Goal: Task Accomplishment & Management: Manage account settings

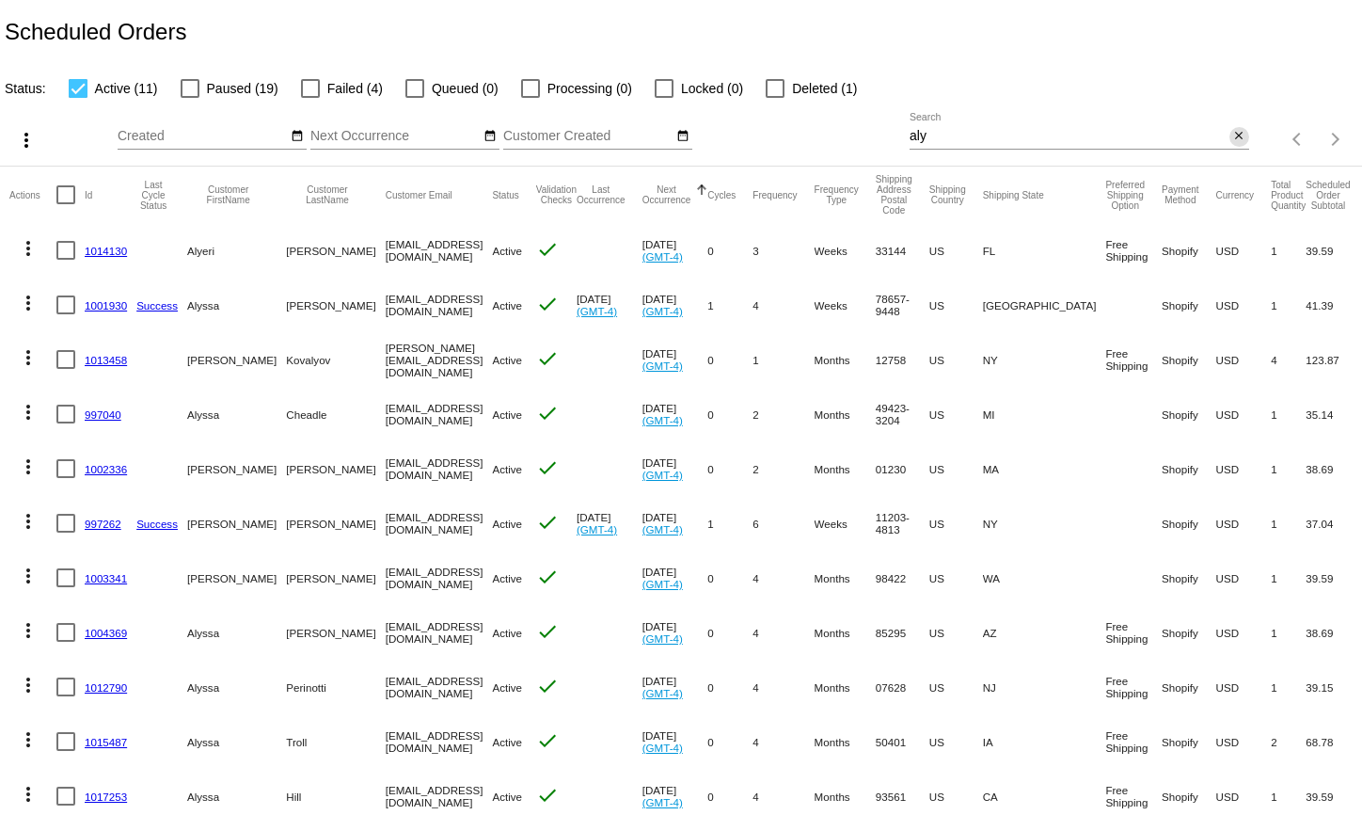
click at [1232, 140] on mat-icon "close" at bounding box center [1238, 136] width 13 height 15
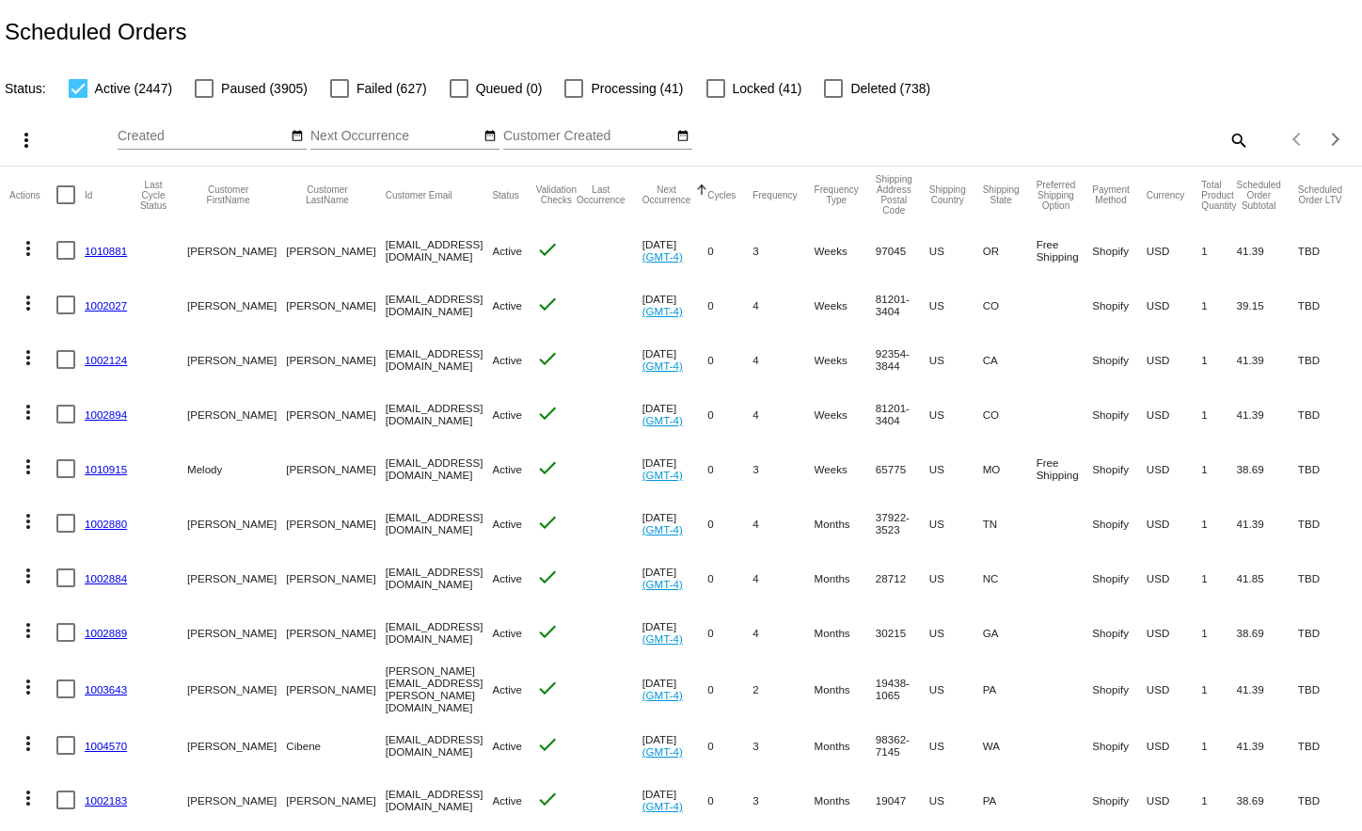
click at [1227, 137] on mat-icon "search" at bounding box center [1238, 139] width 23 height 29
click at [1106, 137] on input "Search" at bounding box center [1080, 136] width 340 height 15
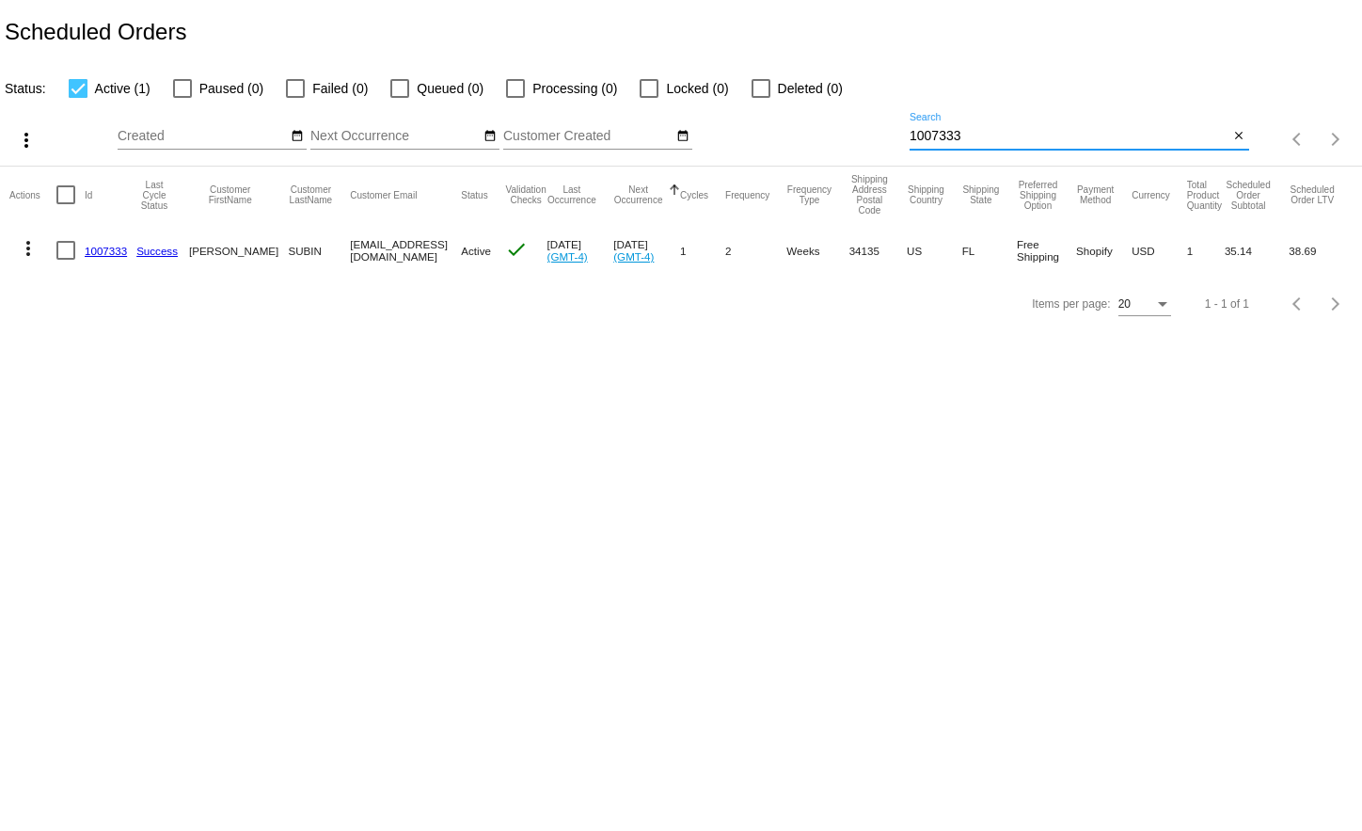
type input "1007333"
click at [105, 246] on link "1007333" at bounding box center [106, 251] width 42 height 12
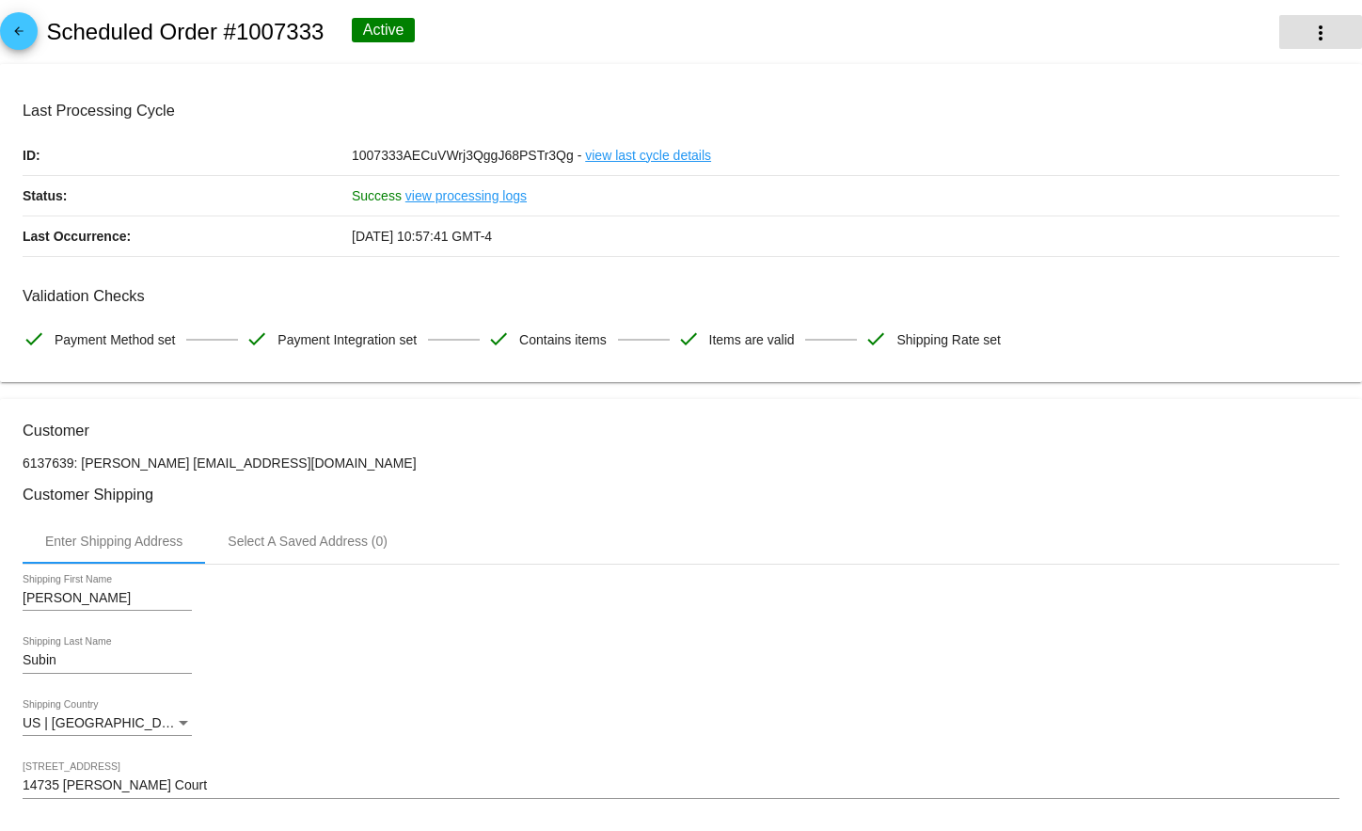
click at [1310, 26] on mat-icon "more_vert" at bounding box center [1321, 33] width 23 height 23
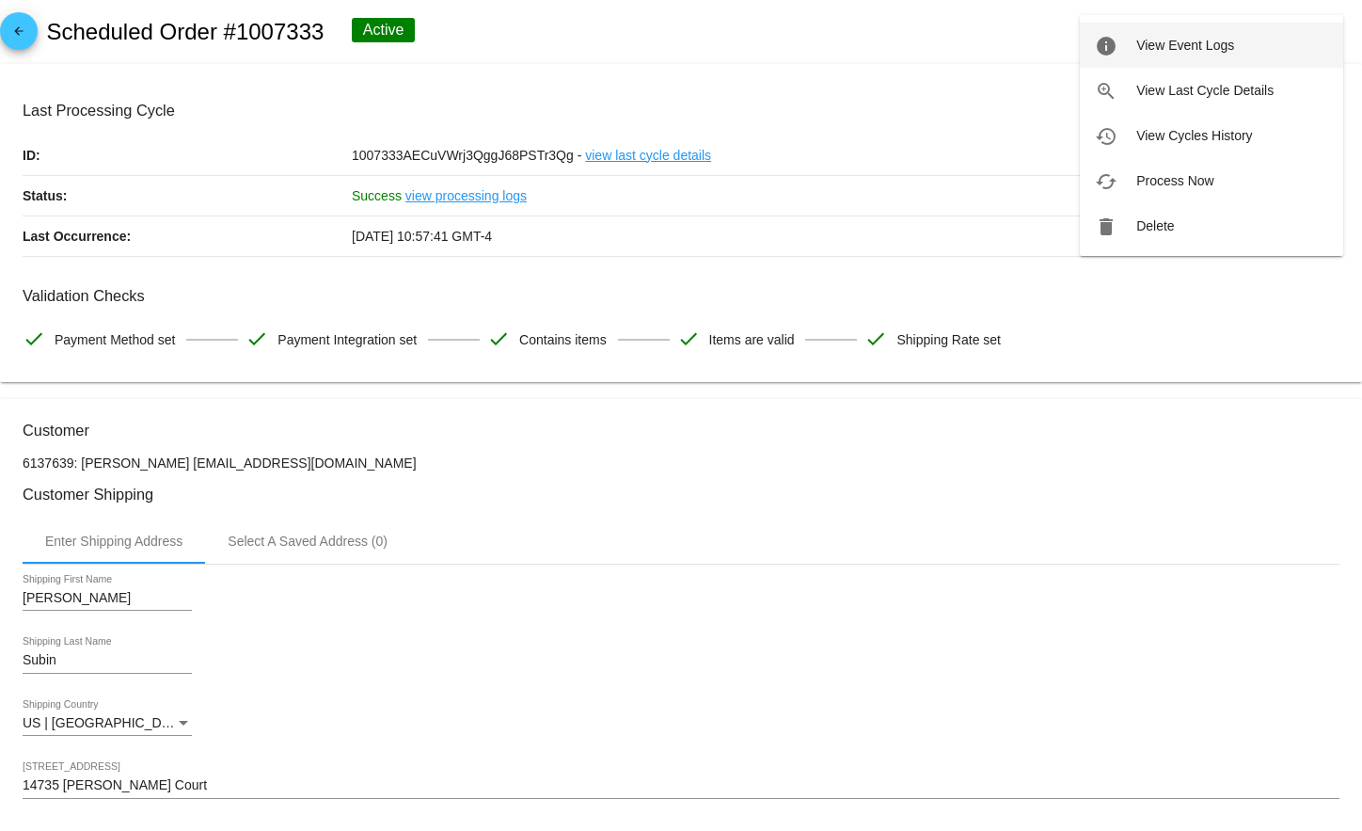
click at [1239, 46] on button "info View Event Logs" at bounding box center [1211, 45] width 263 height 45
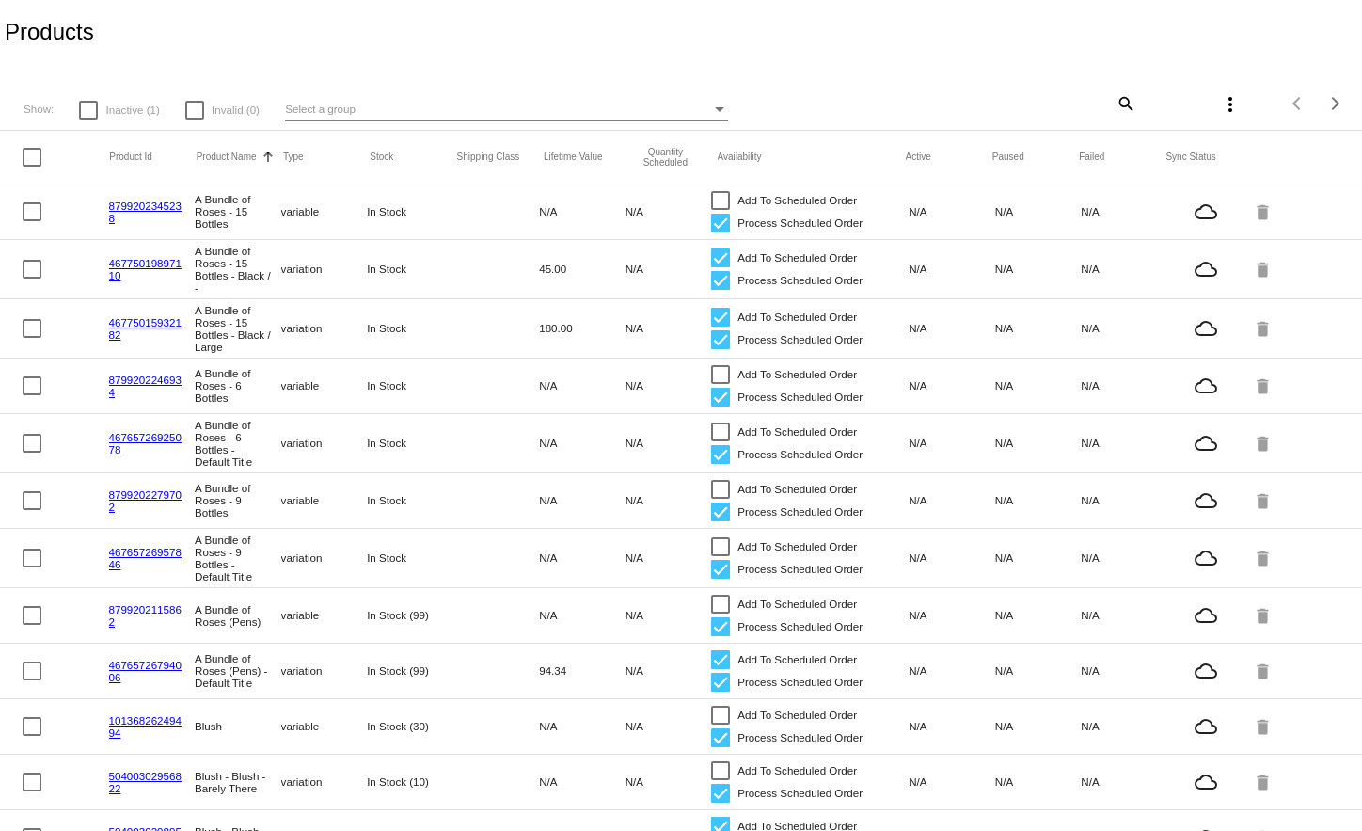
click at [1114, 102] on mat-icon "search" at bounding box center [1125, 102] width 23 height 29
drag, startPoint x: 1042, startPoint y: 96, endPoint x: 1046, endPoint y: 107, distance: 11.9
click at [1042, 96] on input "Search" at bounding box center [1023, 100] width 227 height 15
type input "mascara"
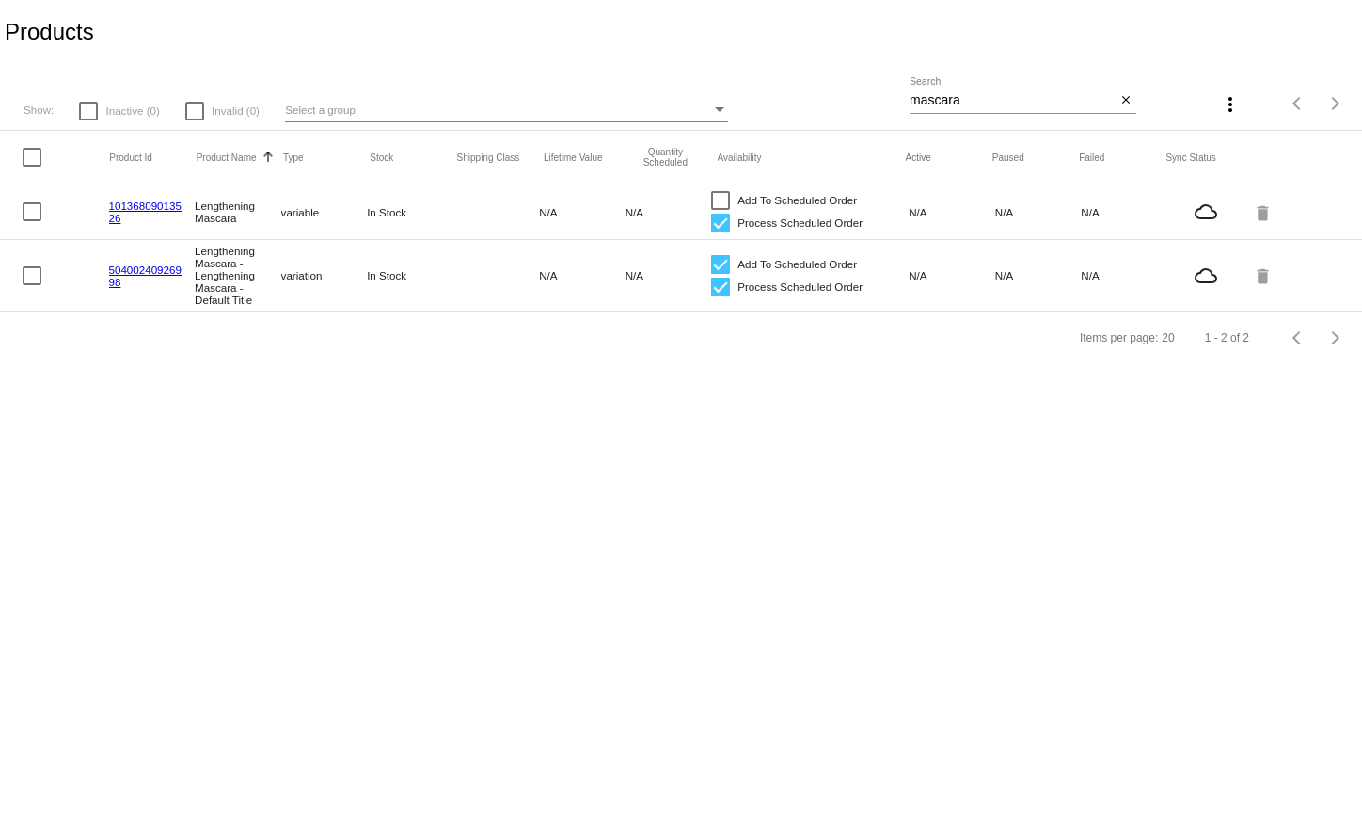
click at [132, 271] on link "50400240926998" at bounding box center [145, 275] width 72 height 24
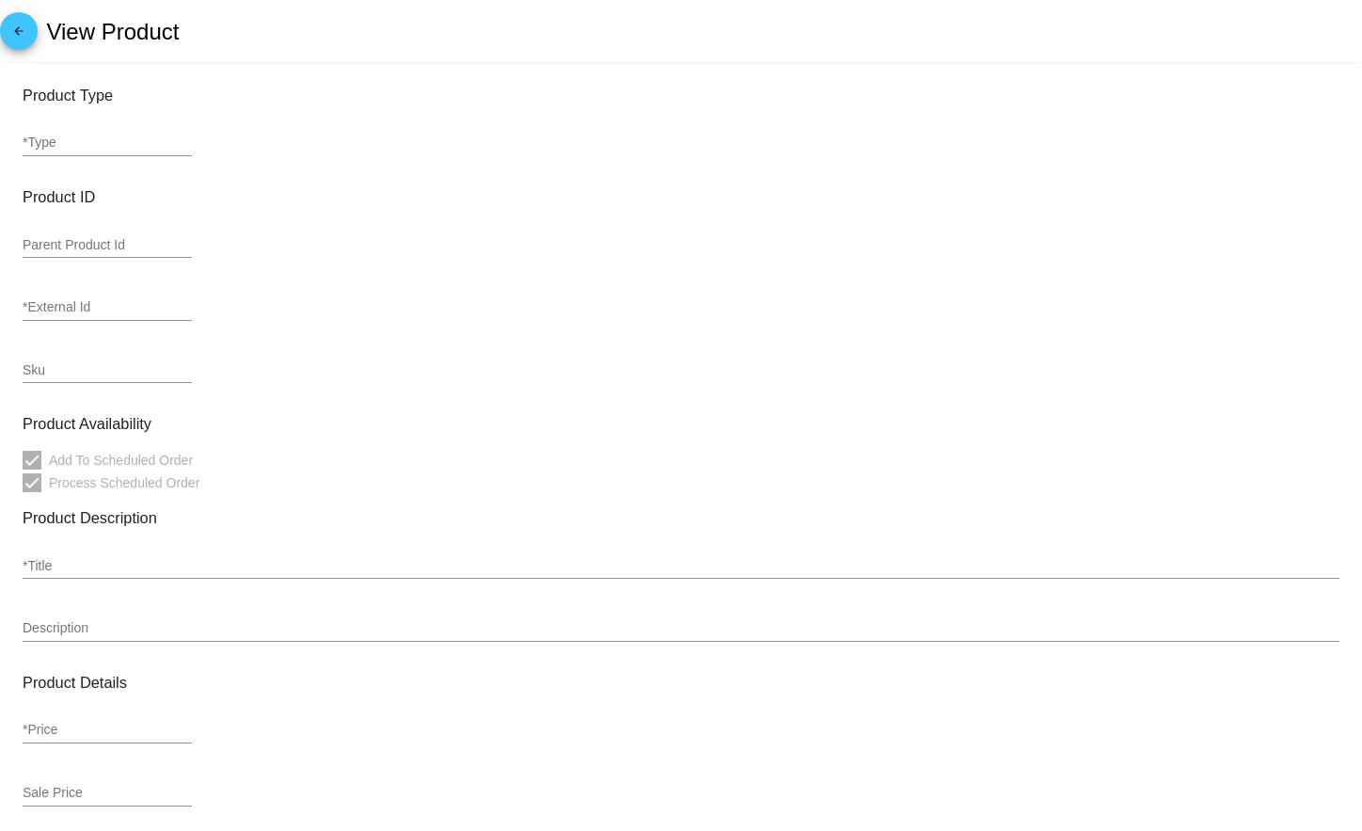
type input "variation"
type input "539677"
type input "50400240926998"
type input "Lengthening Mascara - Lengthening Mascara - Default Title"
type input "19.99"
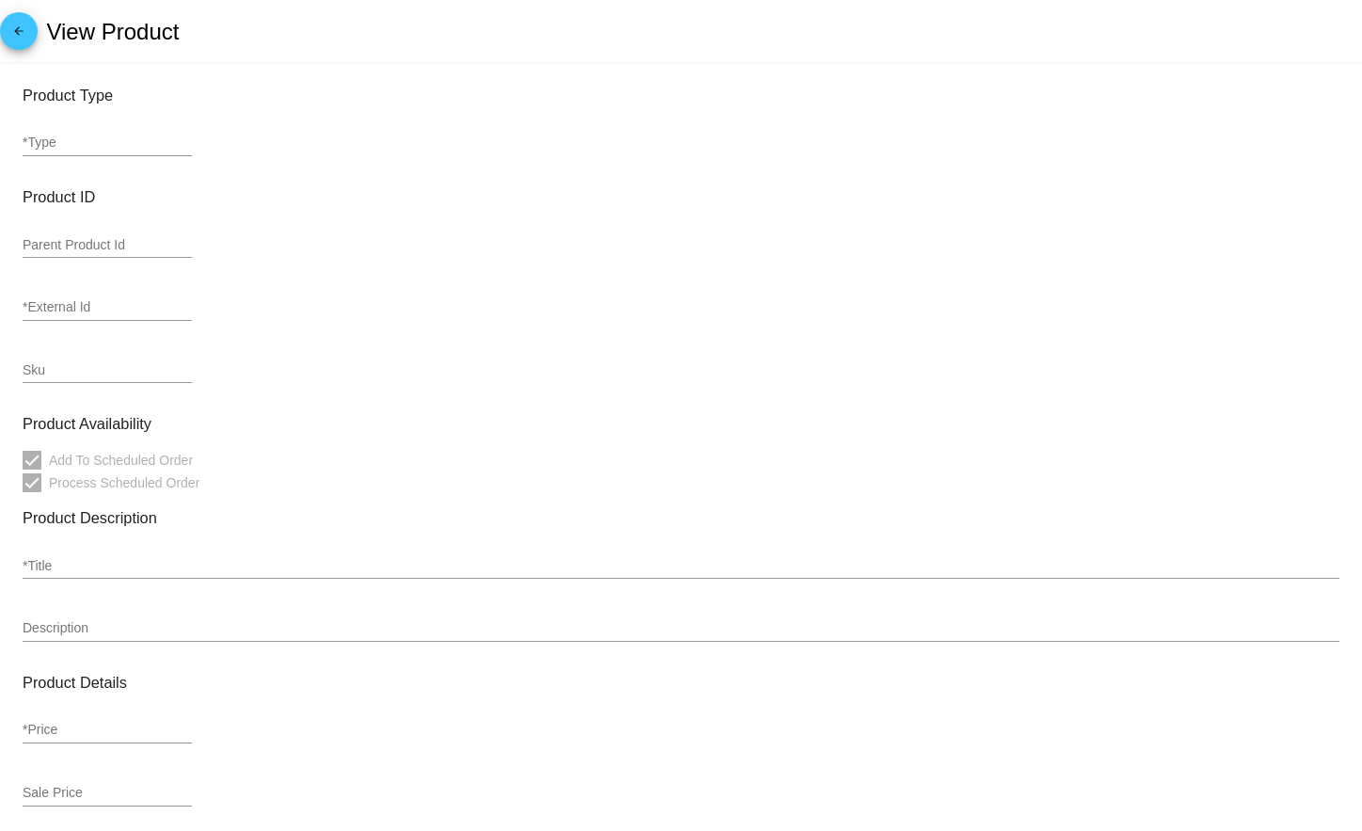
type input "10"
type input "0"
type input "Pound"
type input "In Stock"
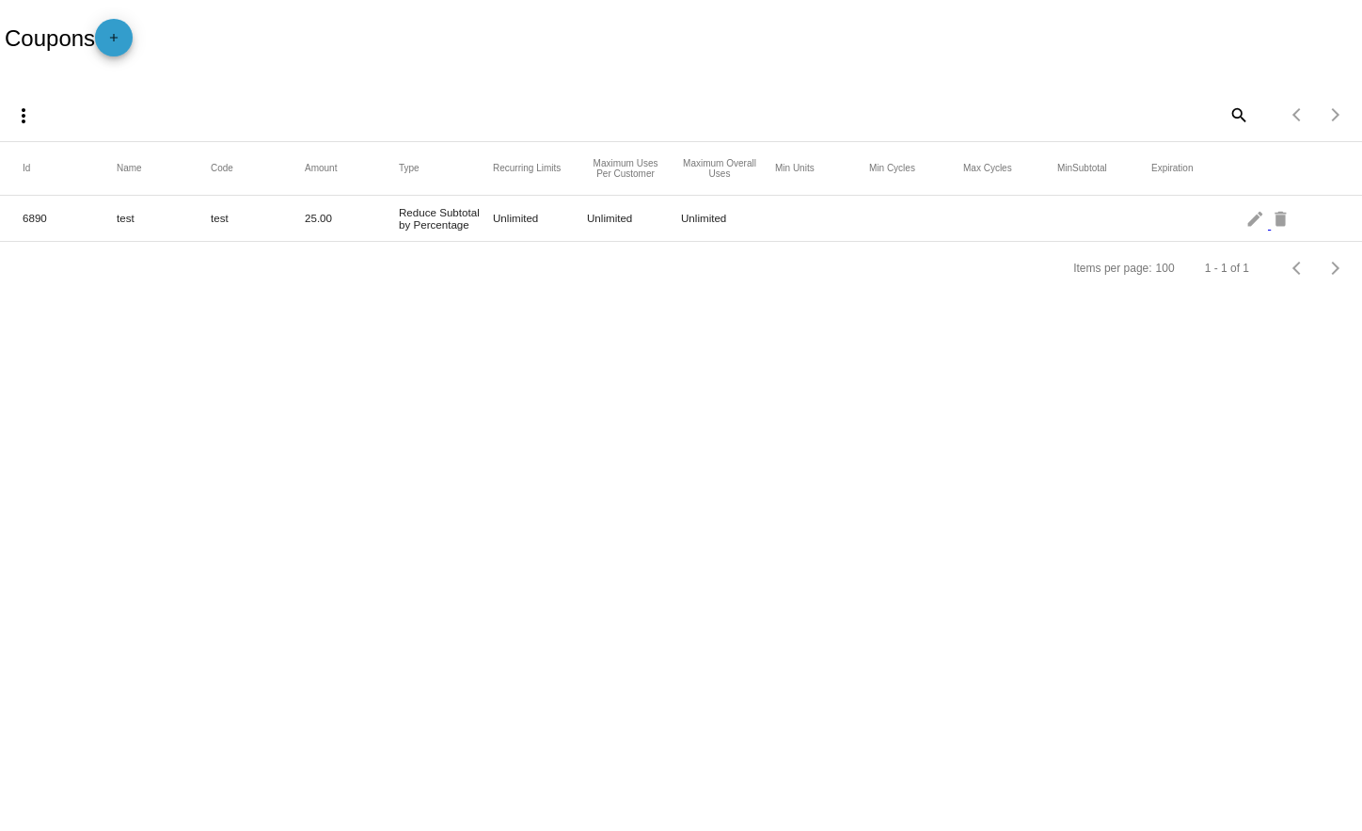
click at [125, 41] on mat-icon "add" at bounding box center [114, 42] width 23 height 23
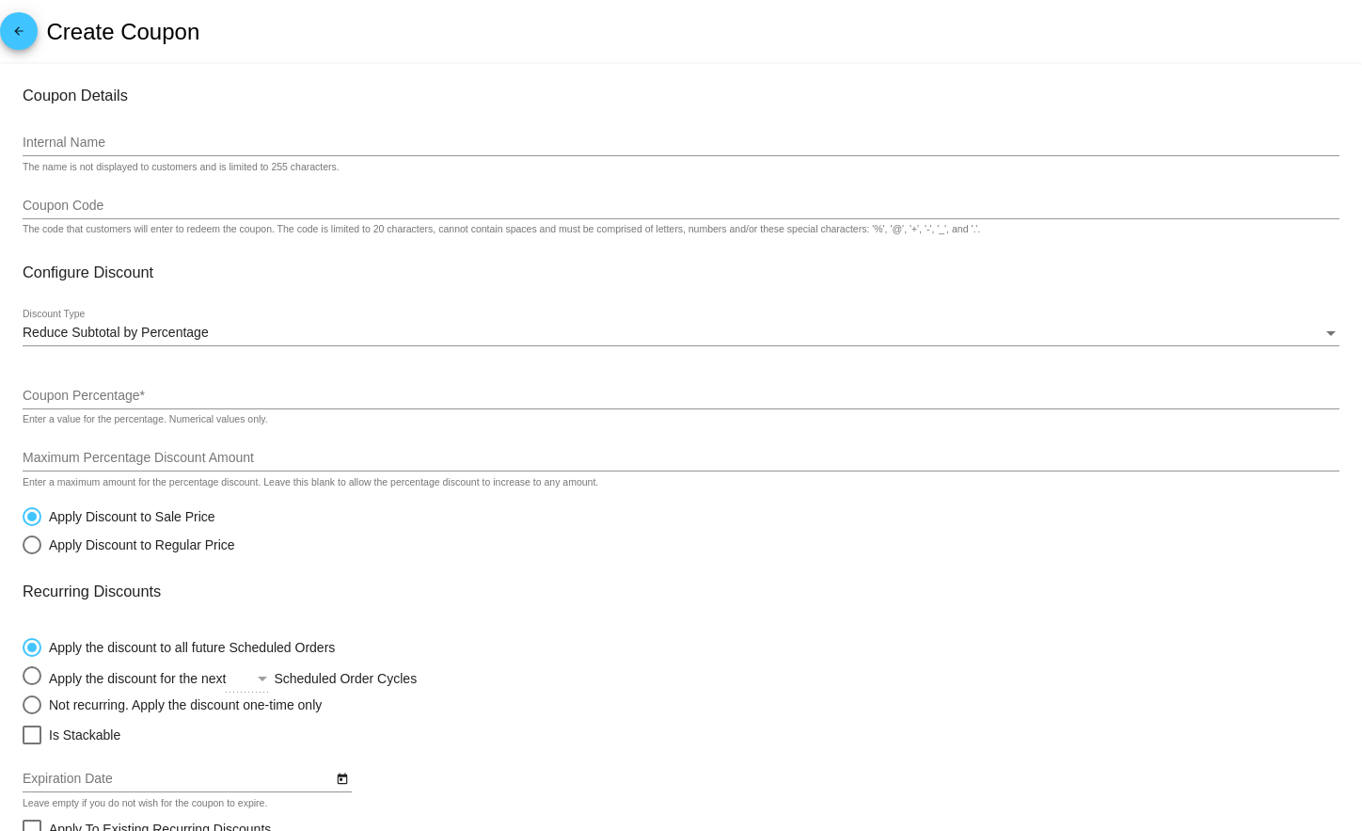
click at [196, 548] on div "Apply Discount to Regular Price" at bounding box center [138, 544] width 194 height 15
click at [23, 545] on input "Apply Discount to Regular Price" at bounding box center [22, 544] width 1 height 1
radio input "true"
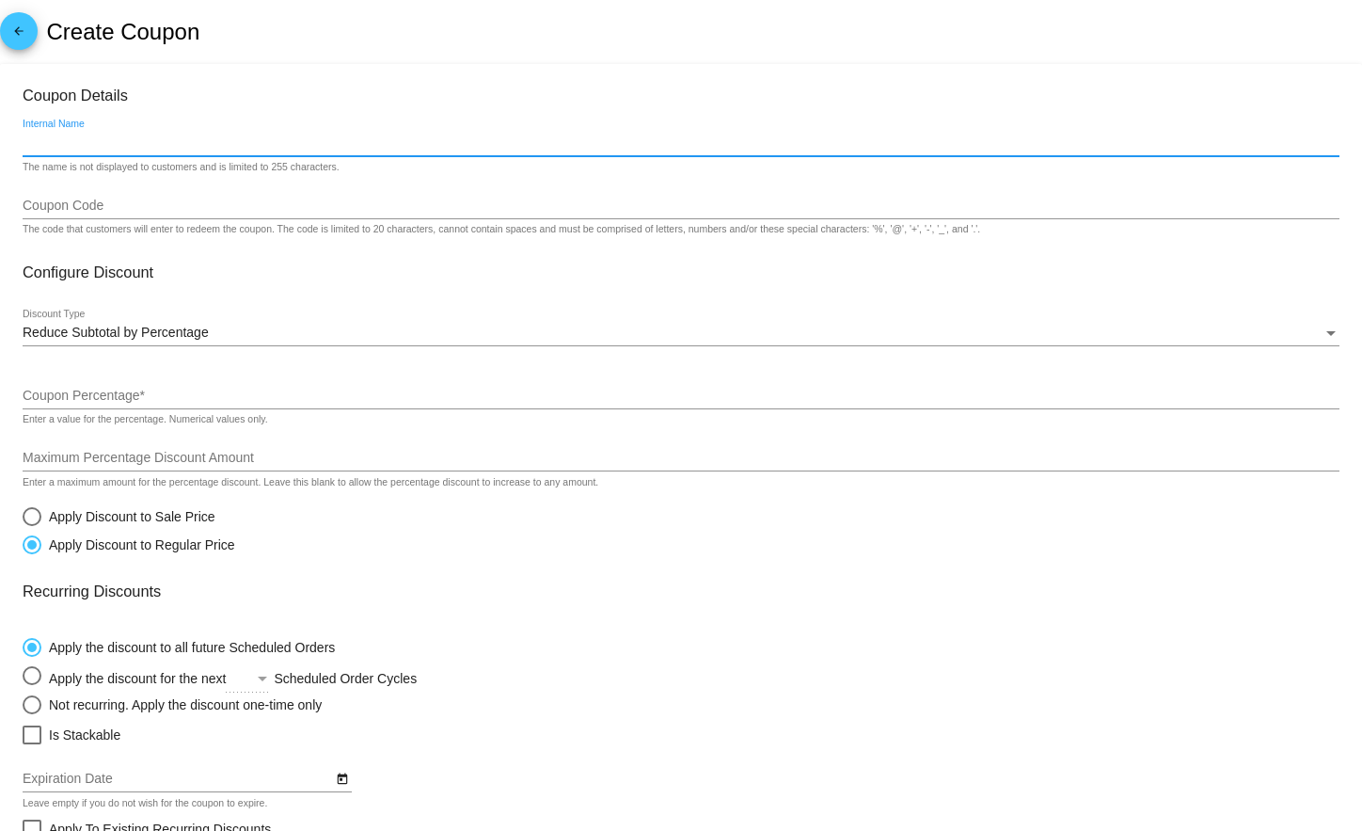
click at [116, 135] on input "Internal Name" at bounding box center [681, 142] width 1317 height 15
type input "10off"
click at [174, 211] on input "Coupon Code" at bounding box center [681, 205] width 1317 height 15
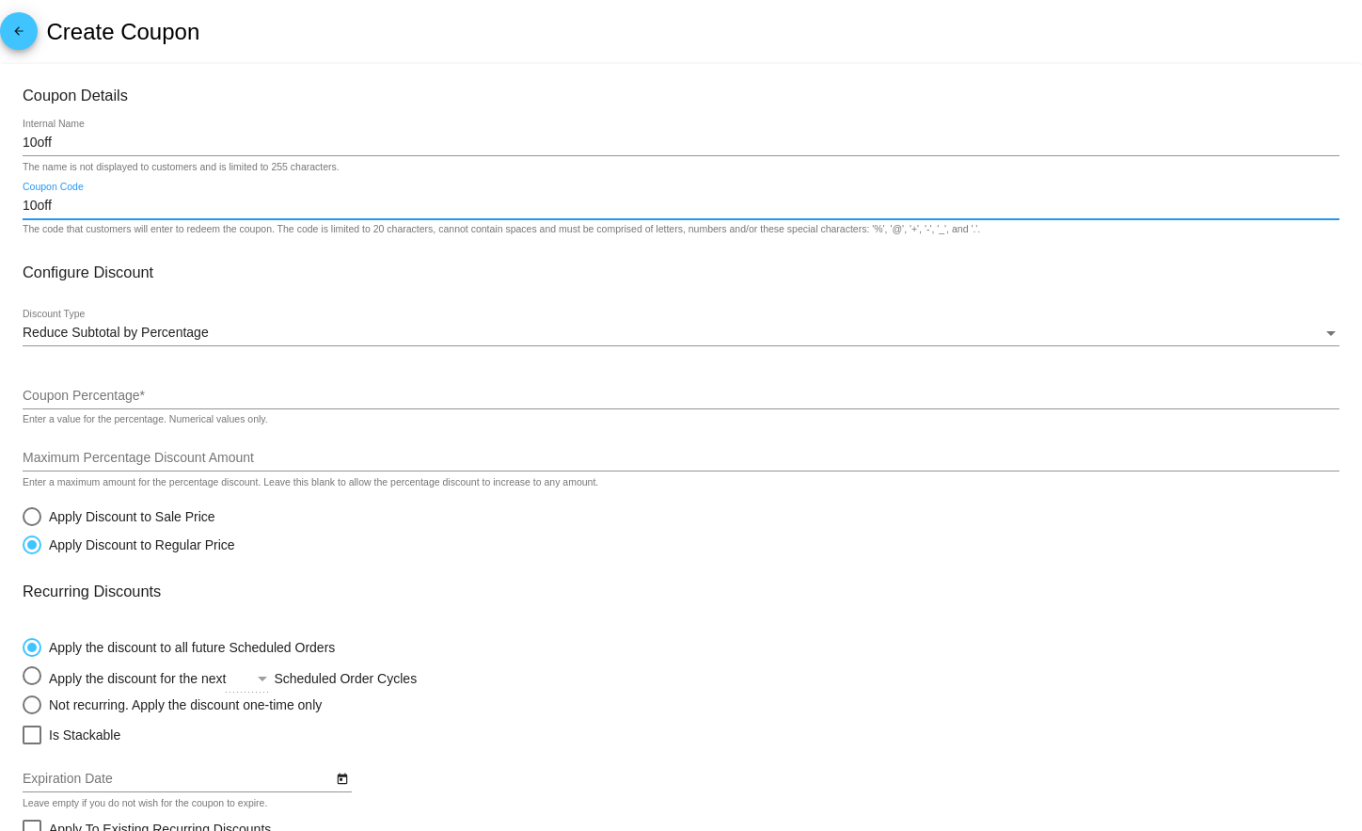
type input "10off"
click at [172, 399] on input "Coupon Percentage *" at bounding box center [681, 396] width 1317 height 15
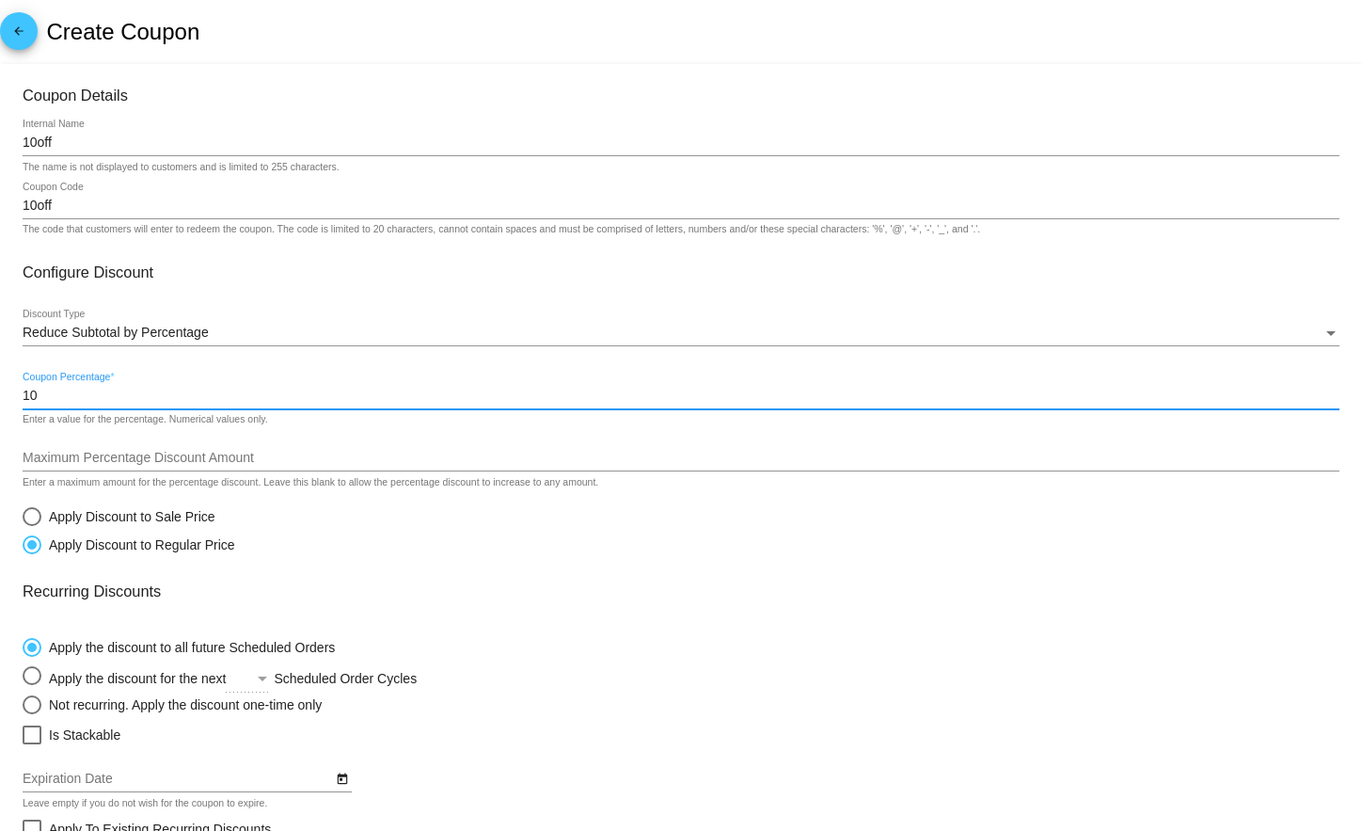
type input "10"
click at [452, 541] on div "Apply Discount to Sale Price Apply Discount to Regular Price" at bounding box center [681, 526] width 1317 height 56
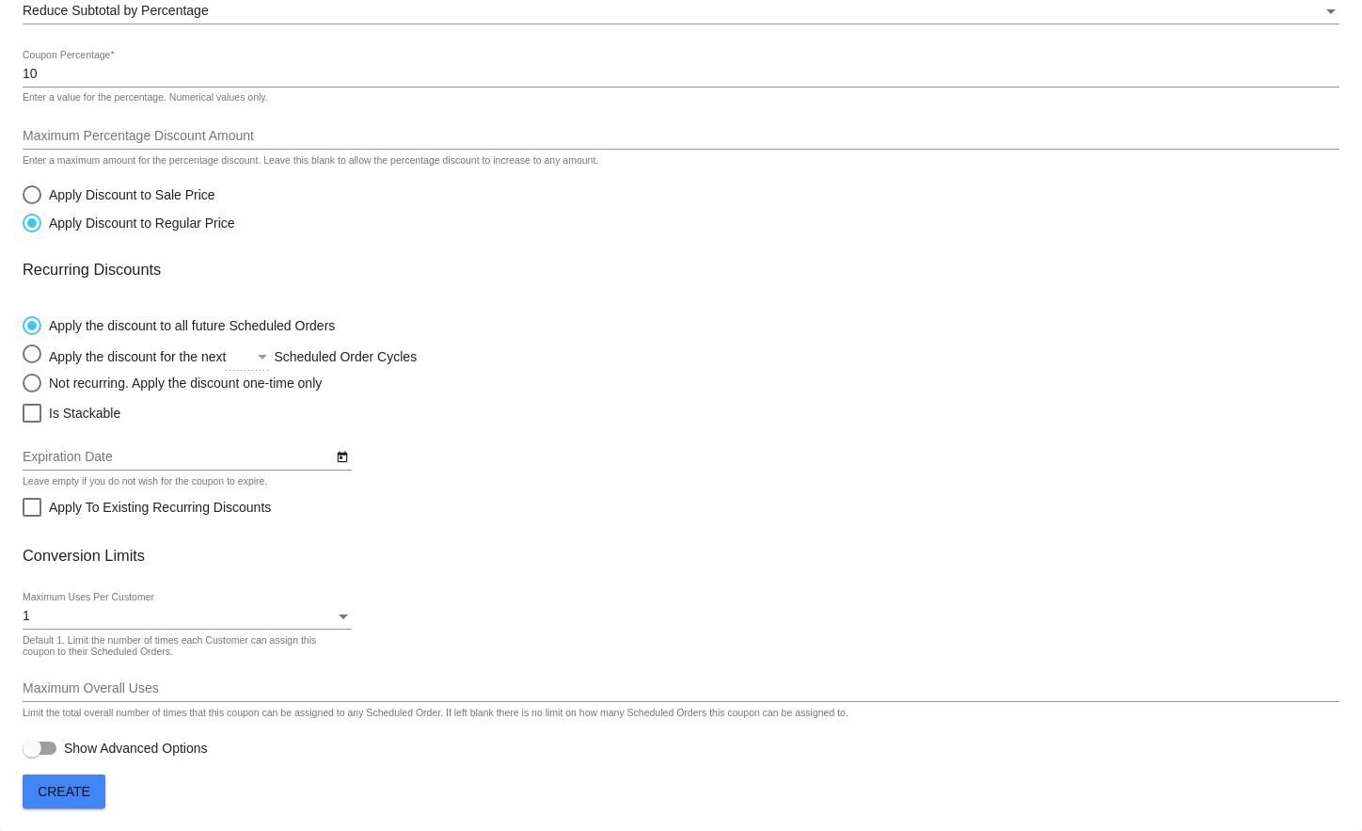
scroll to position [327, 0]
click at [120, 610] on div "1" at bounding box center [179, 616] width 312 height 15
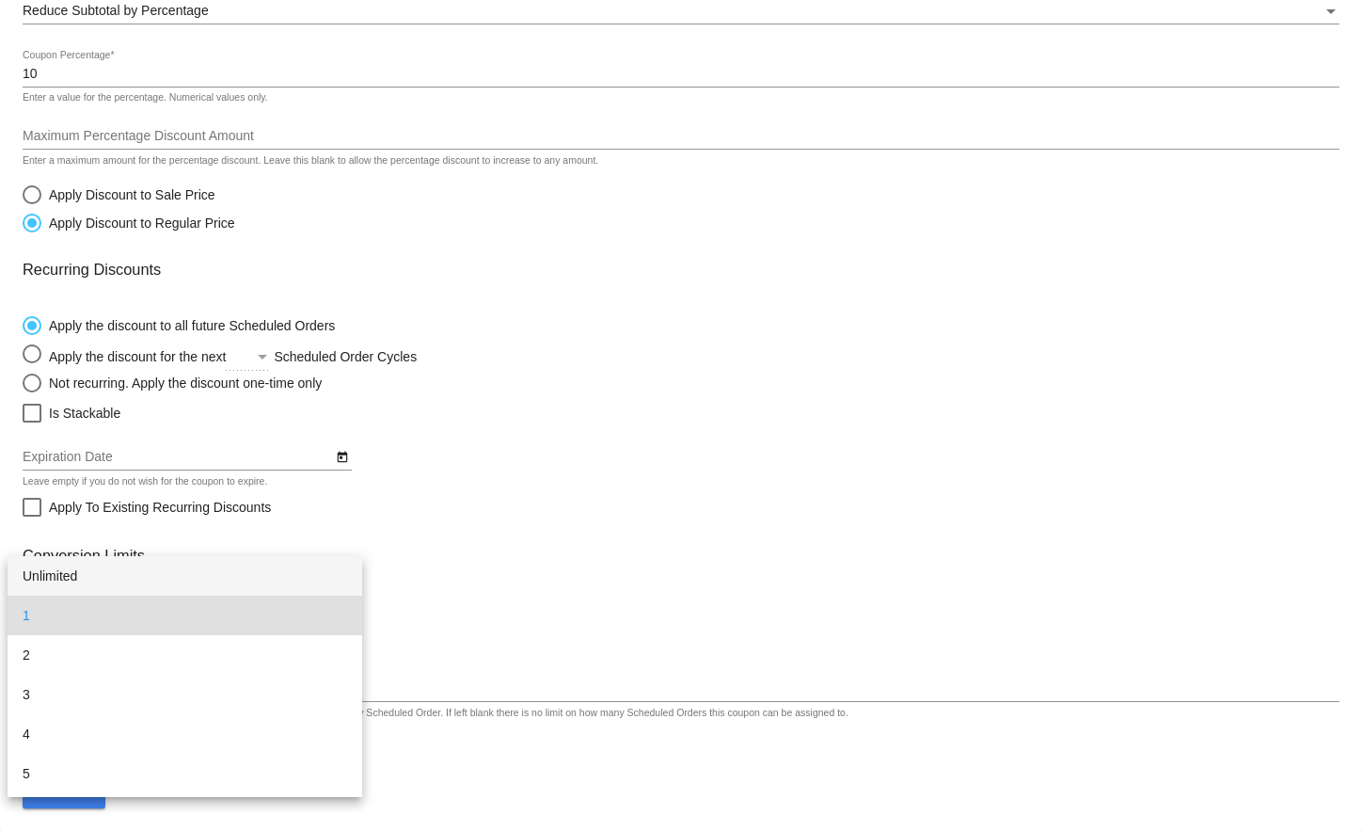
click at [105, 586] on span "Unlimited" at bounding box center [185, 576] width 325 height 40
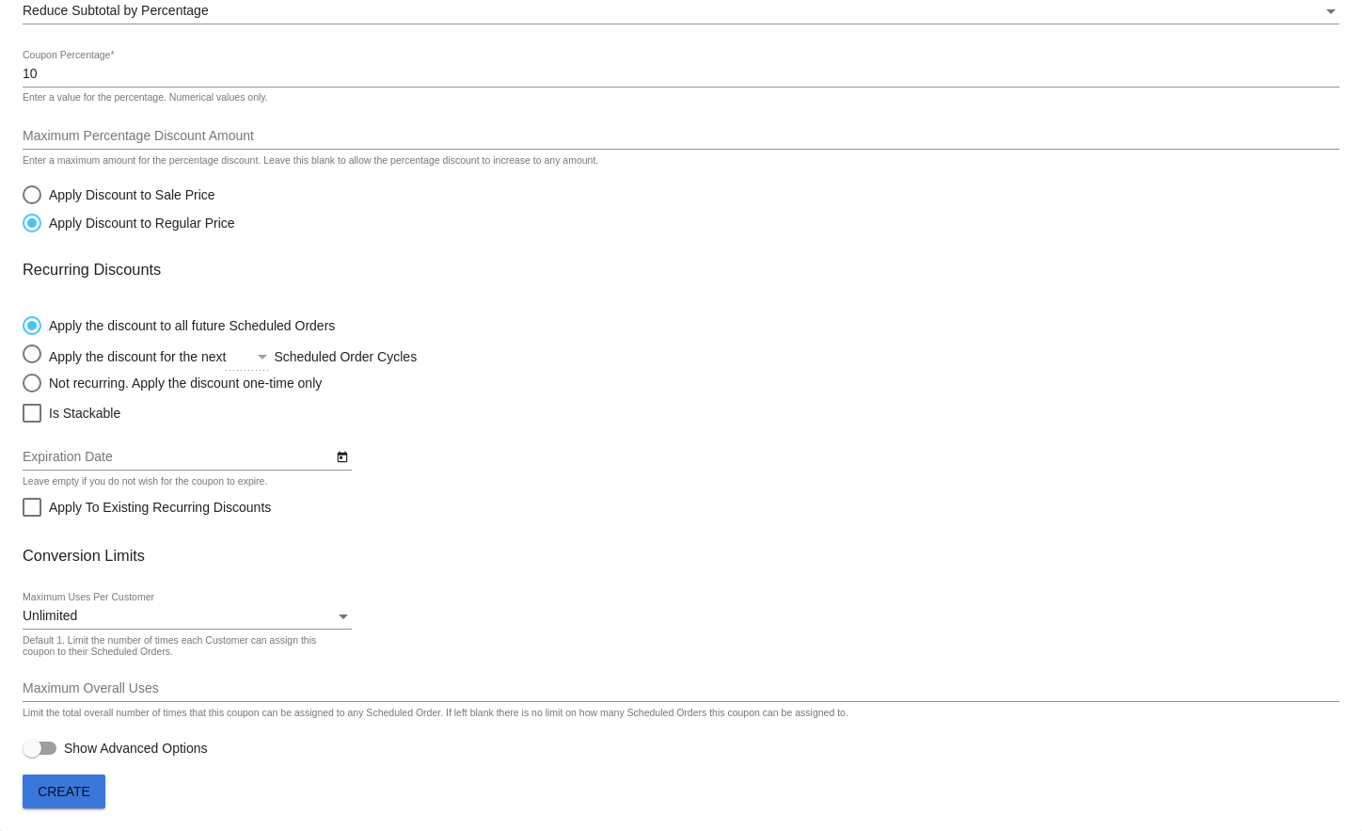
click at [71, 787] on span "Create" at bounding box center [64, 791] width 53 height 15
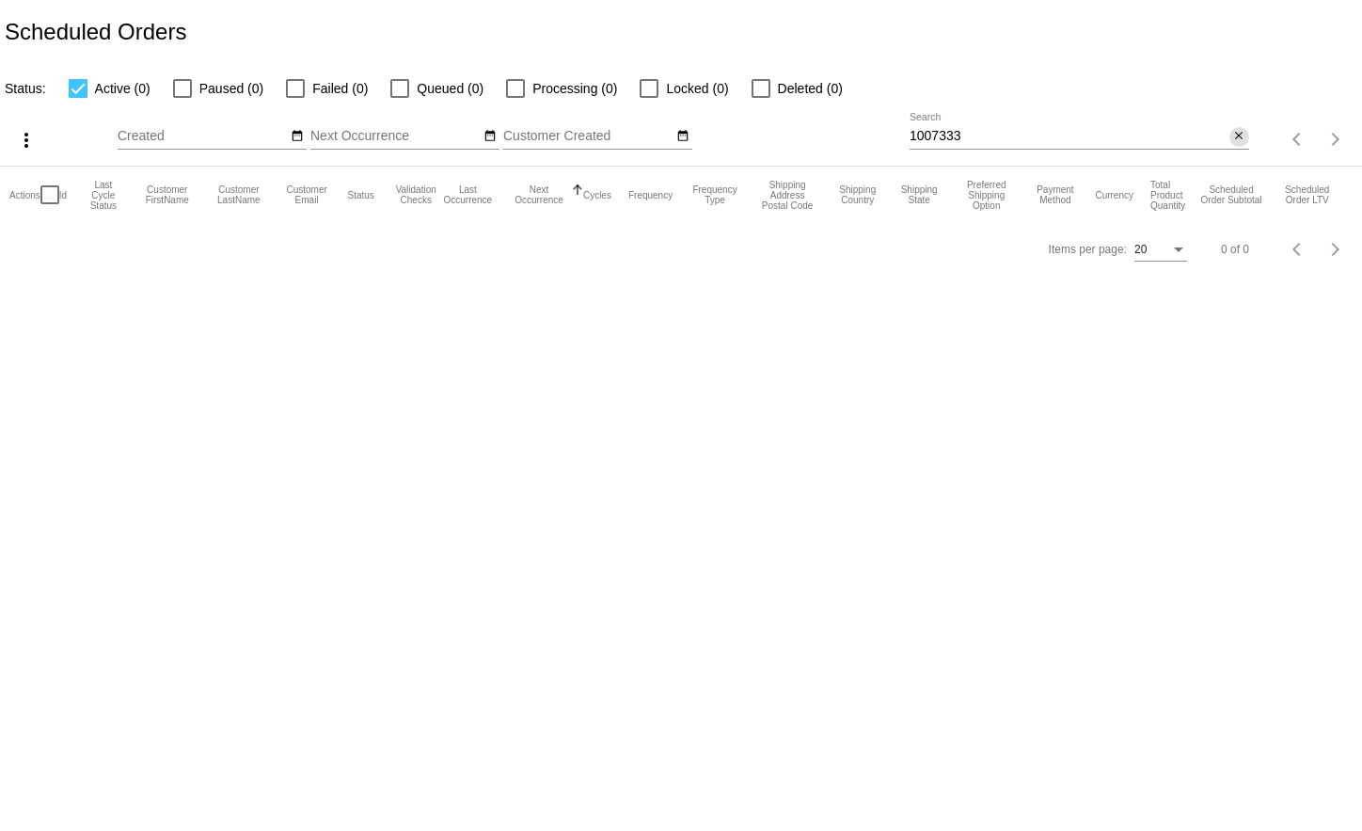
click at [1235, 129] on mat-icon "close" at bounding box center [1238, 136] width 13 height 15
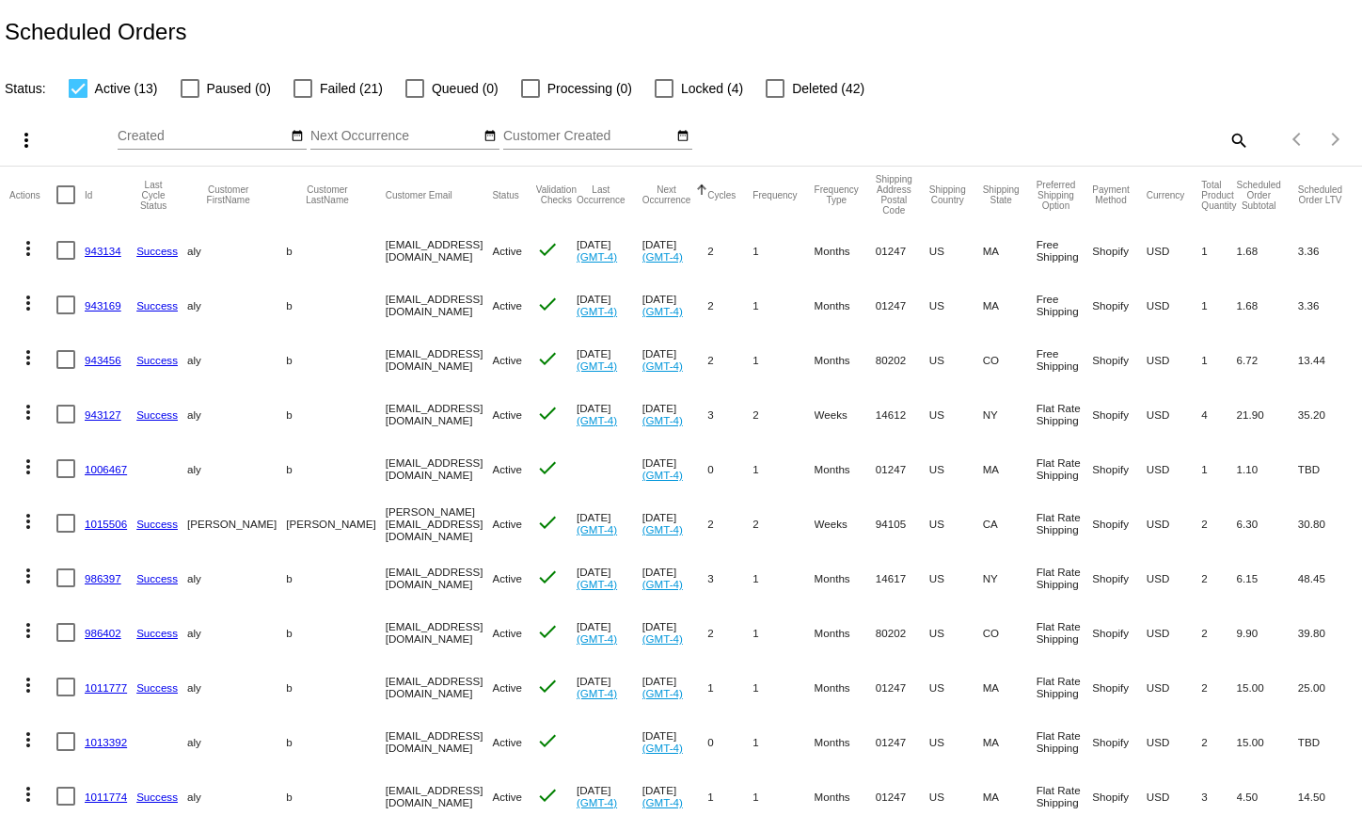
click at [82, 254] on mat-cell at bounding box center [70, 250] width 28 height 55
click at [88, 249] on link "943134" at bounding box center [103, 251] width 37 height 12
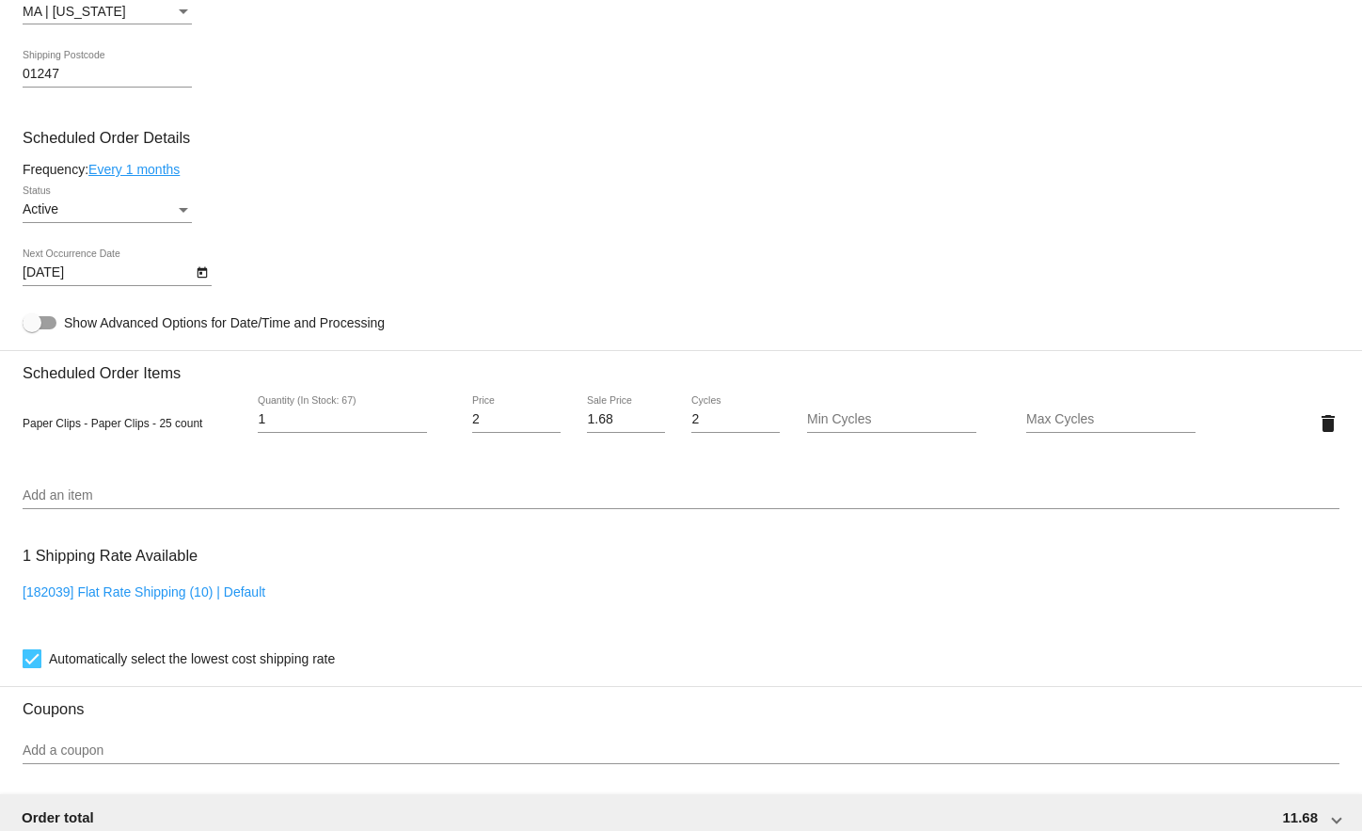
scroll to position [1003, 0]
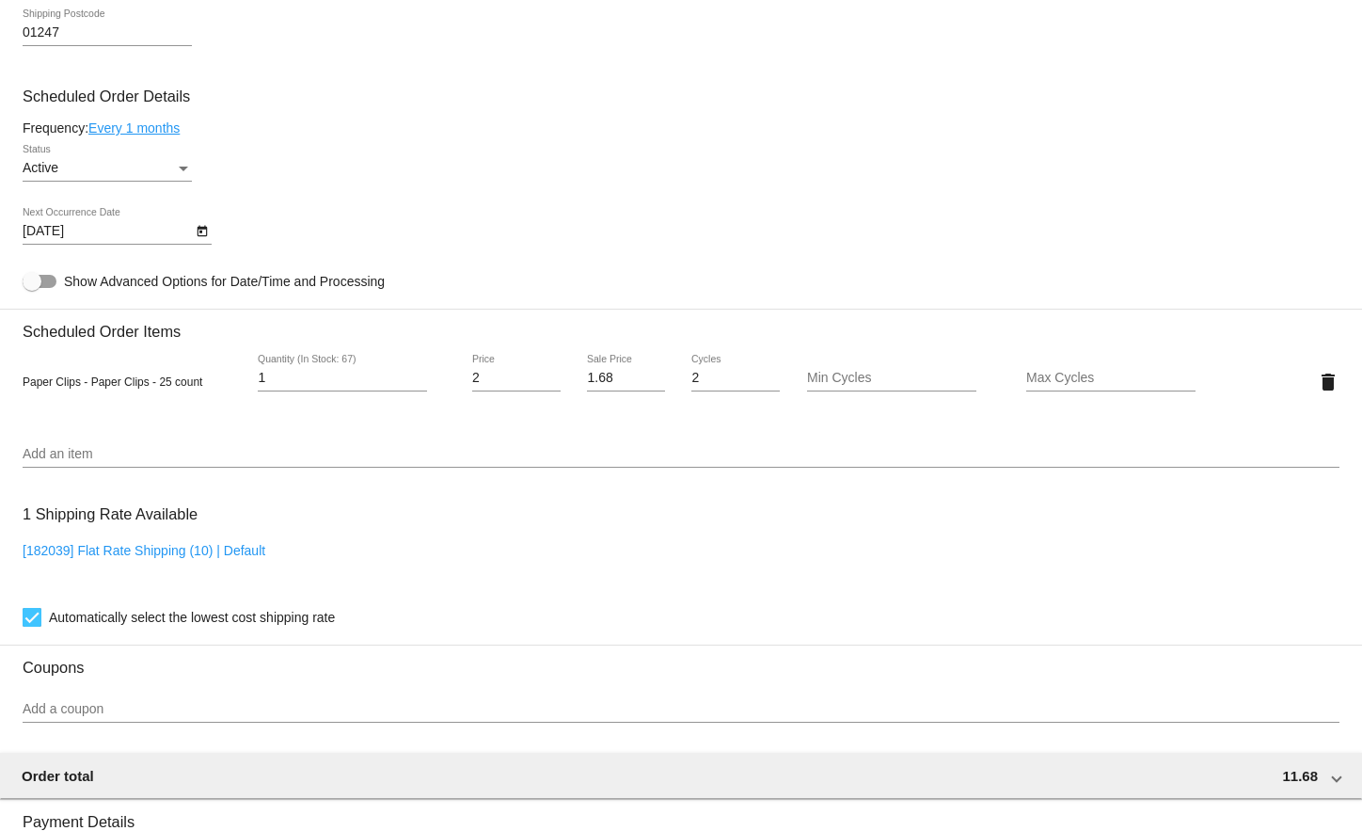
click at [1082, 452] on div "Add an item" at bounding box center [681, 449] width 1317 height 37
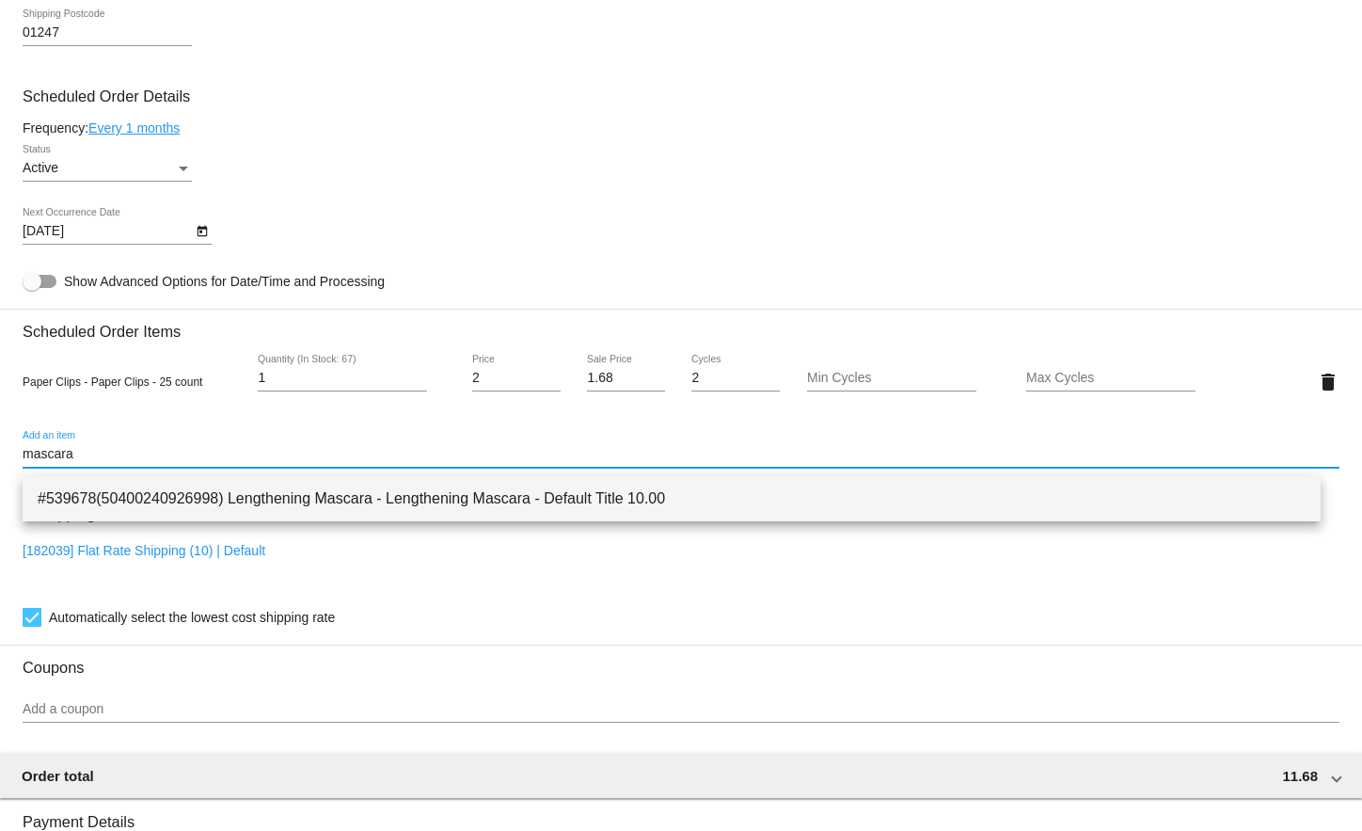
type input "mascara"
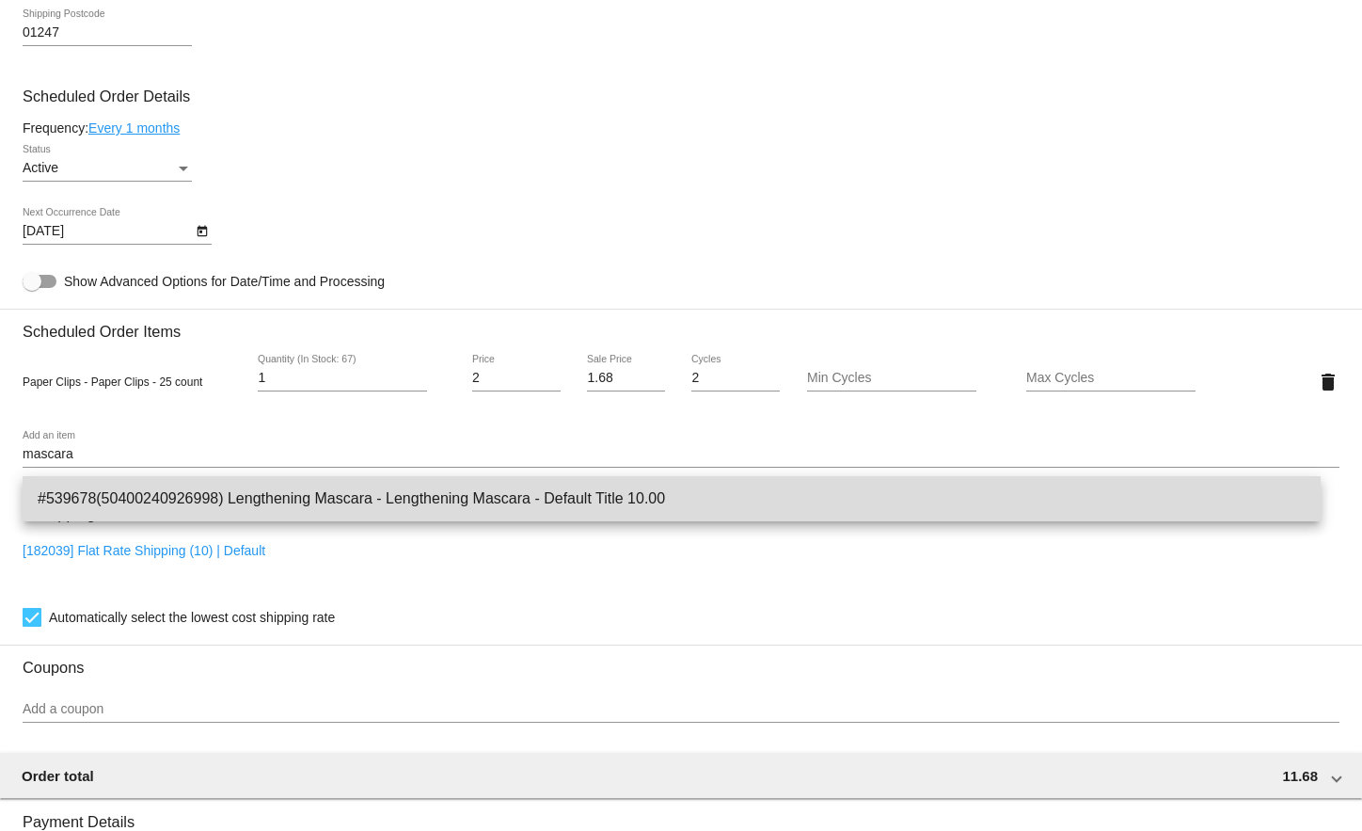
click at [863, 519] on span "#539678(50400240926998) Lengthening Mascara - Lengthening Mascara - Default Tit…" at bounding box center [672, 498] width 1268 height 45
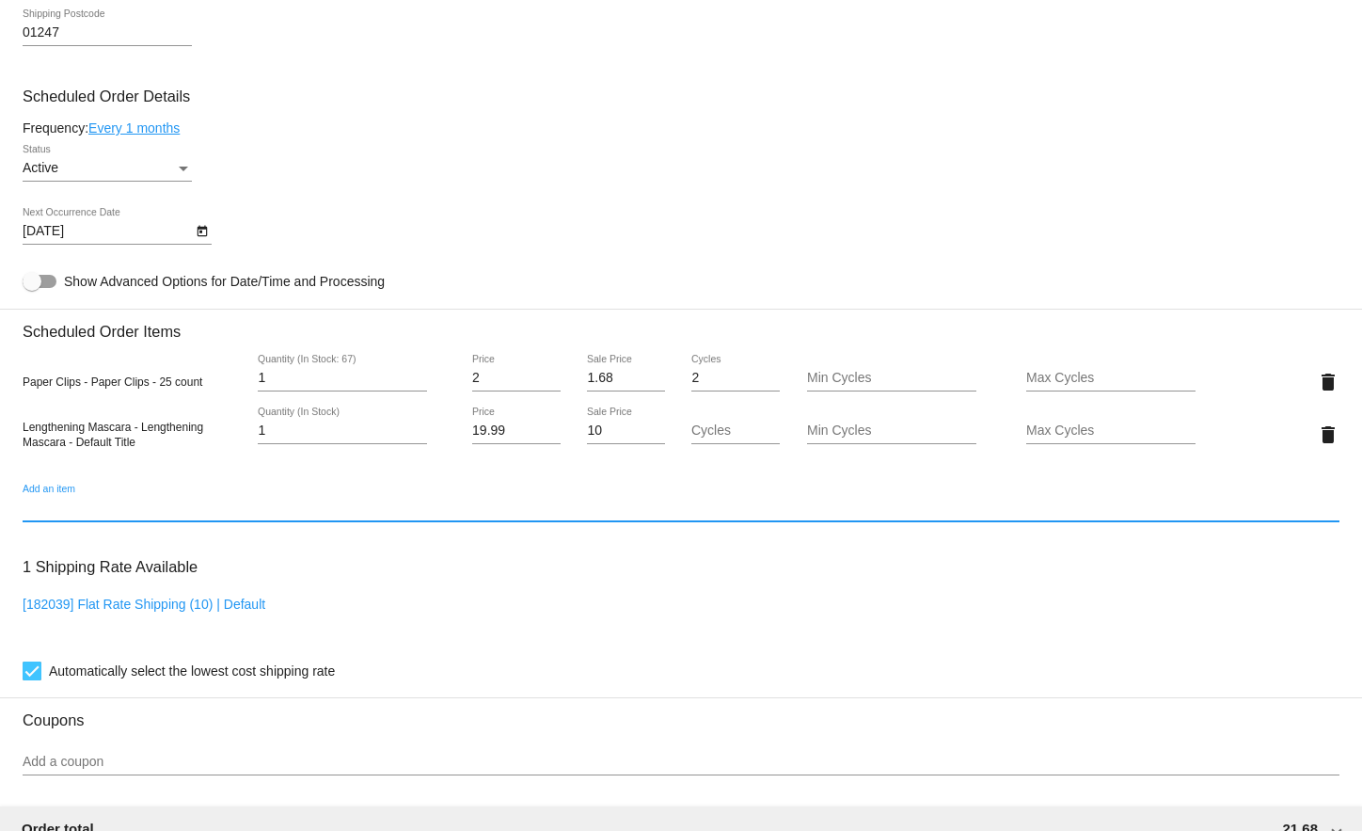
click at [1317, 383] on mat-icon "delete" at bounding box center [1328, 382] width 23 height 23
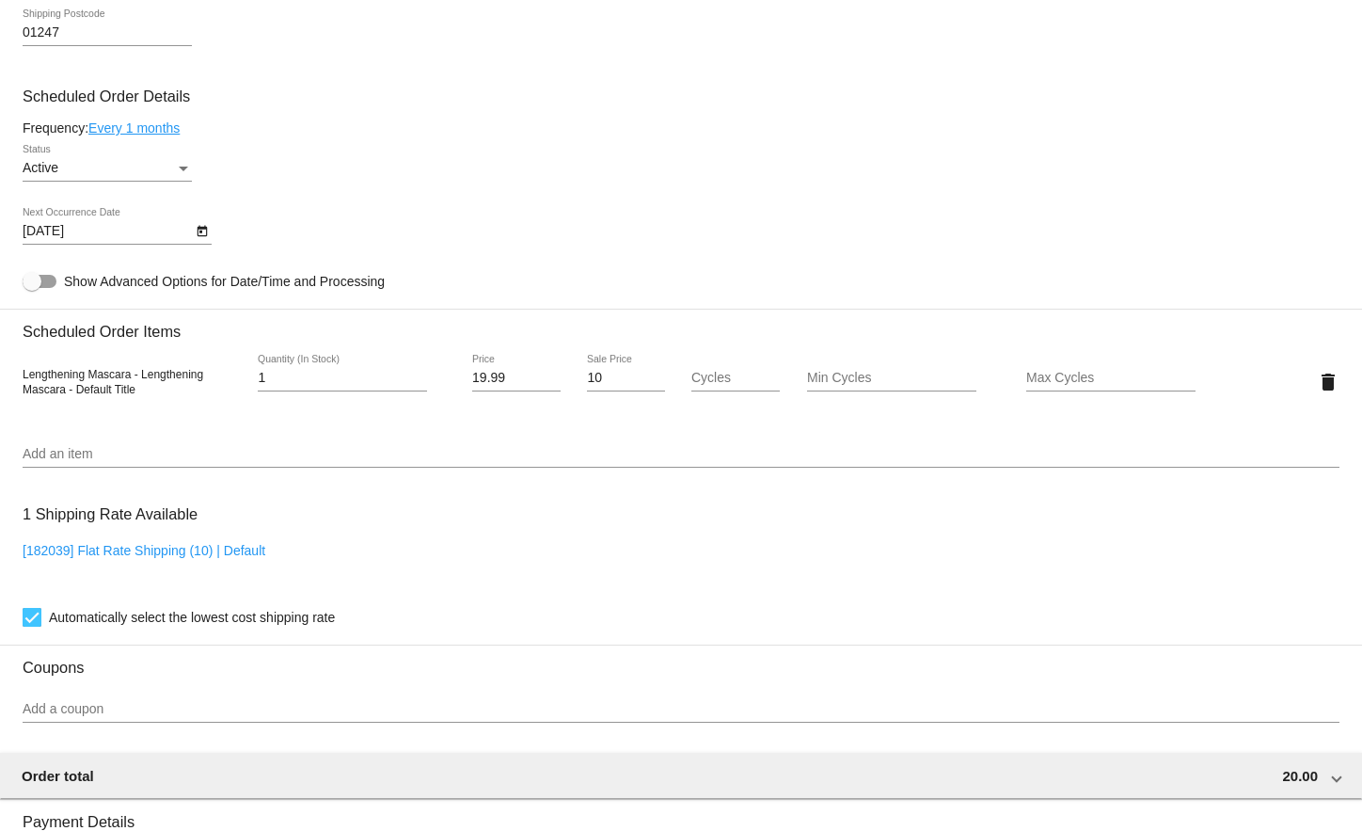
scroll to position [1129, 0]
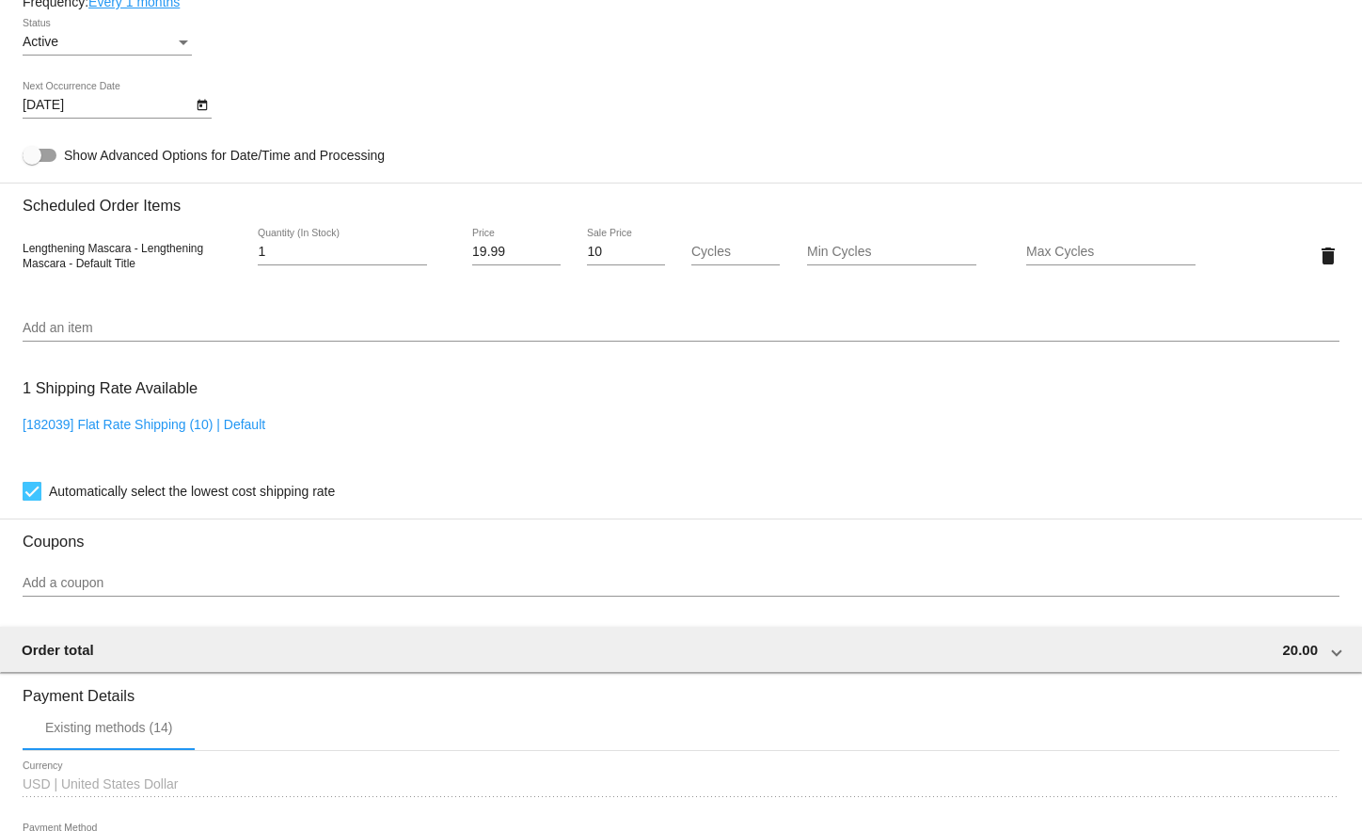
click at [150, 585] on input "Add a coupon" at bounding box center [681, 583] width 1317 height 15
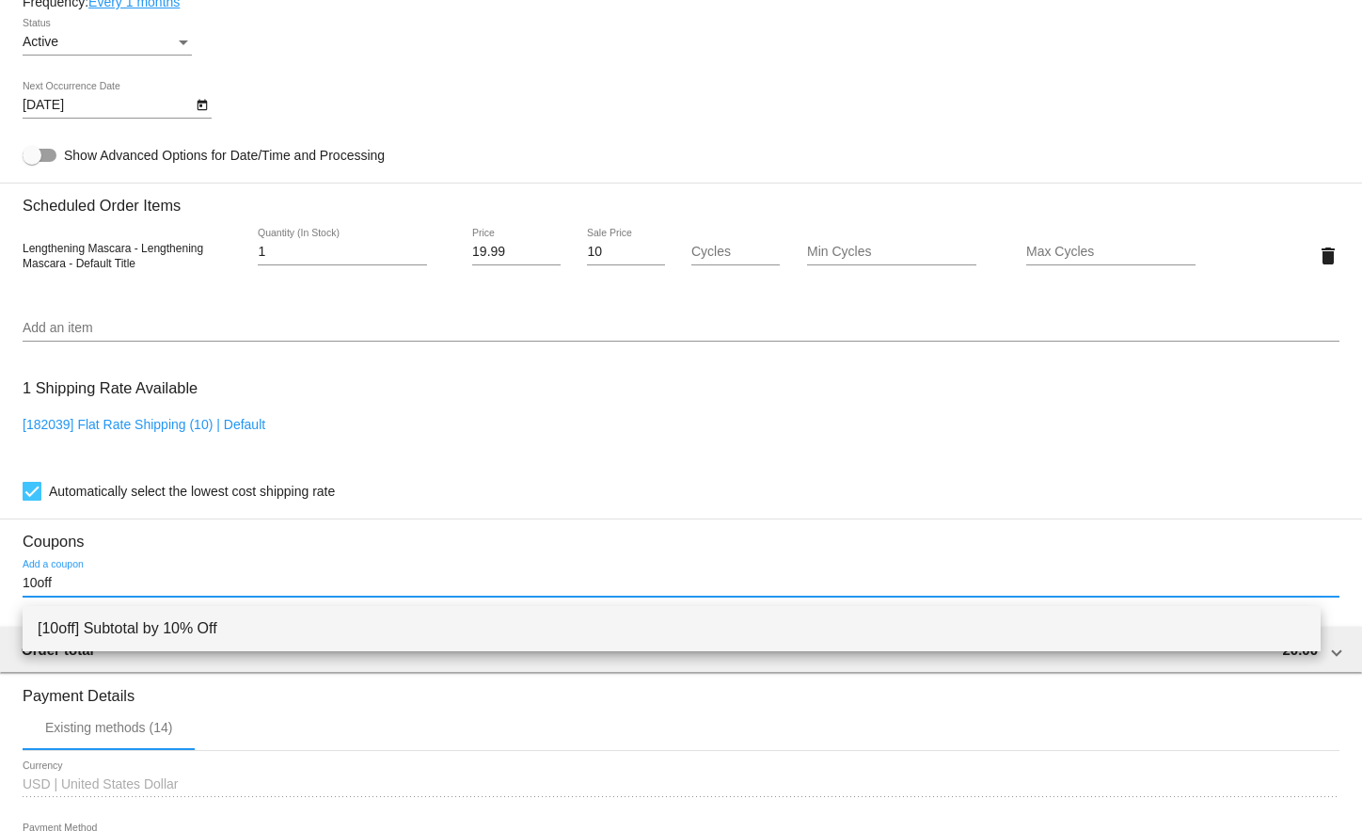
type input "10off"
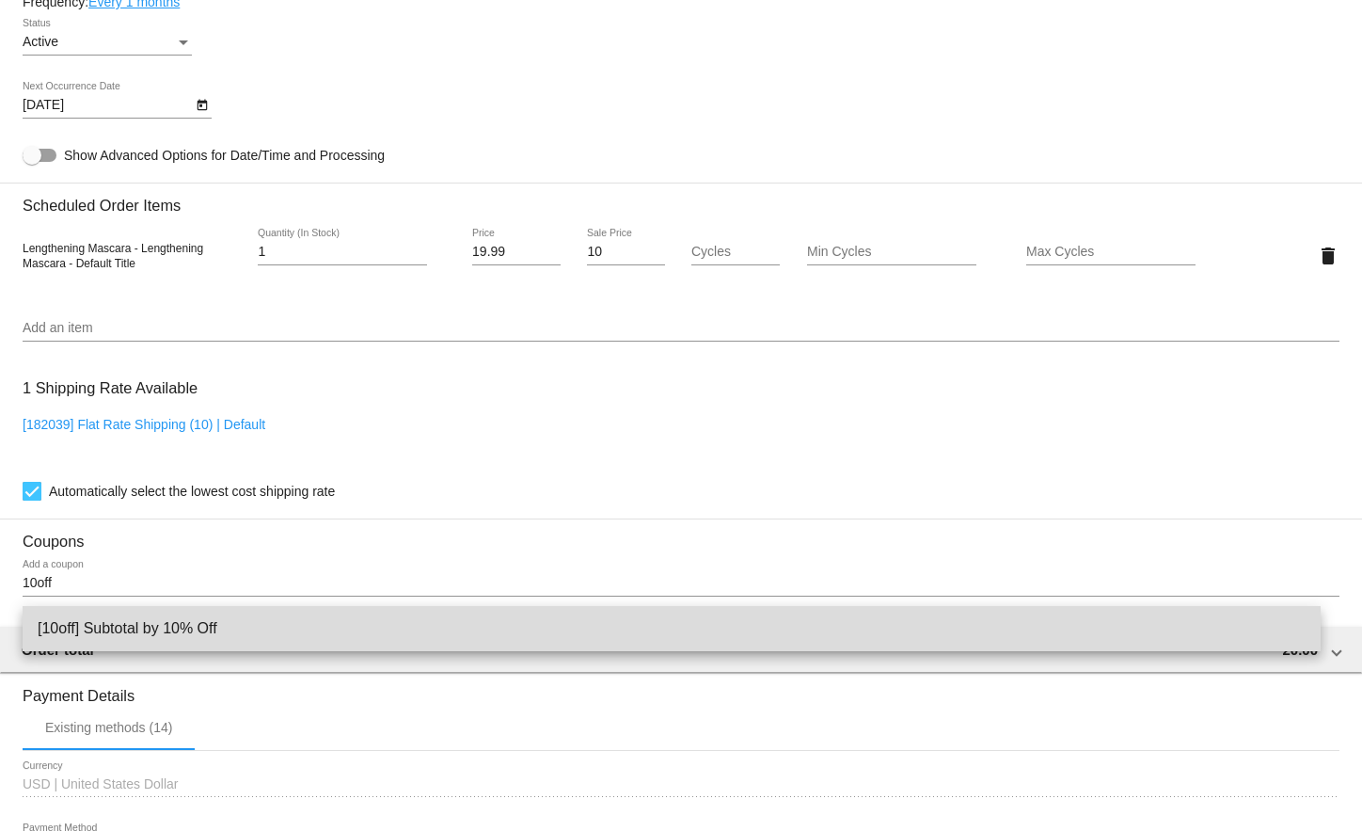
click at [149, 628] on span "[10off] Subtotal by 10% Off" at bounding box center [672, 628] width 1268 height 45
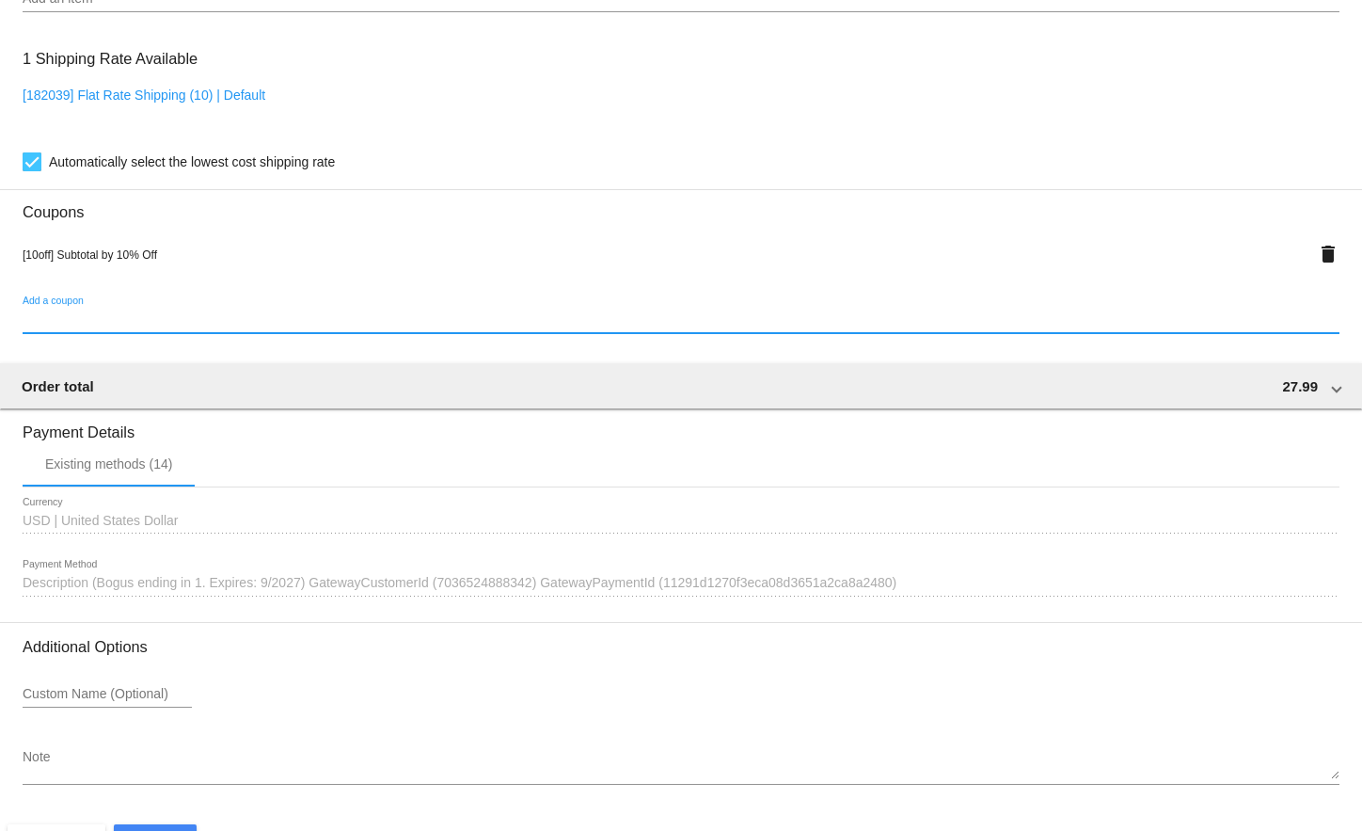
scroll to position [1528, 0]
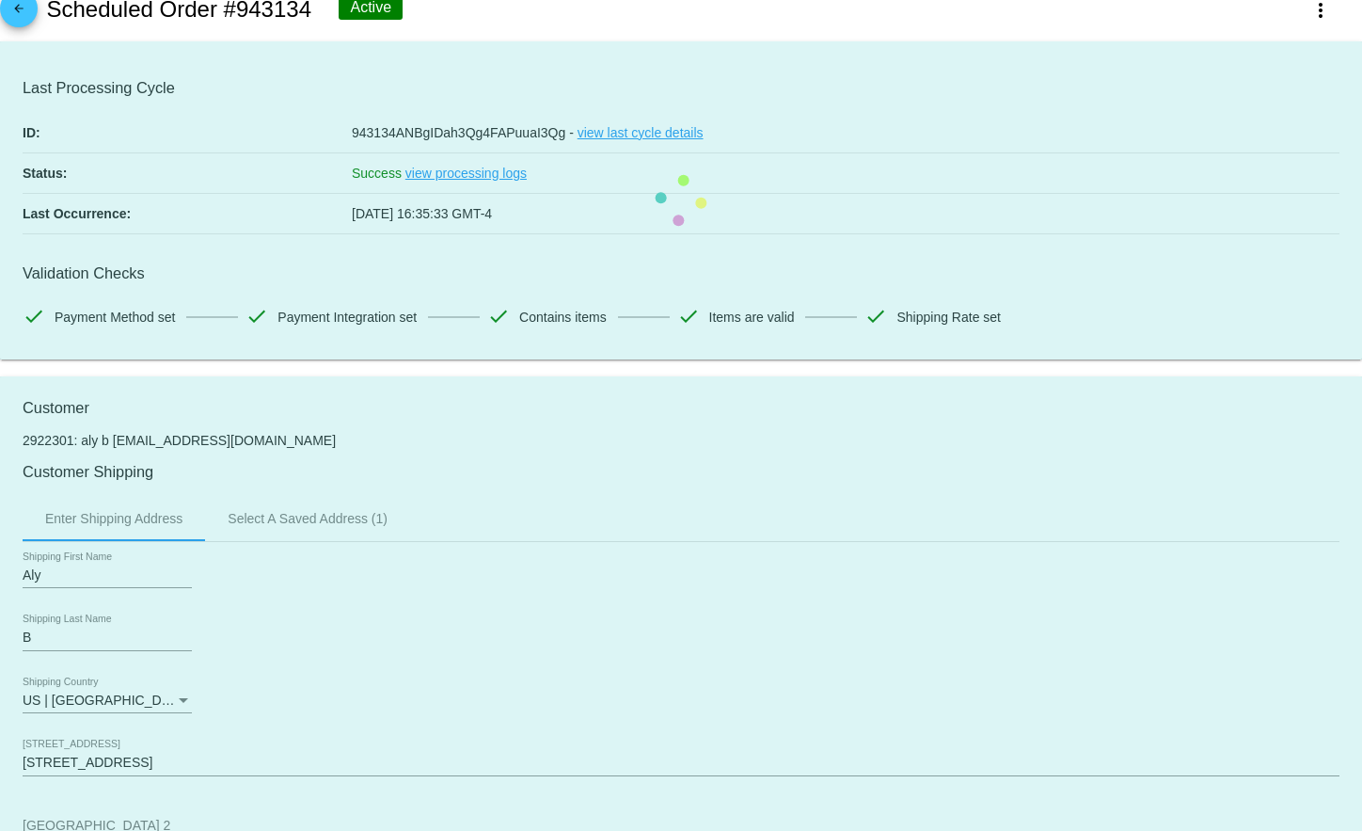
scroll to position [0, 0]
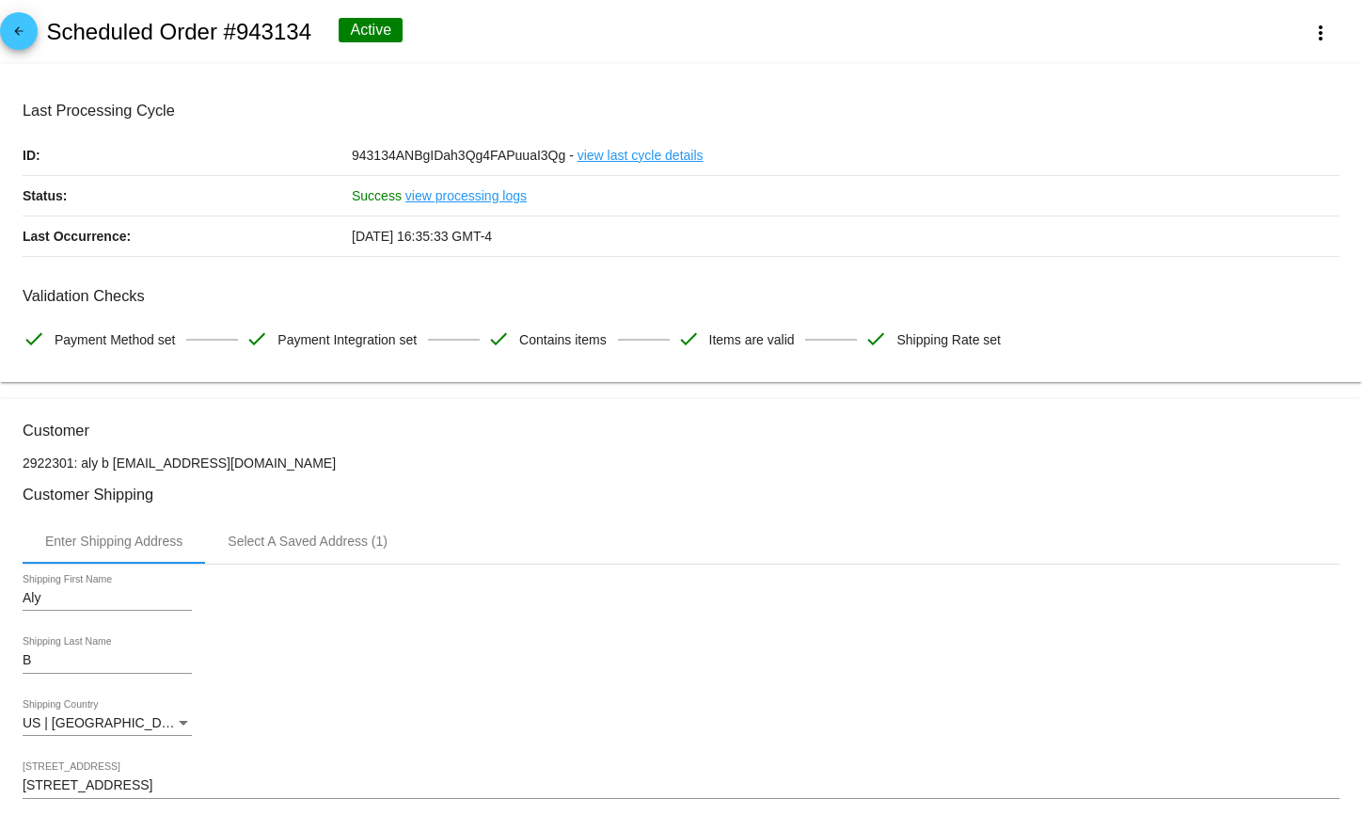
drag, startPoint x: 323, startPoint y: 15, endPoint x: 234, endPoint y: 22, distance: 88.7
click at [234, 22] on div "arrow_back Scheduled Order #943134 Active more_vert" at bounding box center [681, 32] width 1362 height 64
copy h2 "943134"
click at [15, 43] on mat-icon "arrow_back" at bounding box center [19, 35] width 23 height 23
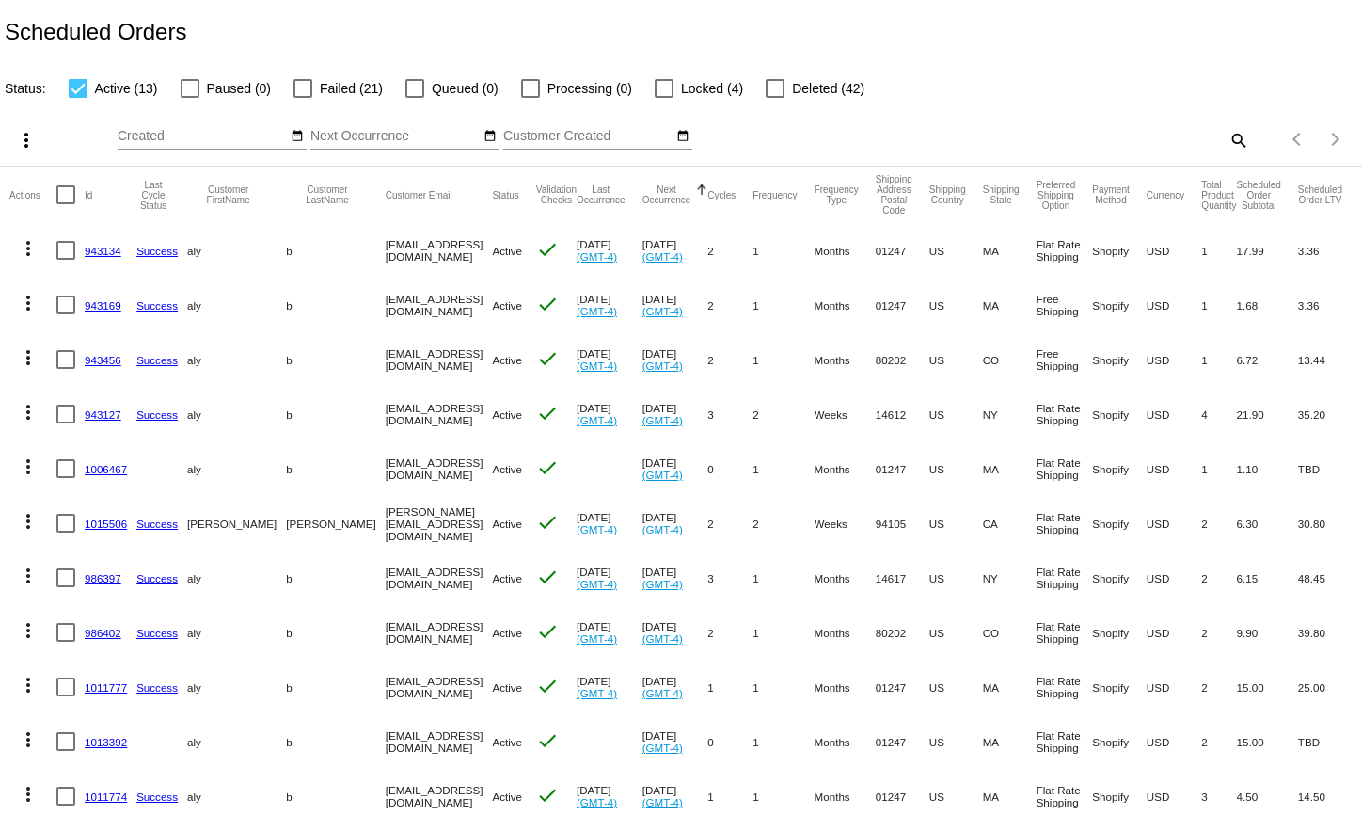
click at [1227, 140] on mat-icon "search" at bounding box center [1238, 139] width 23 height 29
drag, startPoint x: 1046, startPoint y: 123, endPoint x: 1126, endPoint y: 145, distance: 82.8
click at [1126, 145] on div "Search" at bounding box center [1080, 131] width 340 height 37
paste input "943134"
type input "943134"
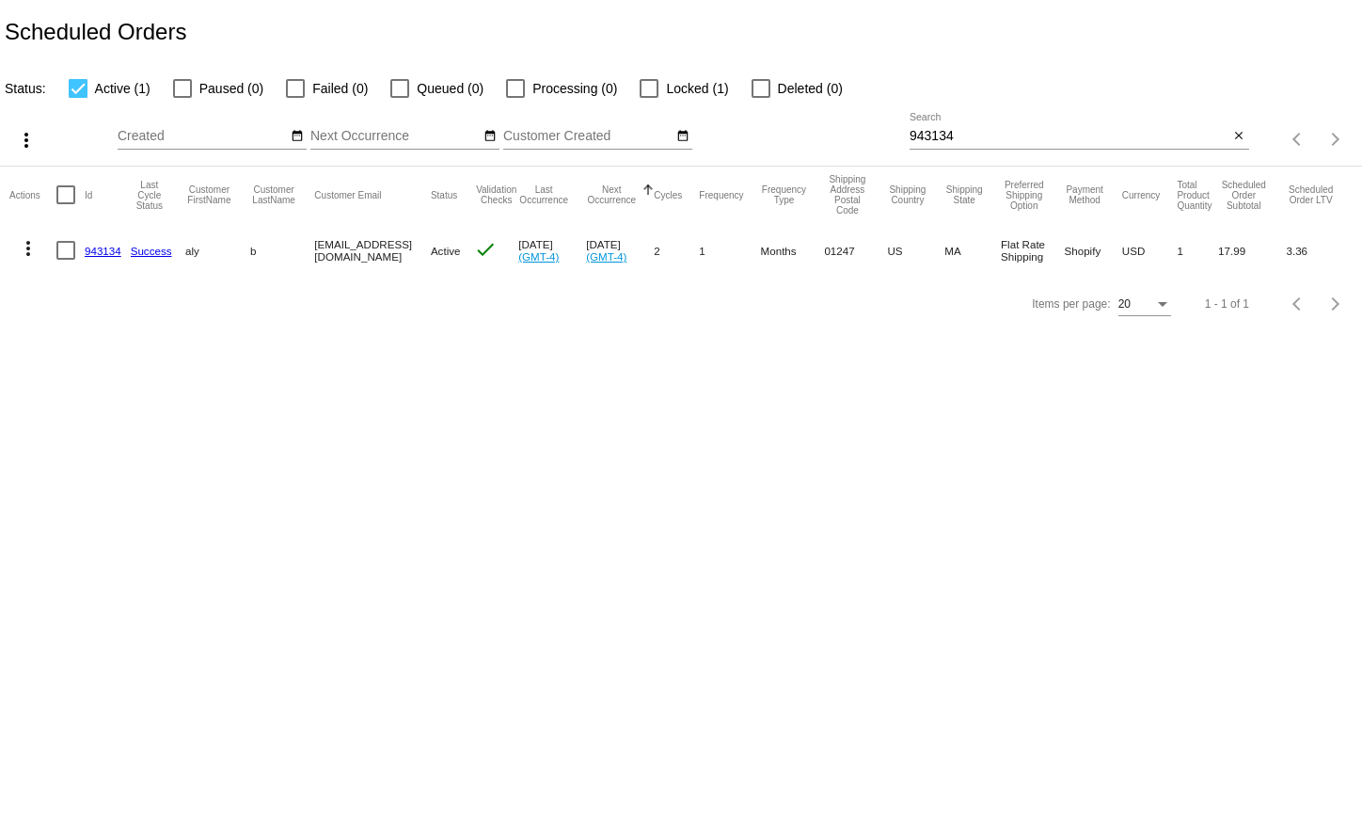
click at [115, 249] on link "943134" at bounding box center [103, 251] width 37 height 12
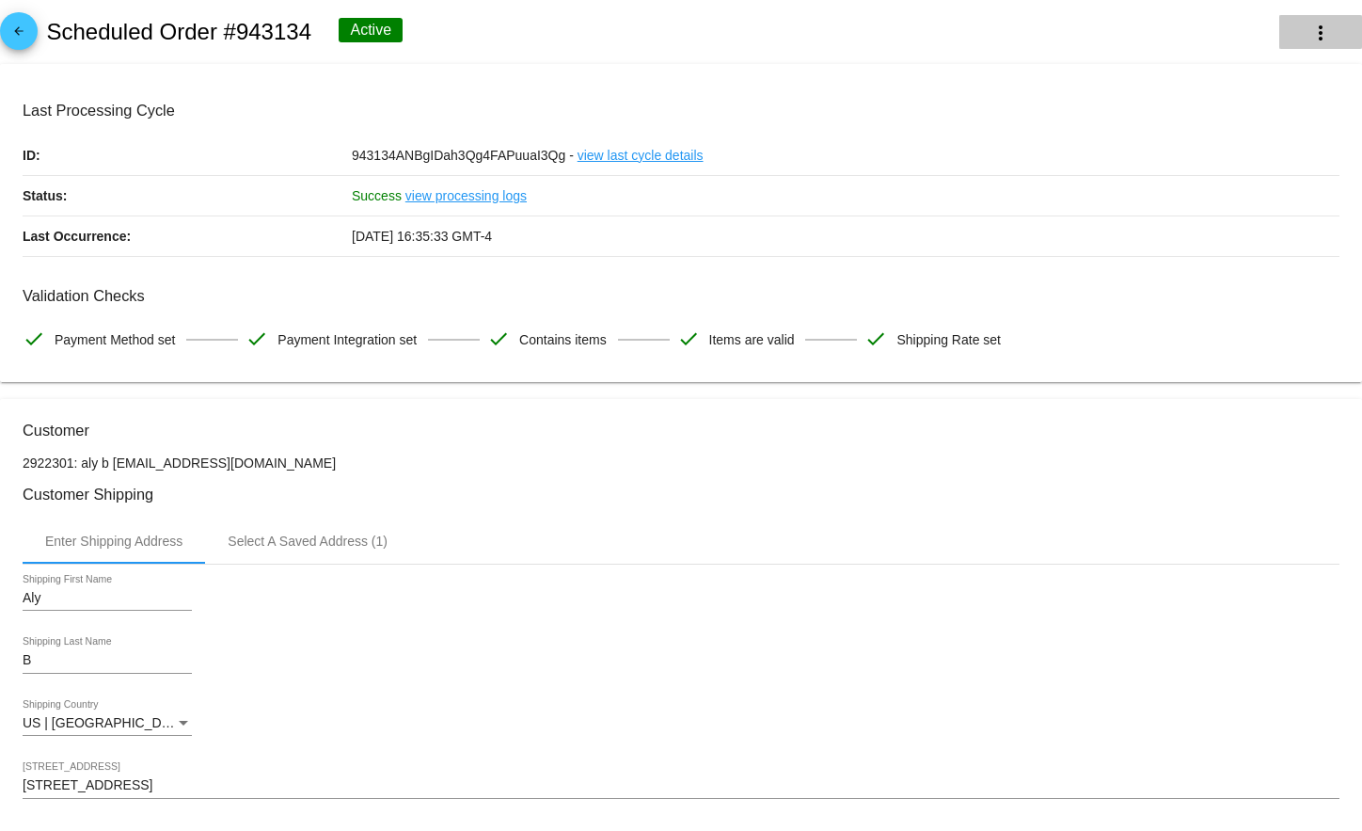
click at [1310, 31] on mat-icon "more_vert" at bounding box center [1321, 33] width 23 height 23
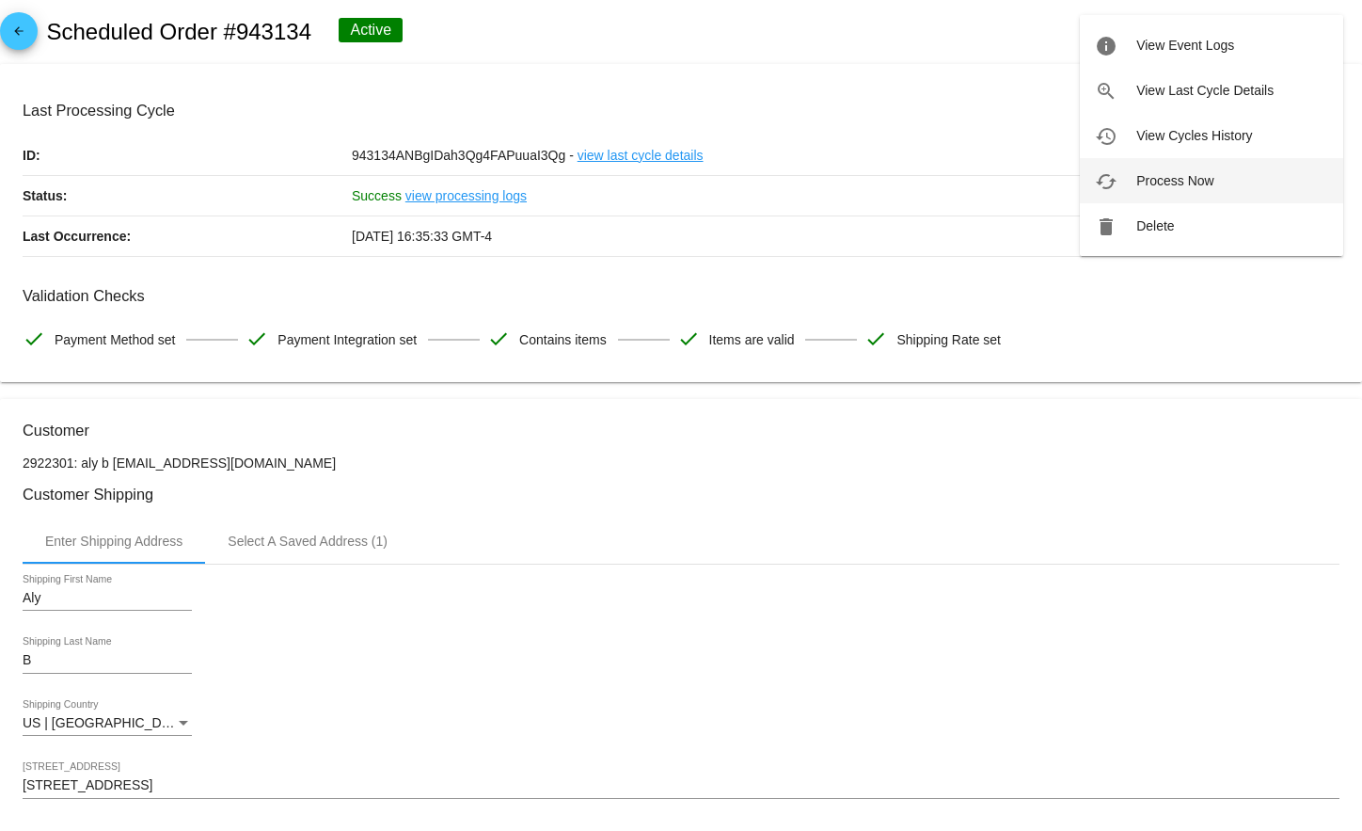
click at [1198, 185] on span "Process Now" at bounding box center [1174, 180] width 77 height 15
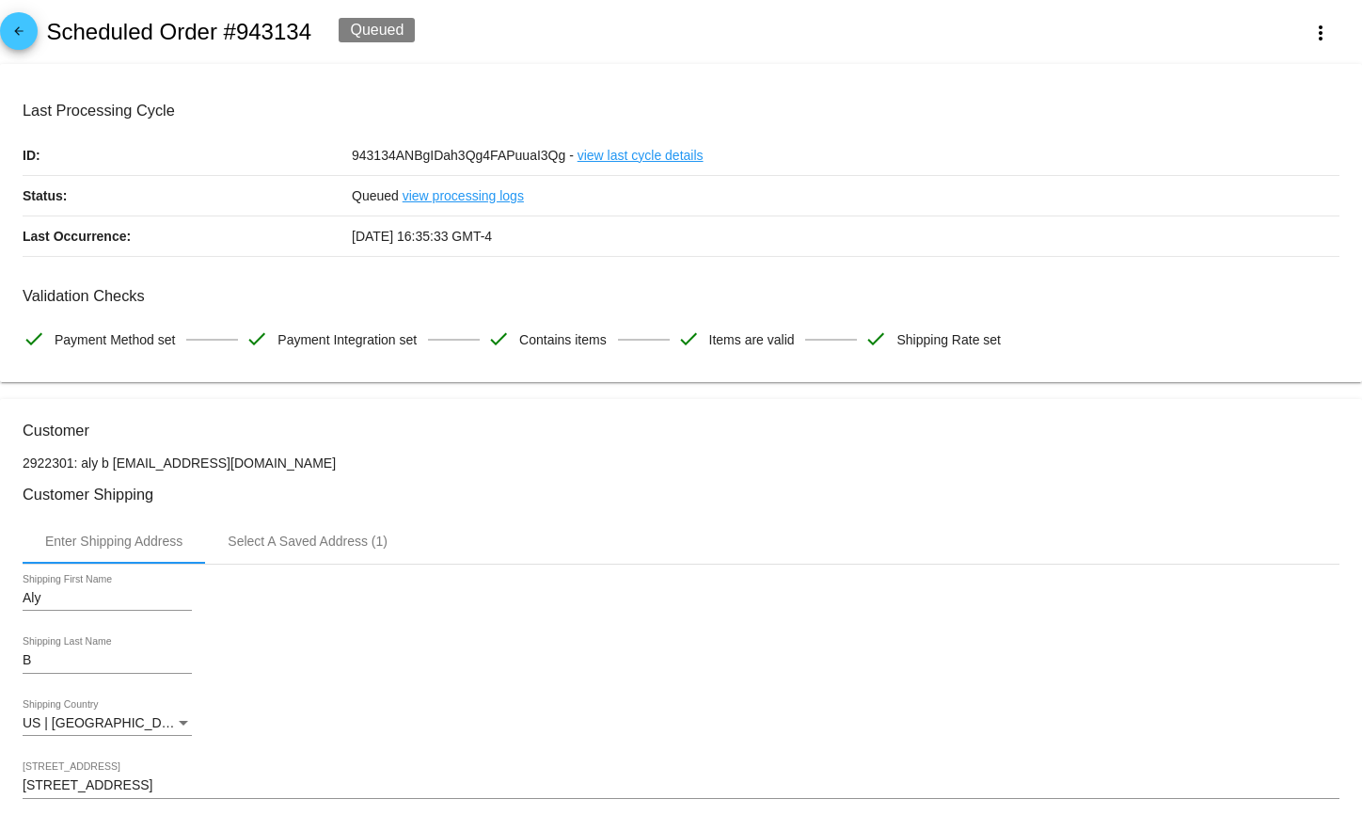
click at [10, 26] on mat-icon "arrow_back" at bounding box center [19, 35] width 23 height 23
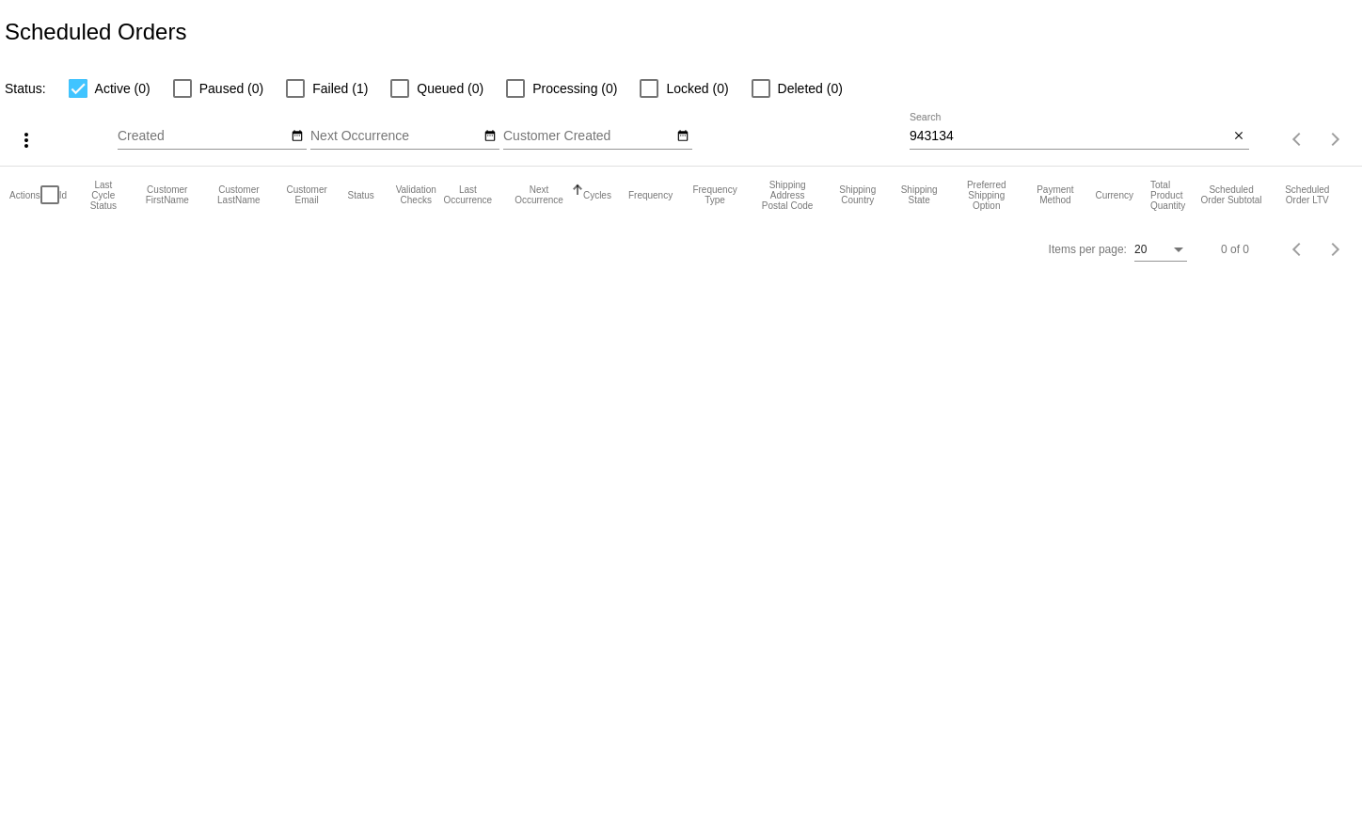
click at [345, 93] on span "Failed (1)" at bounding box center [340, 88] width 56 height 23
click at [295, 98] on input "Failed (1)" at bounding box center [294, 98] width 1 height 1
checkbox input "true"
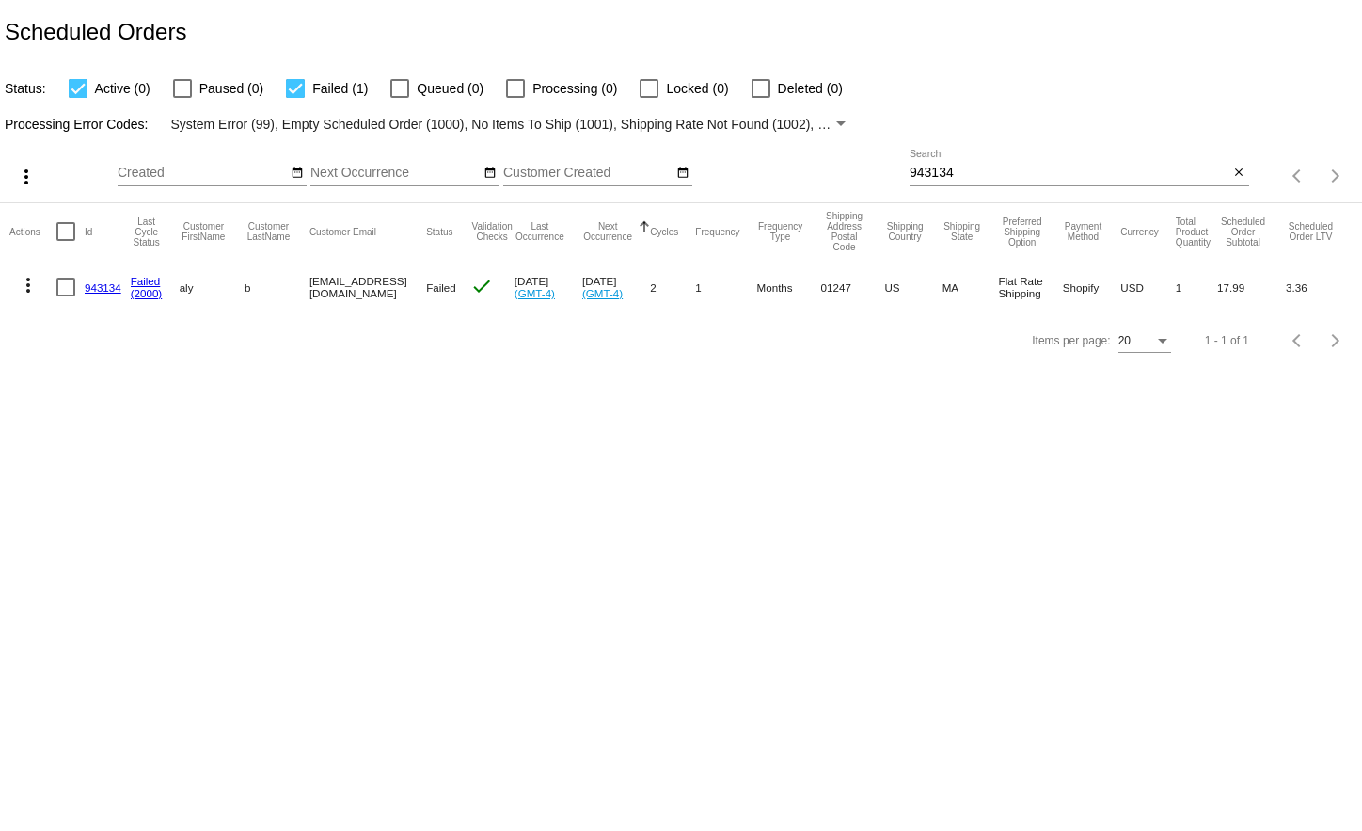
click at [107, 281] on link "943134" at bounding box center [103, 287] width 37 height 12
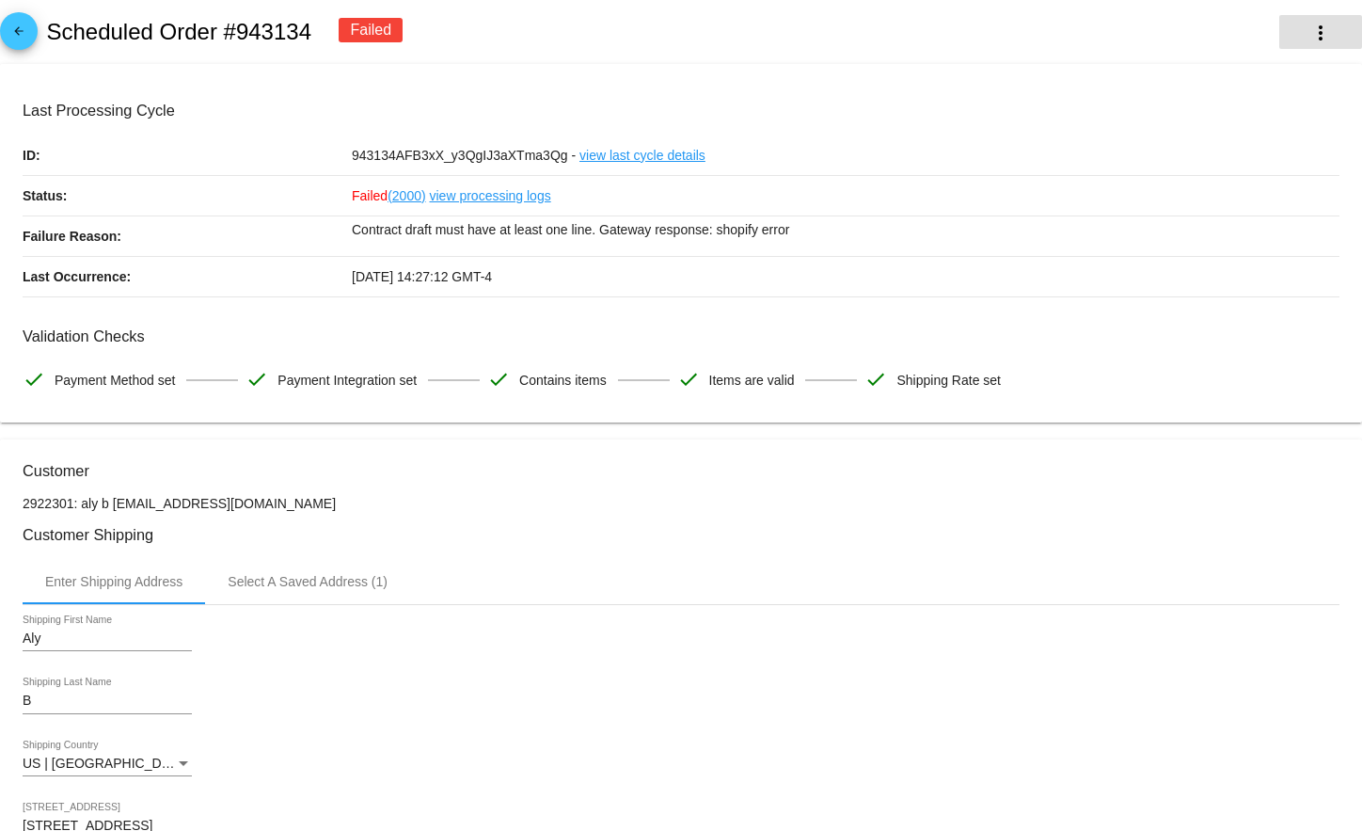
click at [1312, 24] on mat-icon "more_vert" at bounding box center [1321, 33] width 23 height 23
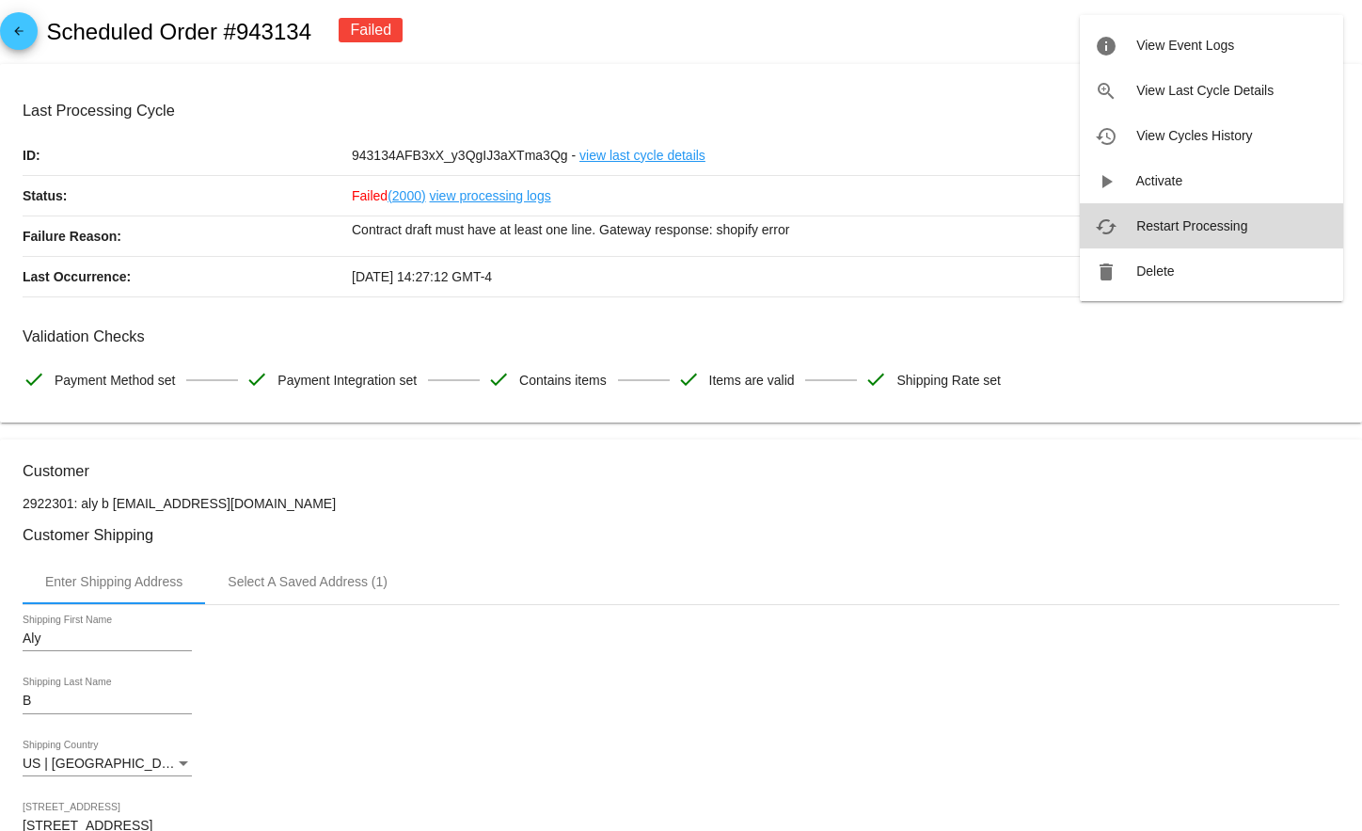
click at [1160, 239] on button "cached Restart Processing" at bounding box center [1211, 225] width 263 height 45
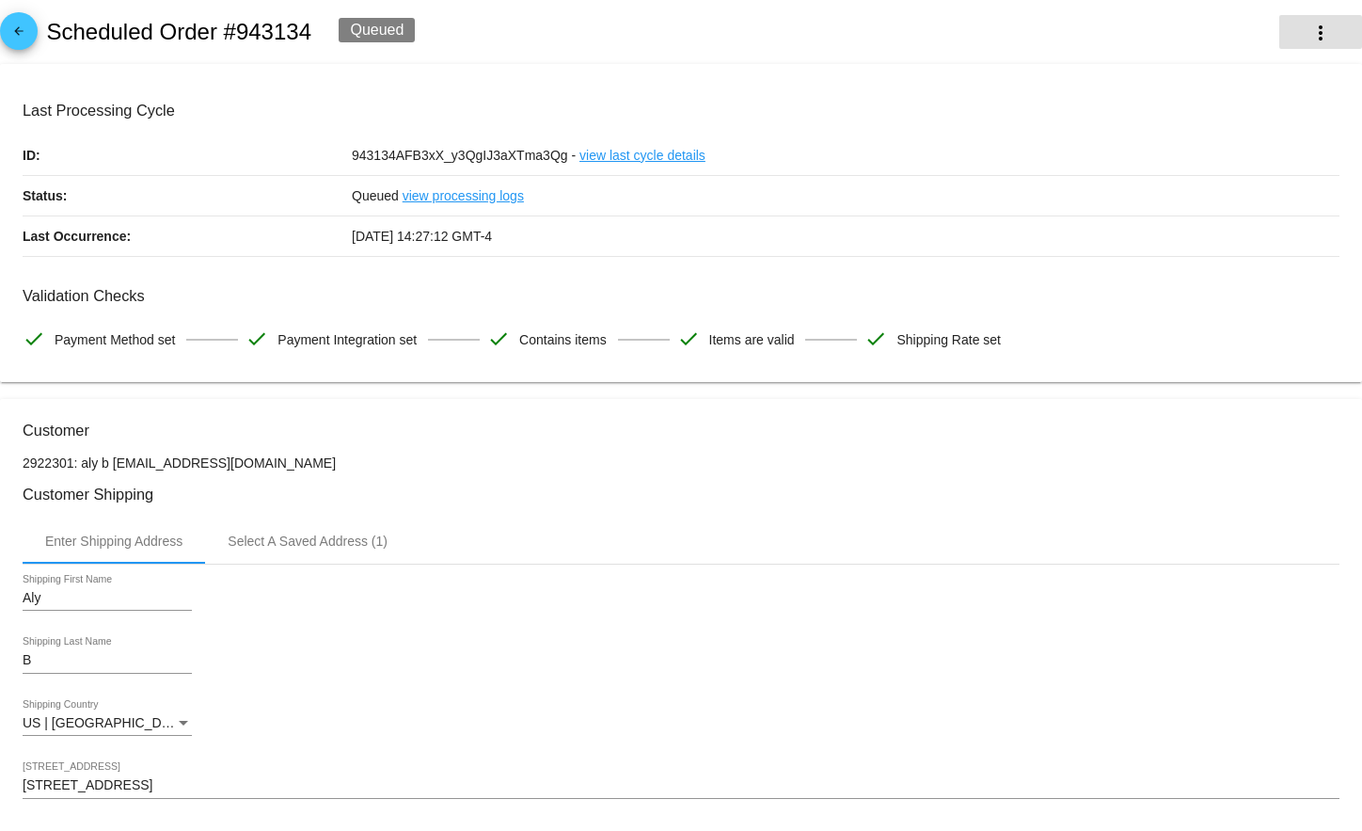
click at [1310, 26] on mat-icon "more_vert" at bounding box center [1321, 33] width 23 height 23
click at [24, 30] on div at bounding box center [681, 415] width 1362 height 831
click at [25, 30] on mat-icon "arrow_back" at bounding box center [19, 35] width 23 height 23
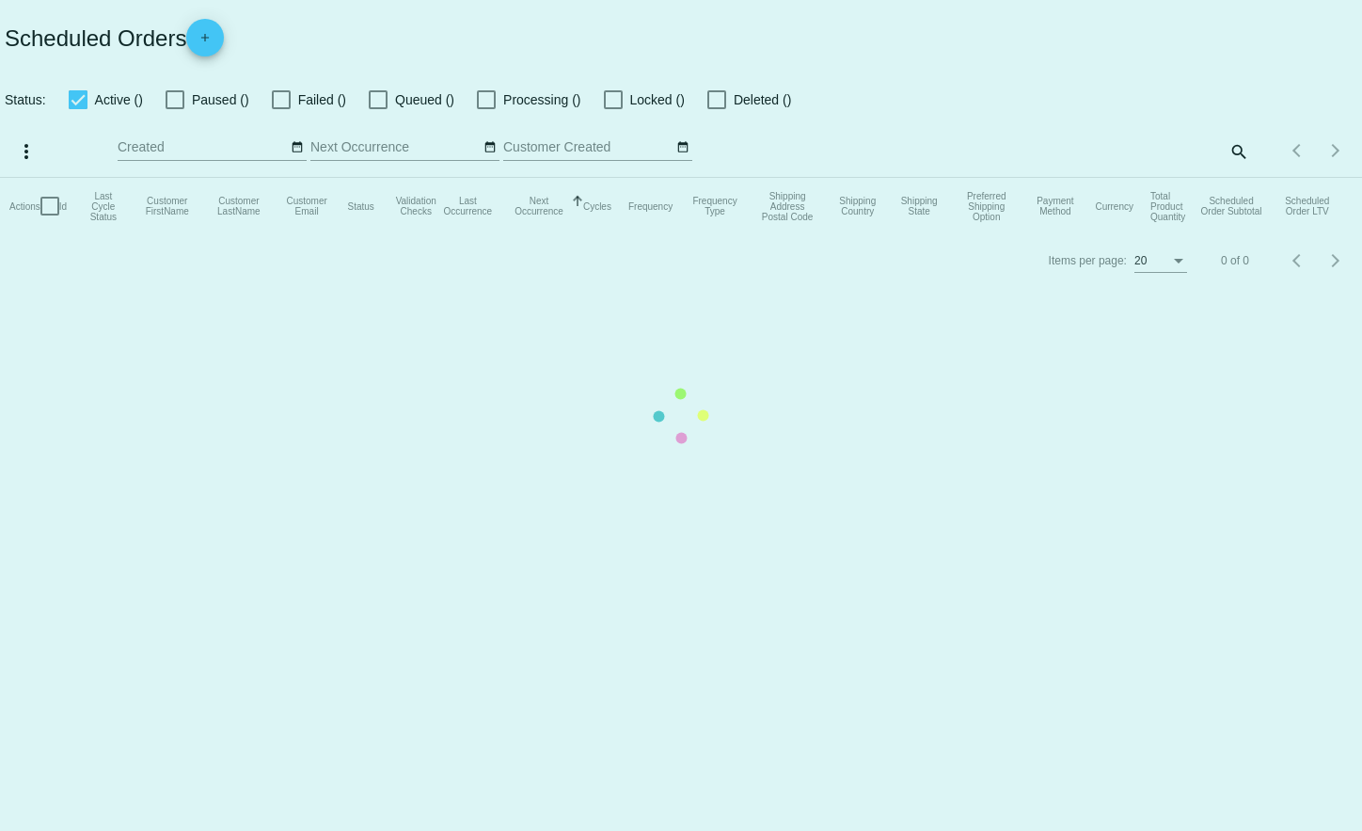
checkbox input "true"
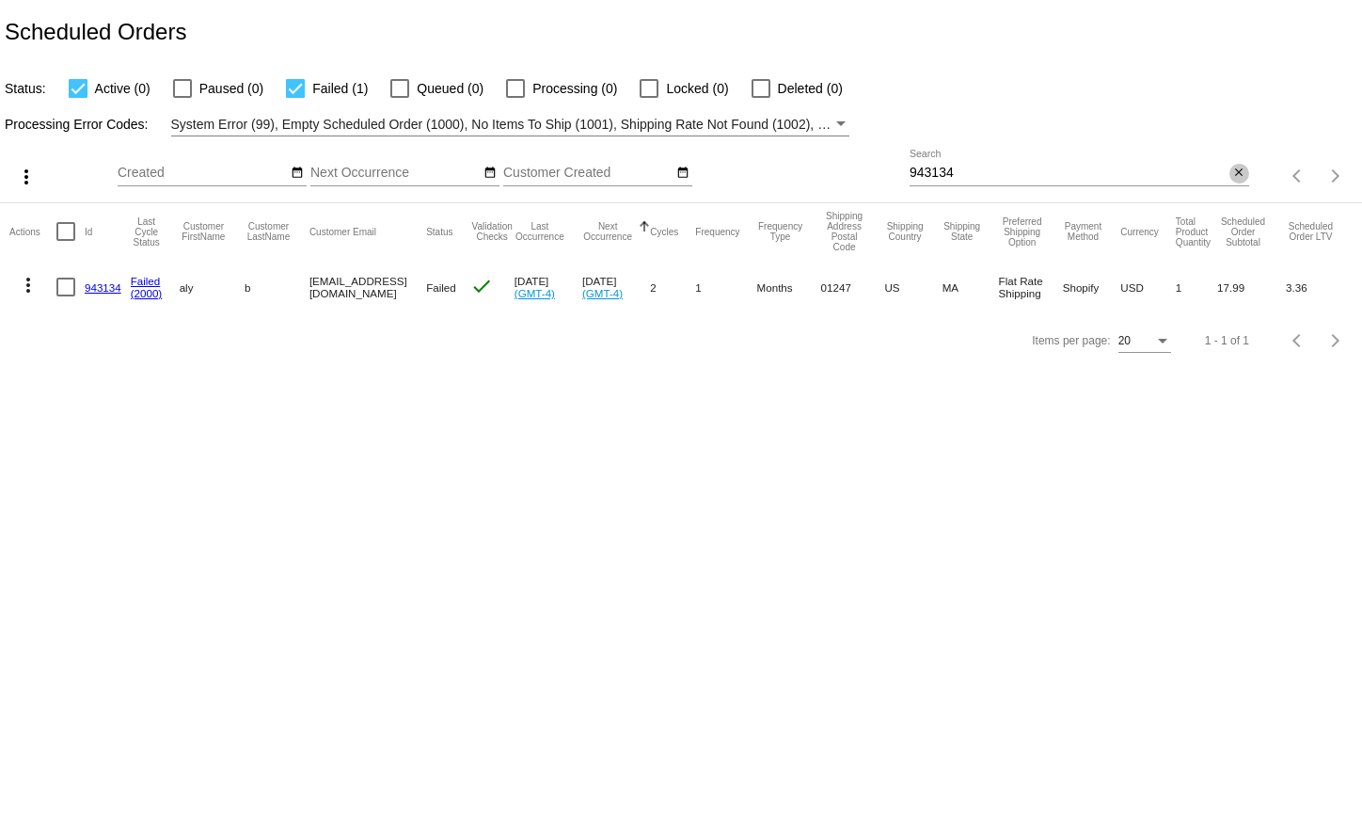
click at [1247, 173] on button "close" at bounding box center [1240, 174] width 20 height 20
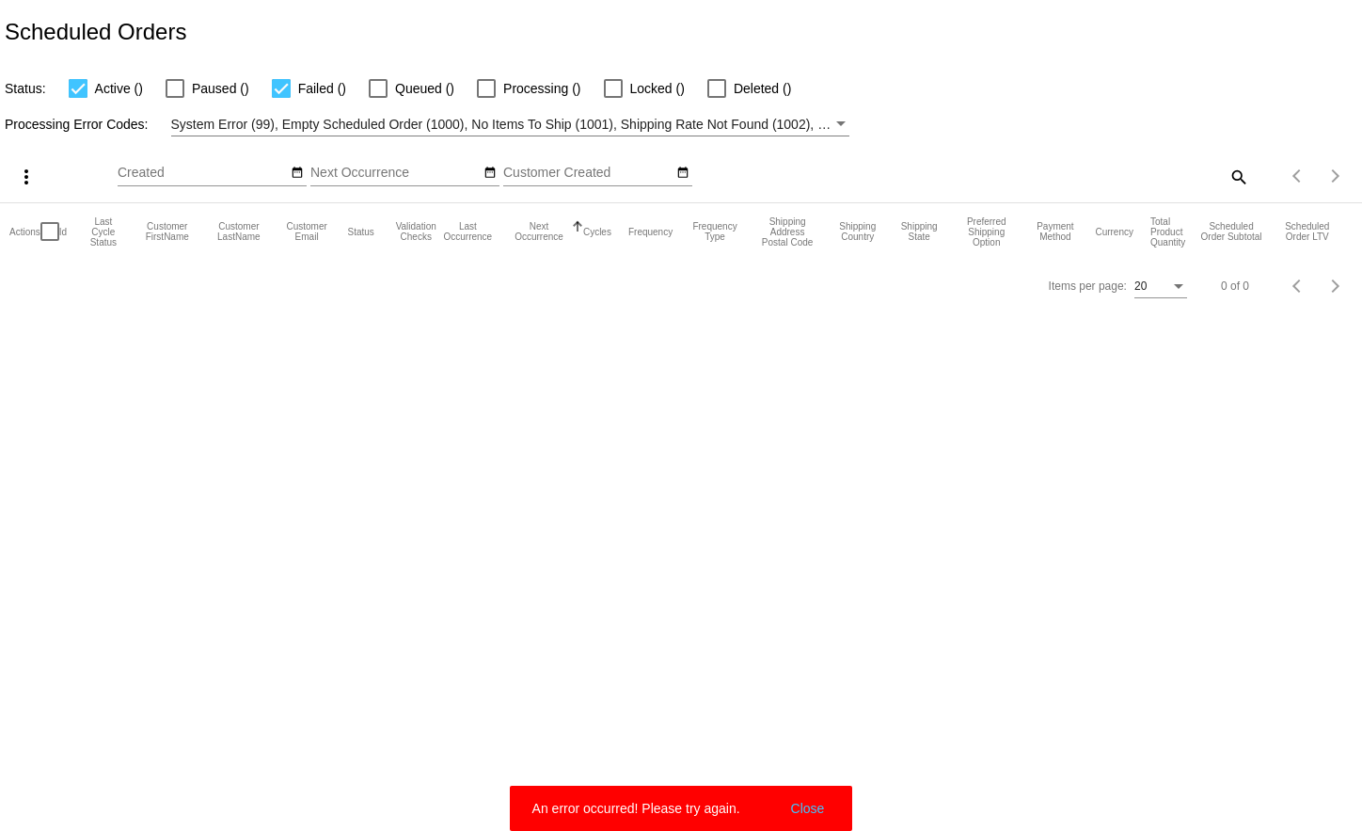
click at [1235, 183] on mat-icon "search" at bounding box center [1238, 176] width 23 height 29
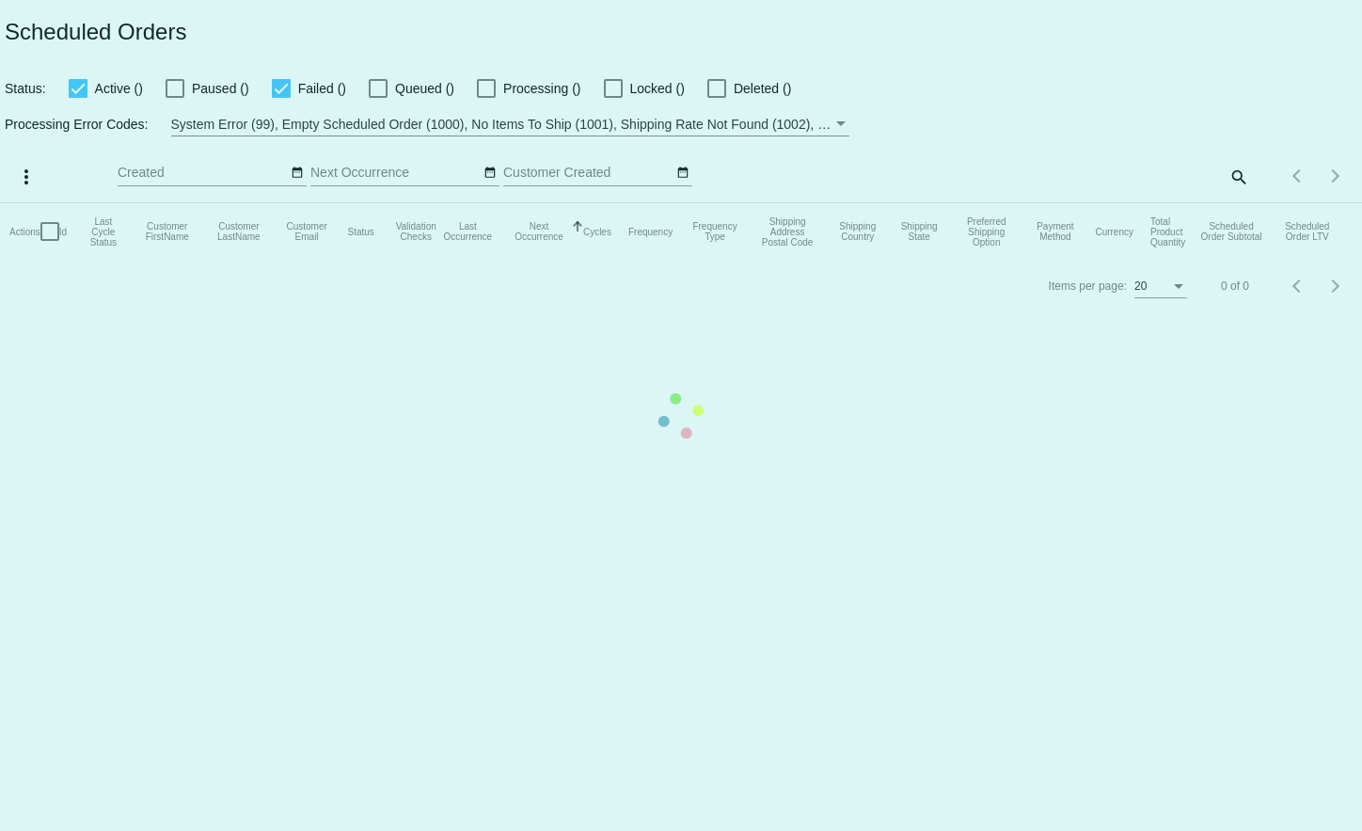
select select "8"
select select "2025"
select select "9"
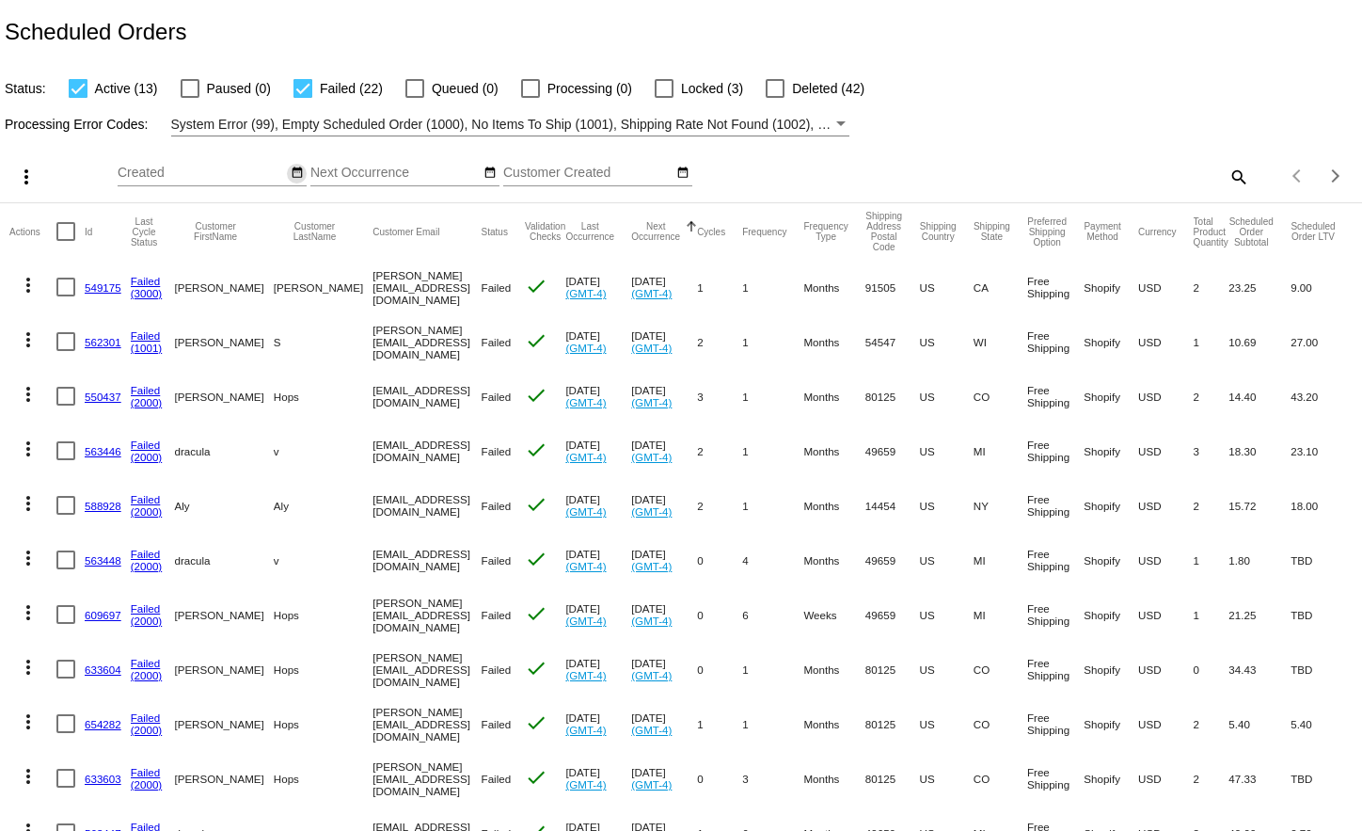
click at [291, 181] on mat-icon "date_range" at bounding box center [297, 173] width 13 height 15
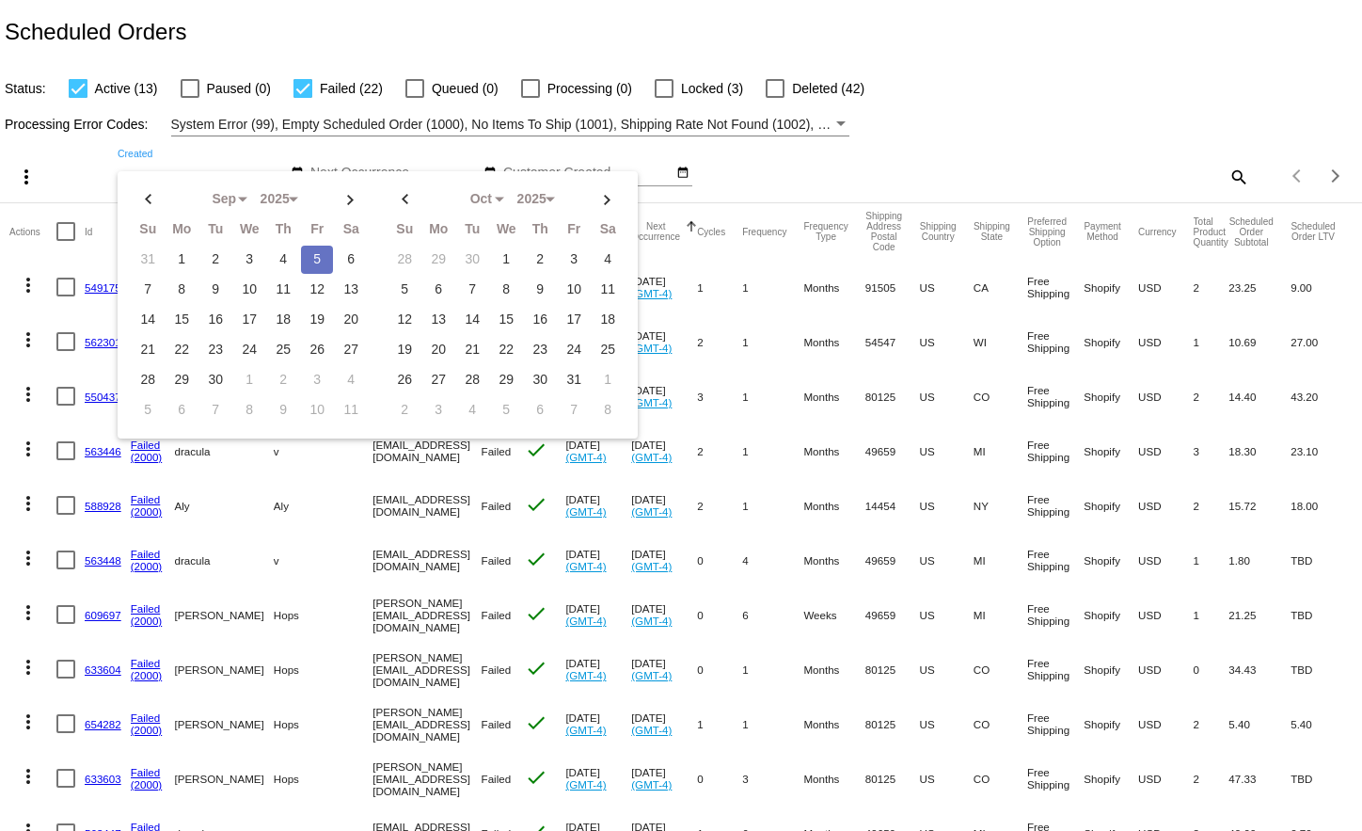
click at [312, 254] on td "5" at bounding box center [317, 260] width 32 height 28
type input "[DATE] - [DATE]"
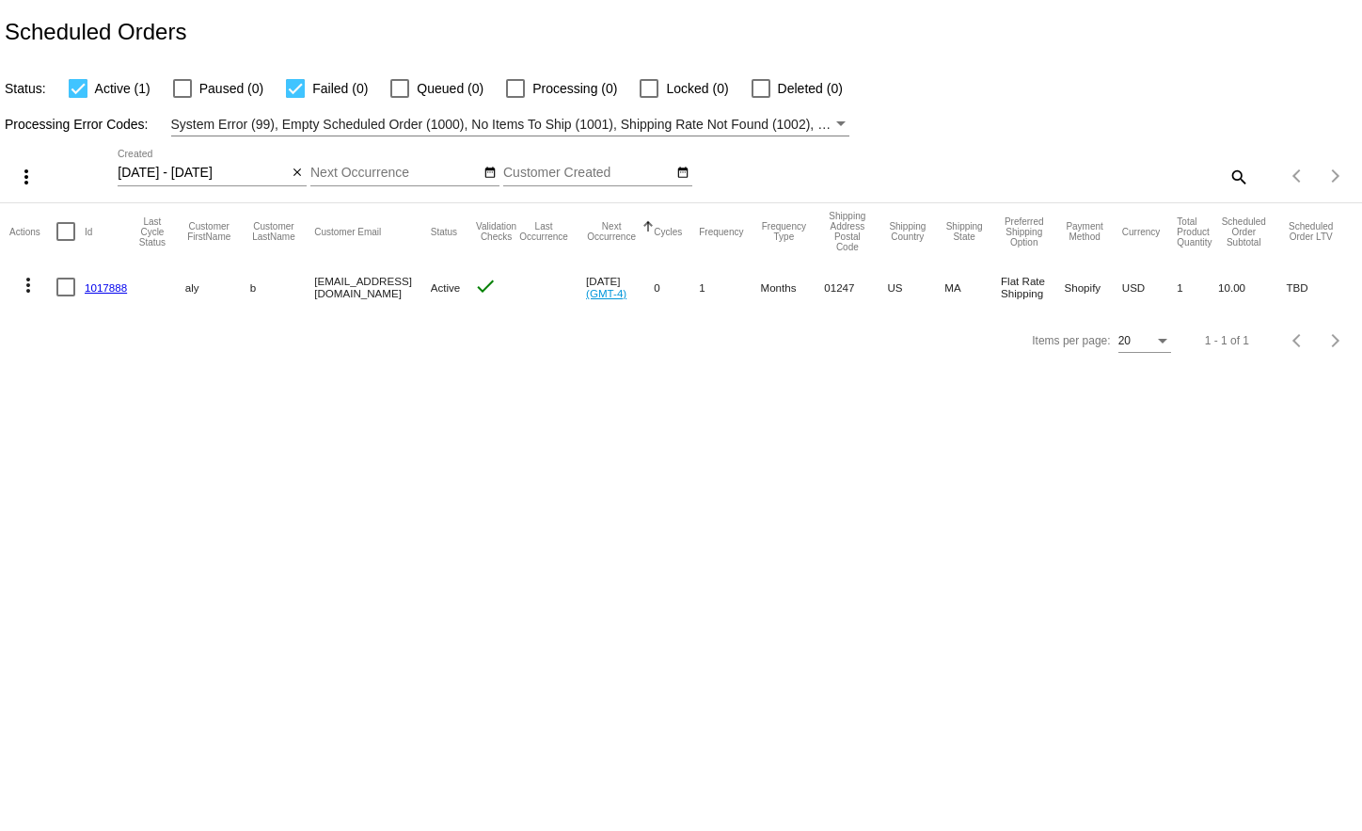
click at [303, 87] on div at bounding box center [295, 88] width 19 height 19
click at [295, 98] on input "Failed (0)" at bounding box center [294, 98] width 1 height 1
checkbox input "false"
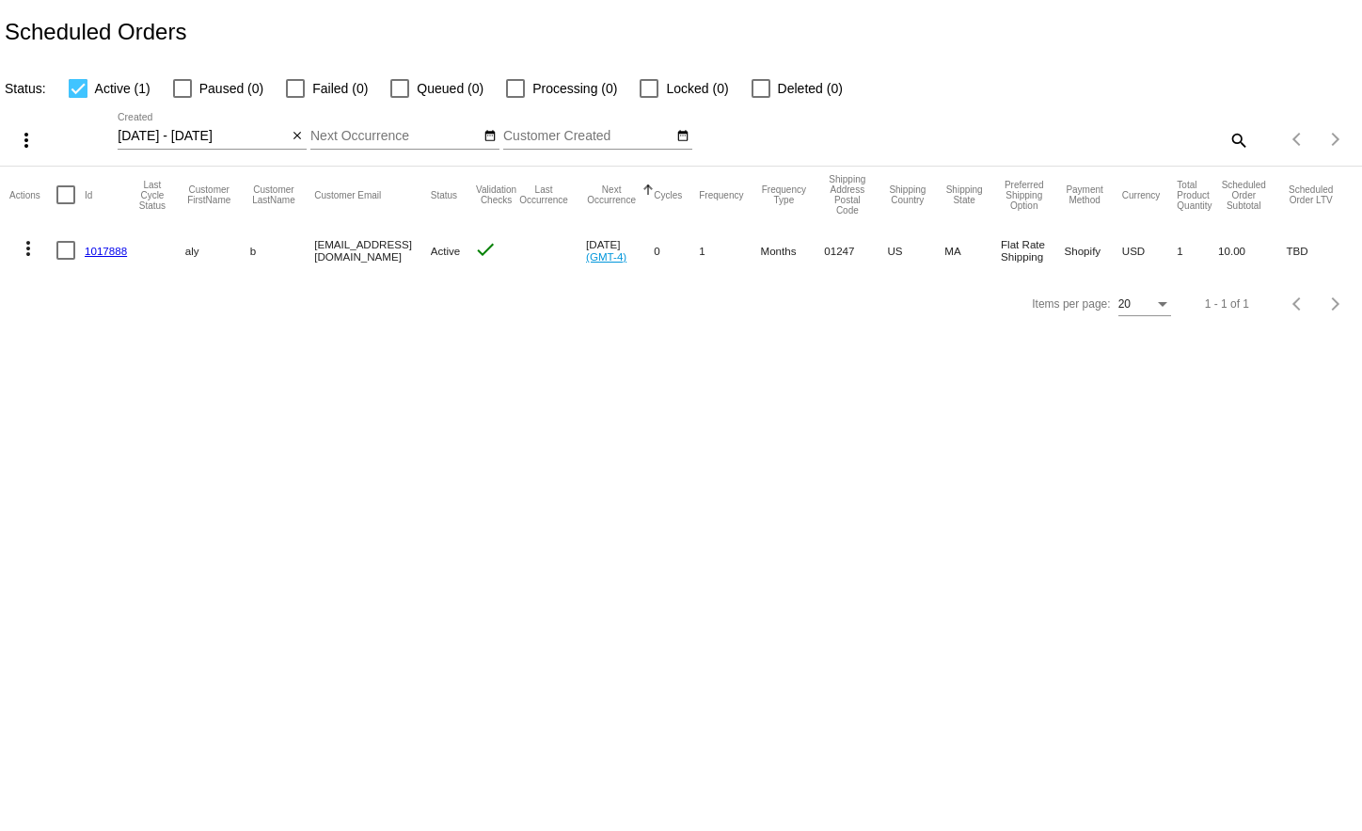
click at [116, 248] on link "1017888" at bounding box center [106, 251] width 42 height 12
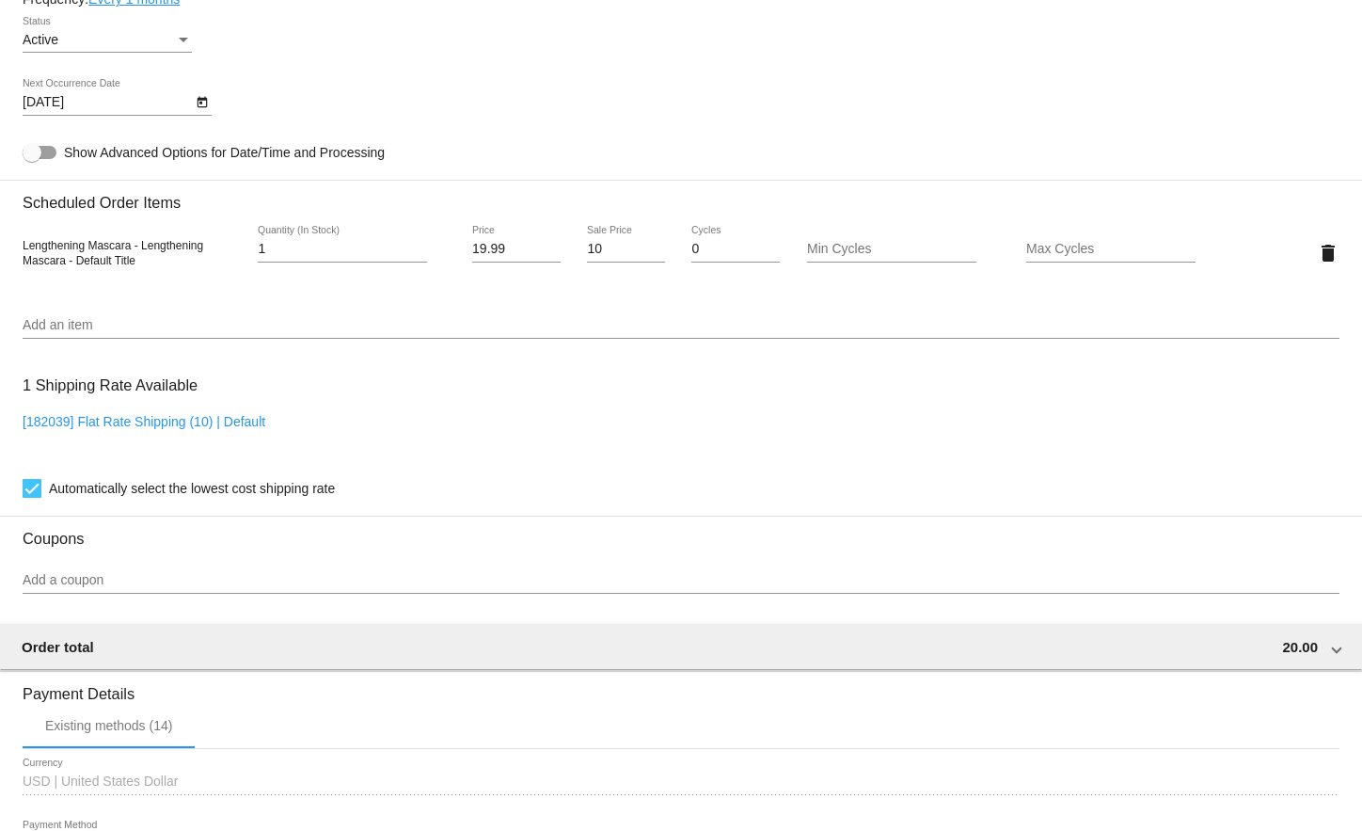
scroll to position [1003, 0]
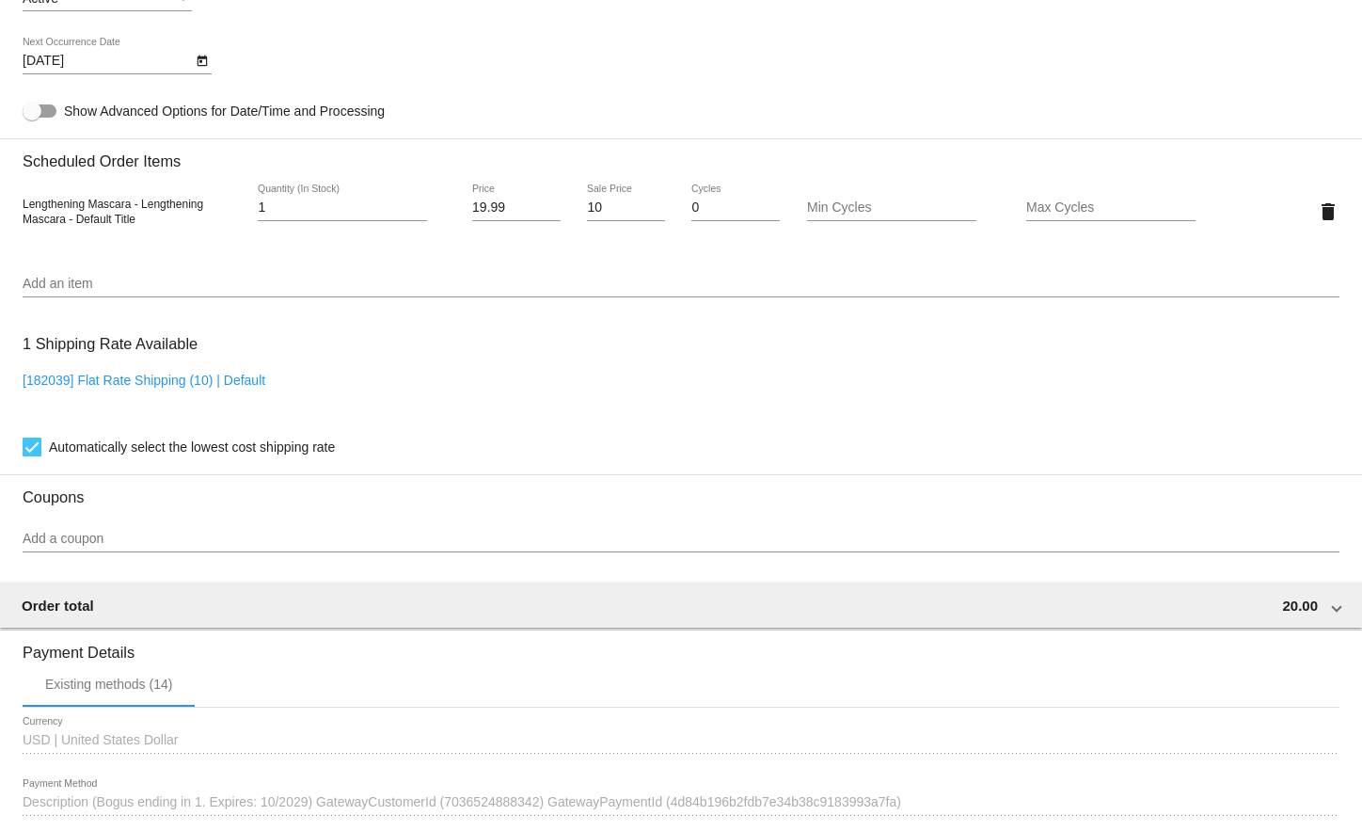
click at [168, 457] on span "Automatically select the lowest cost shipping rate" at bounding box center [192, 447] width 286 height 23
click at [32, 457] on input "Automatically select the lowest cost shipping rate" at bounding box center [31, 456] width 1 height 1
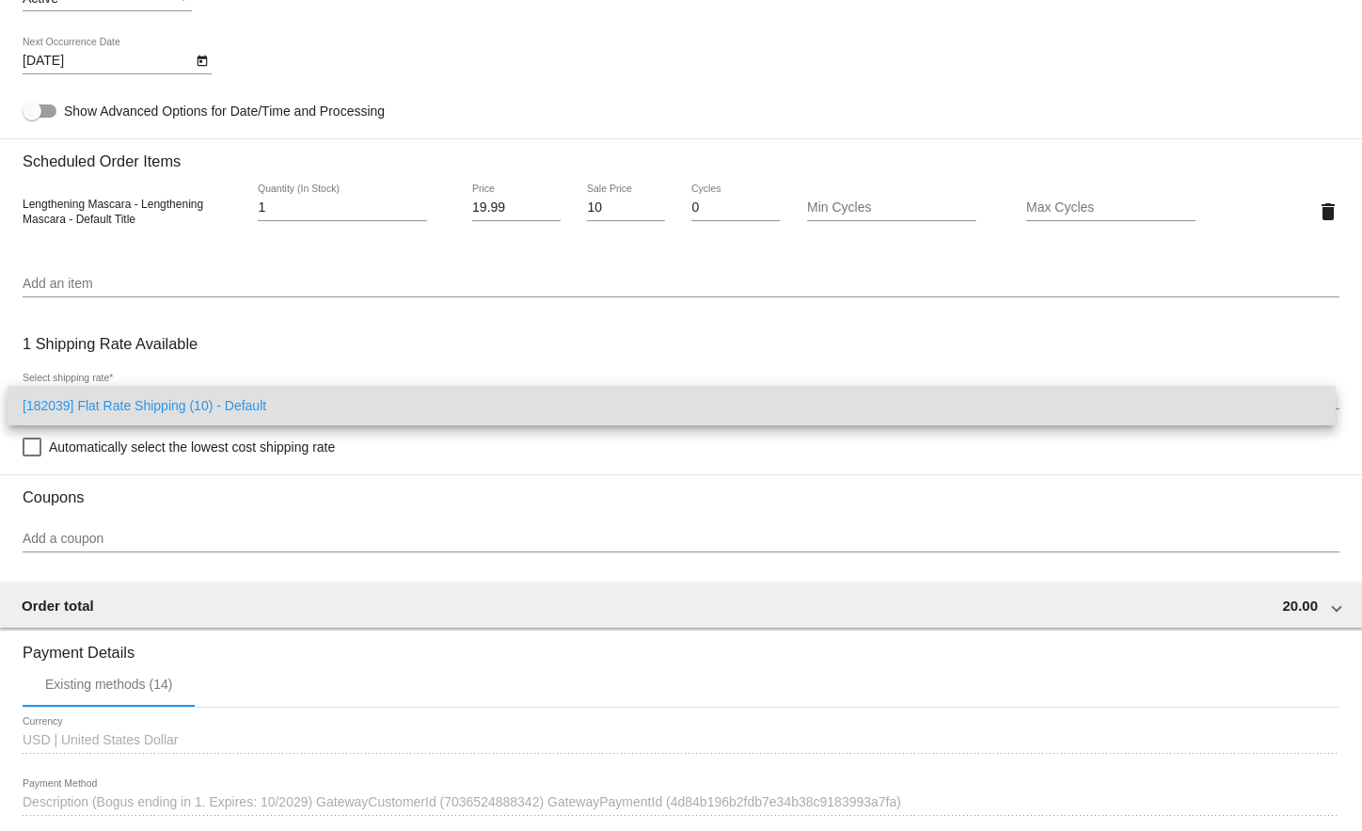
click at [168, 457] on div at bounding box center [681, 415] width 1362 height 831
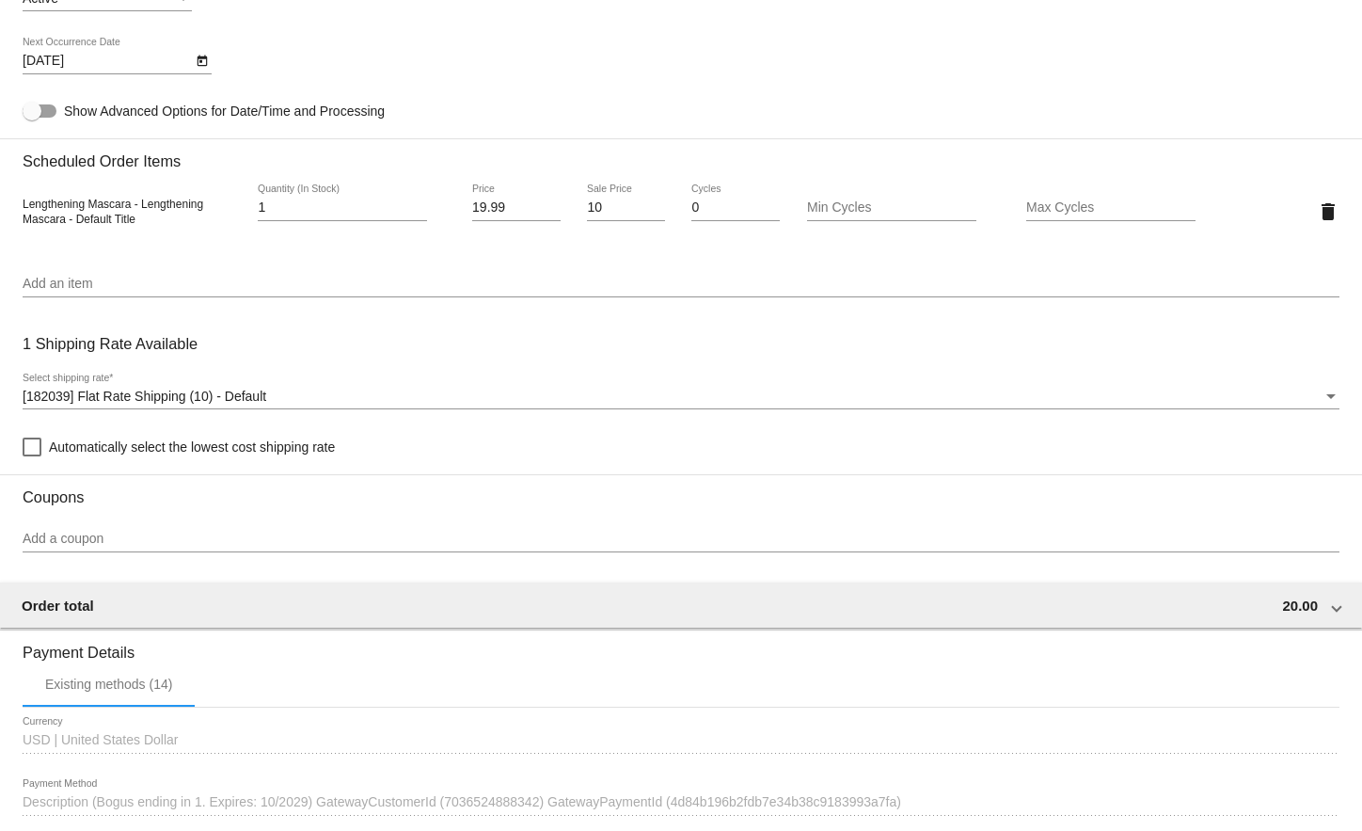
click at [108, 458] on span "Automatically select the lowest cost shipping rate" at bounding box center [192, 447] width 286 height 23
click at [32, 457] on input "Automatically select the lowest cost shipping rate" at bounding box center [31, 456] width 1 height 1
checkbox input "true"
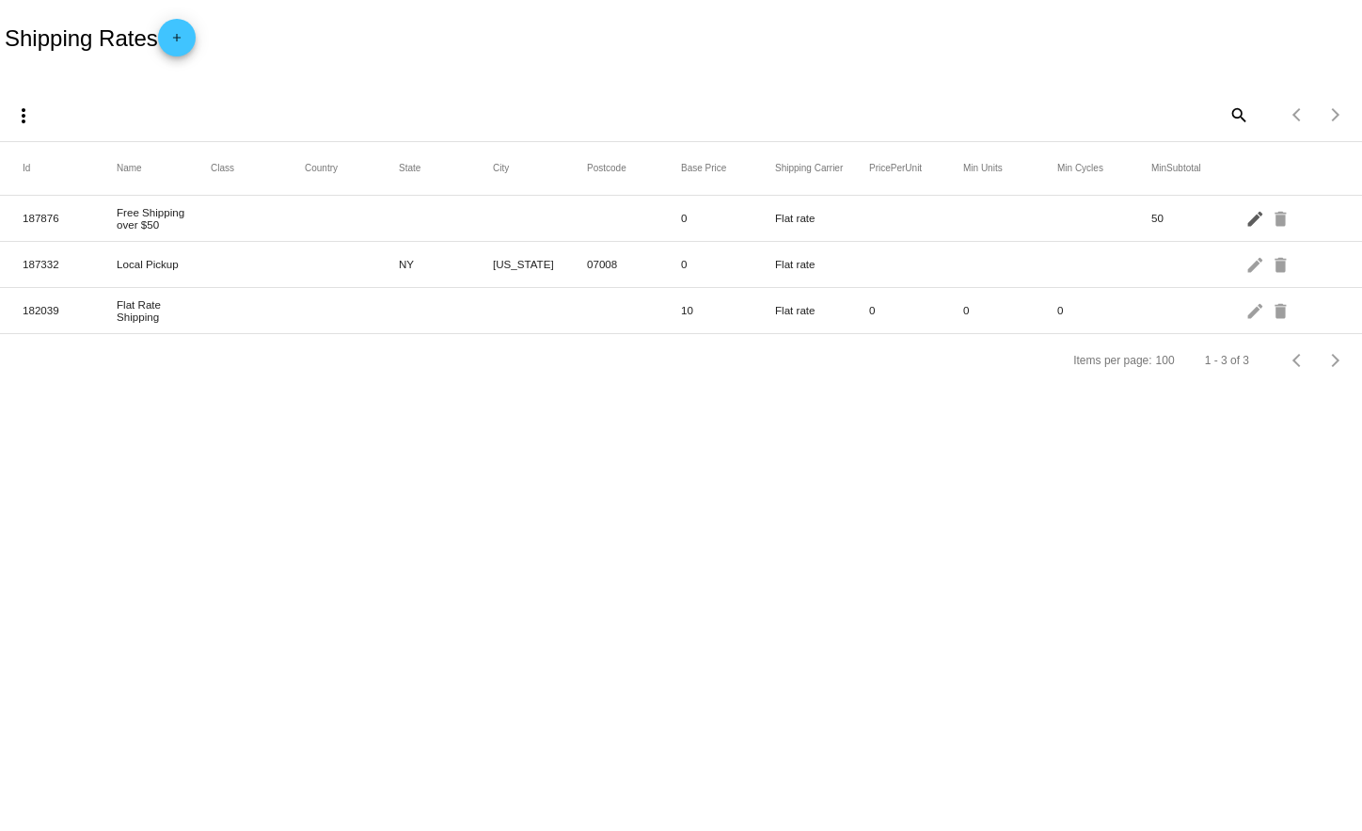
click at [1252, 220] on mat-icon "edit" at bounding box center [1257, 217] width 23 height 29
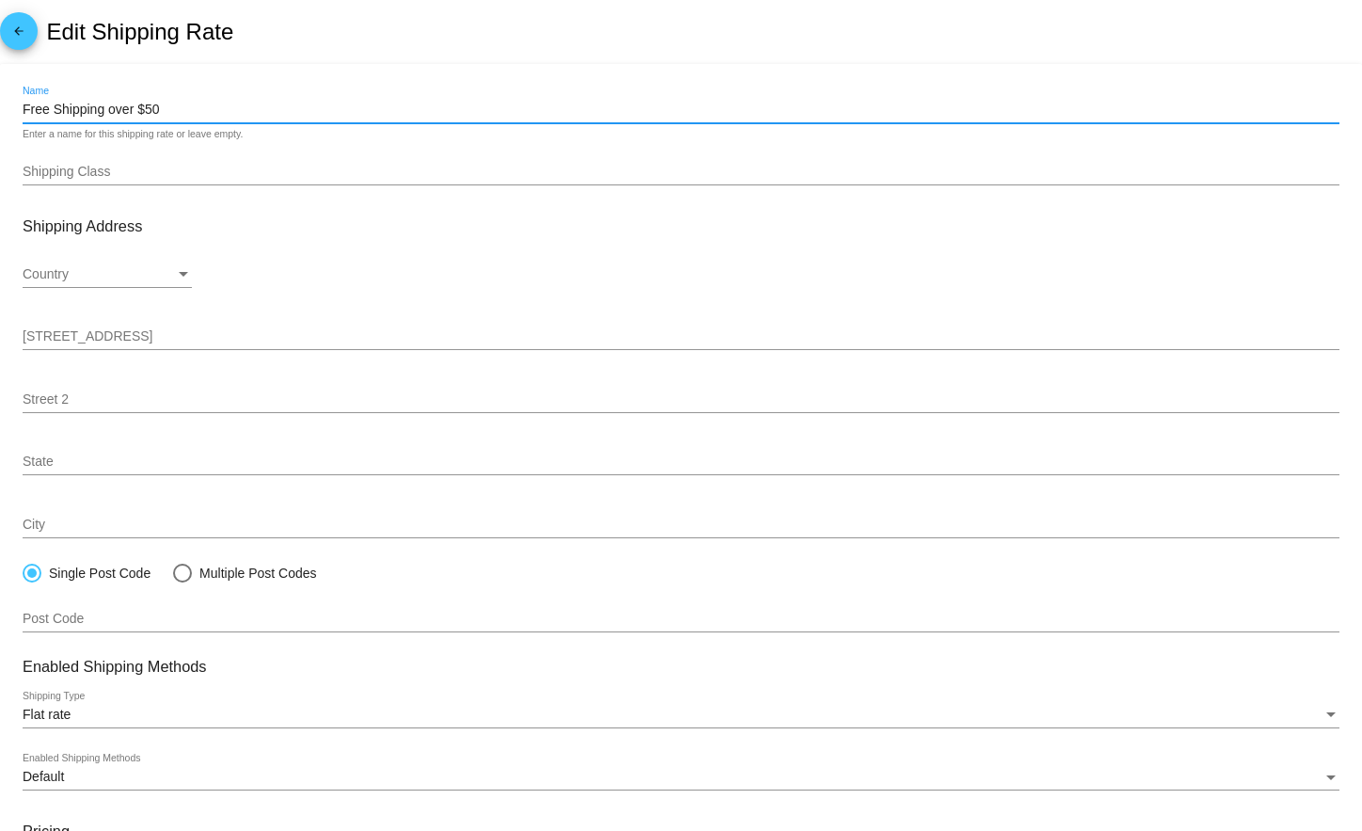
drag, startPoint x: 140, startPoint y: 107, endPoint x: 513, endPoint y: 130, distance: 373.2
click at [510, 127] on div "Free Shipping over $50 Name Enter a name for this shipping rate or leave empty." at bounding box center [681, 114] width 1317 height 54
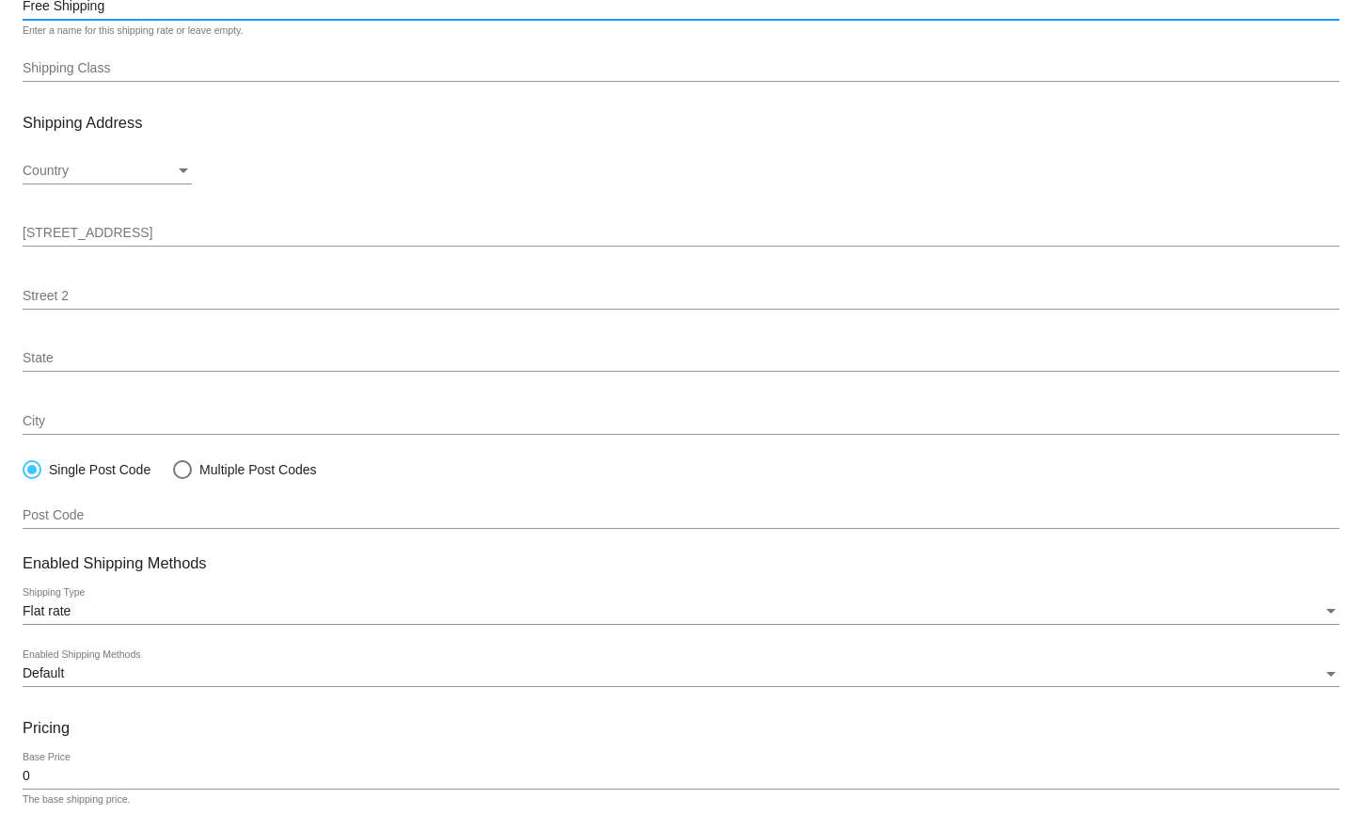
scroll to position [244, 0]
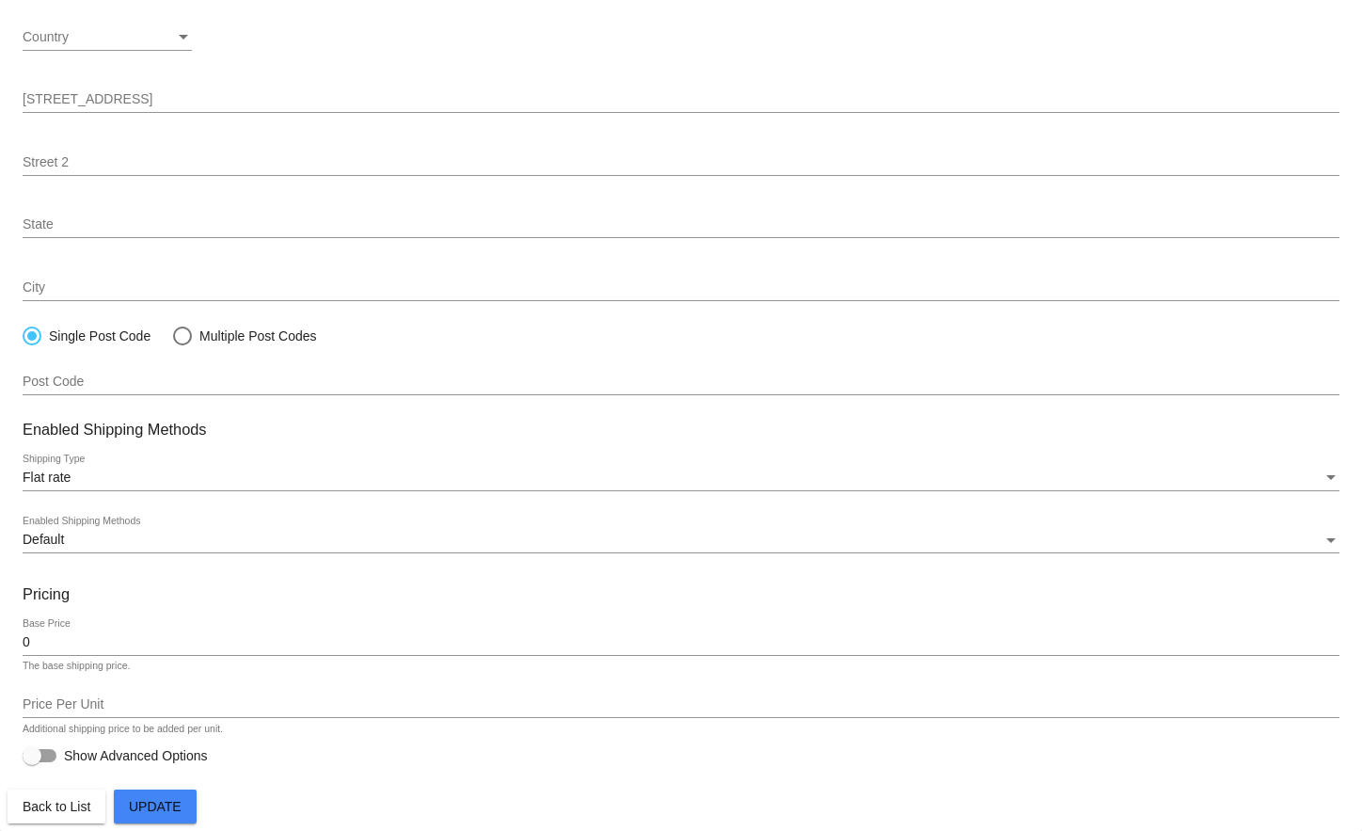
type input "Free Shipping"
click at [179, 799] on span "Update" at bounding box center [155, 806] width 53 height 15
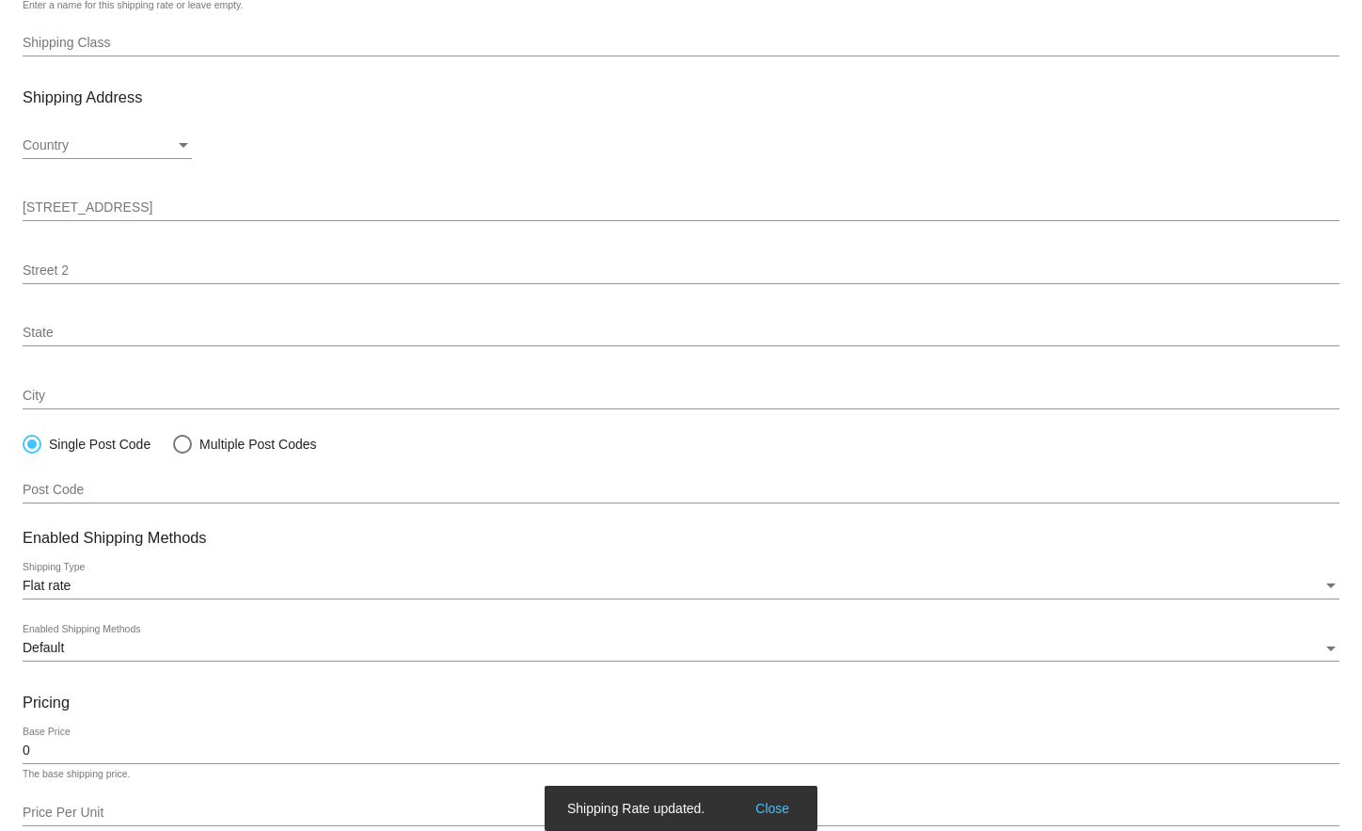
scroll to position [0, 0]
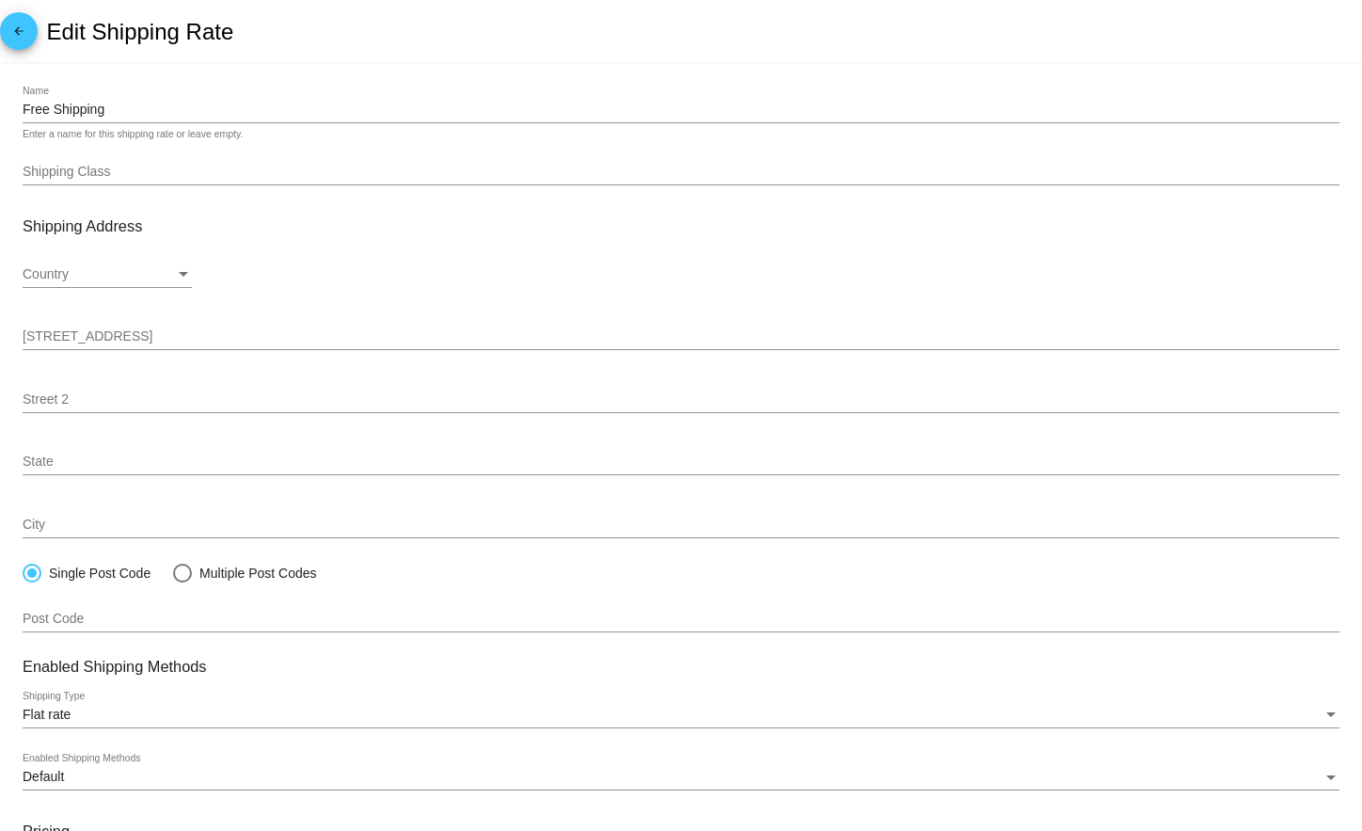
click at [5, 40] on link "arrow_back" at bounding box center [19, 31] width 38 height 38
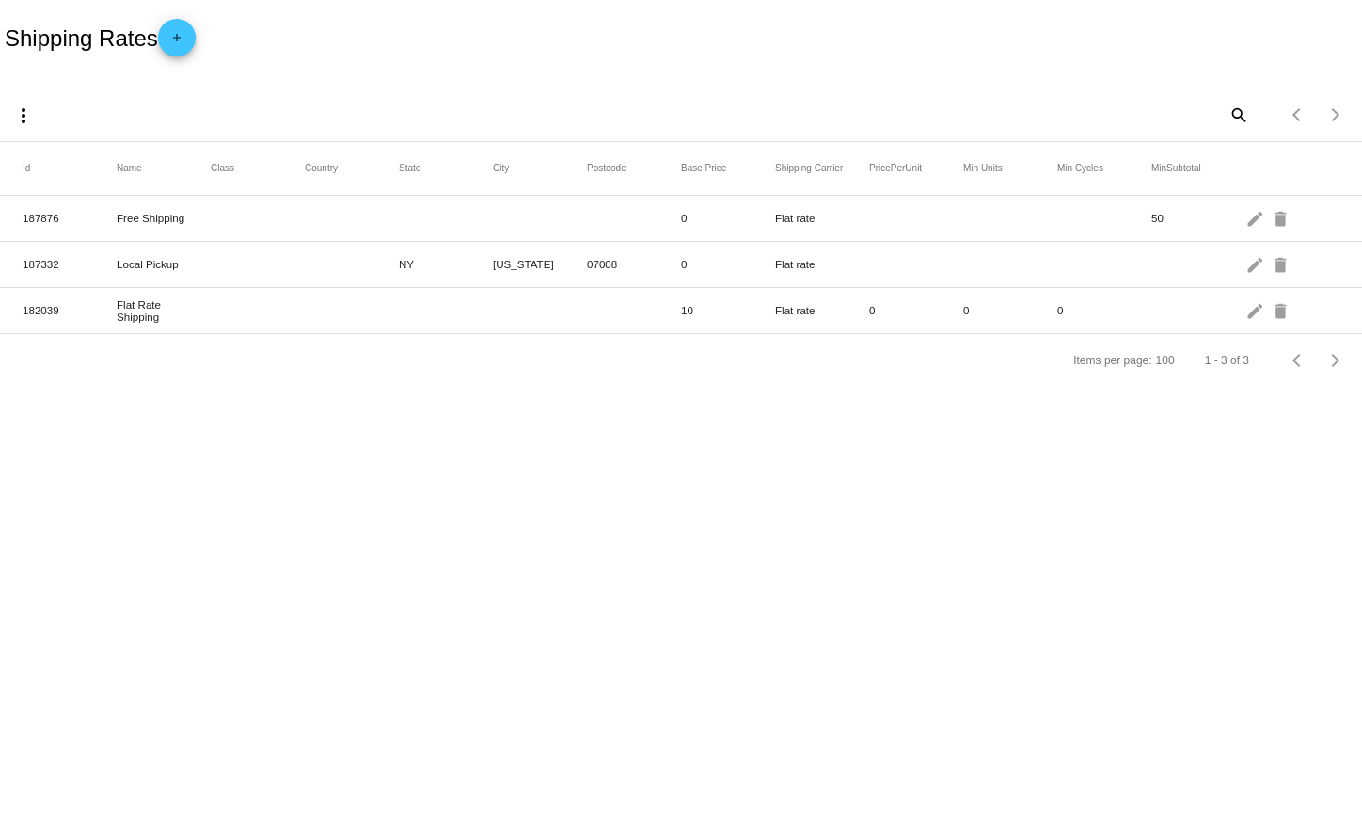
click at [1268, 226] on mat-cell "edit delete" at bounding box center [1293, 217] width 94 height 39
click at [1260, 222] on mat-icon "edit" at bounding box center [1257, 217] width 23 height 29
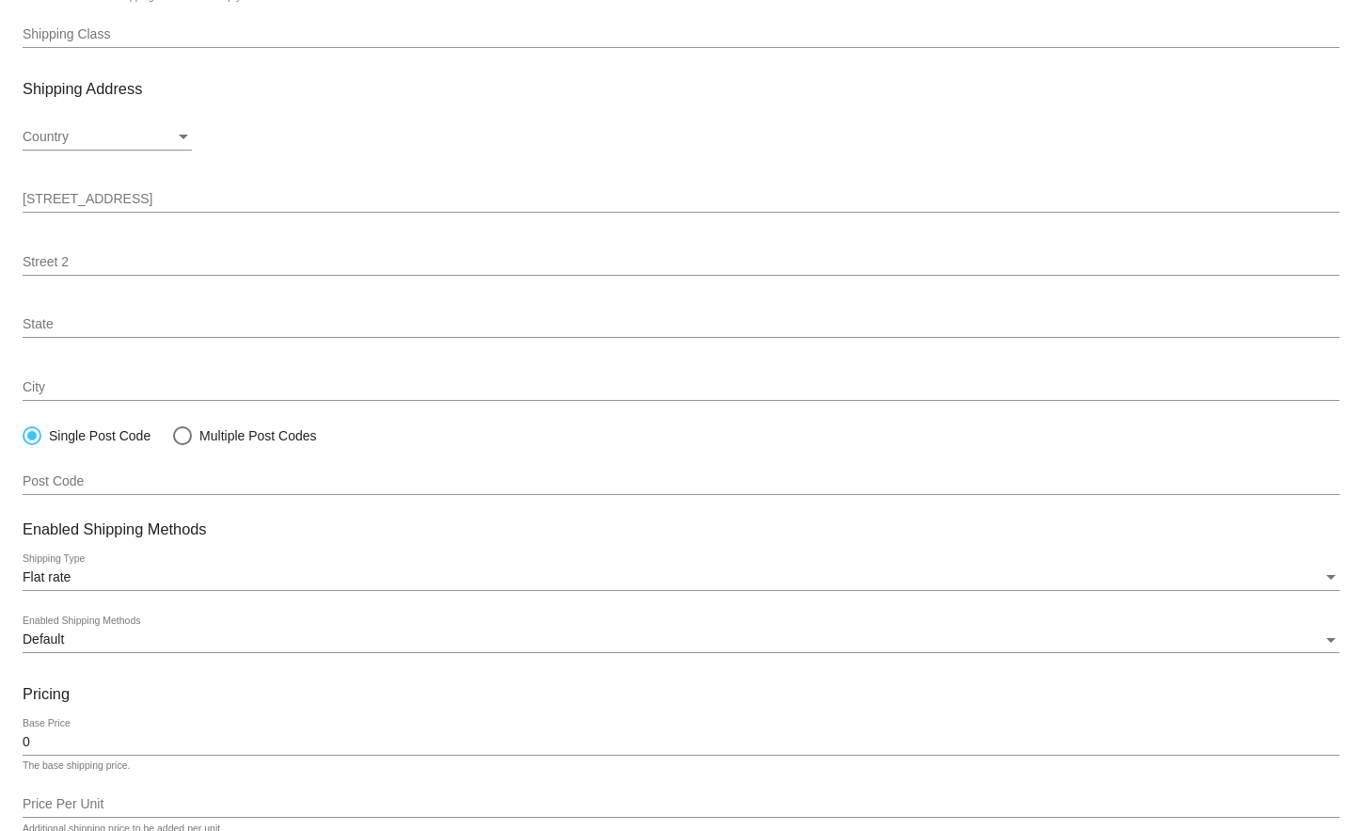
scroll to position [244, 0]
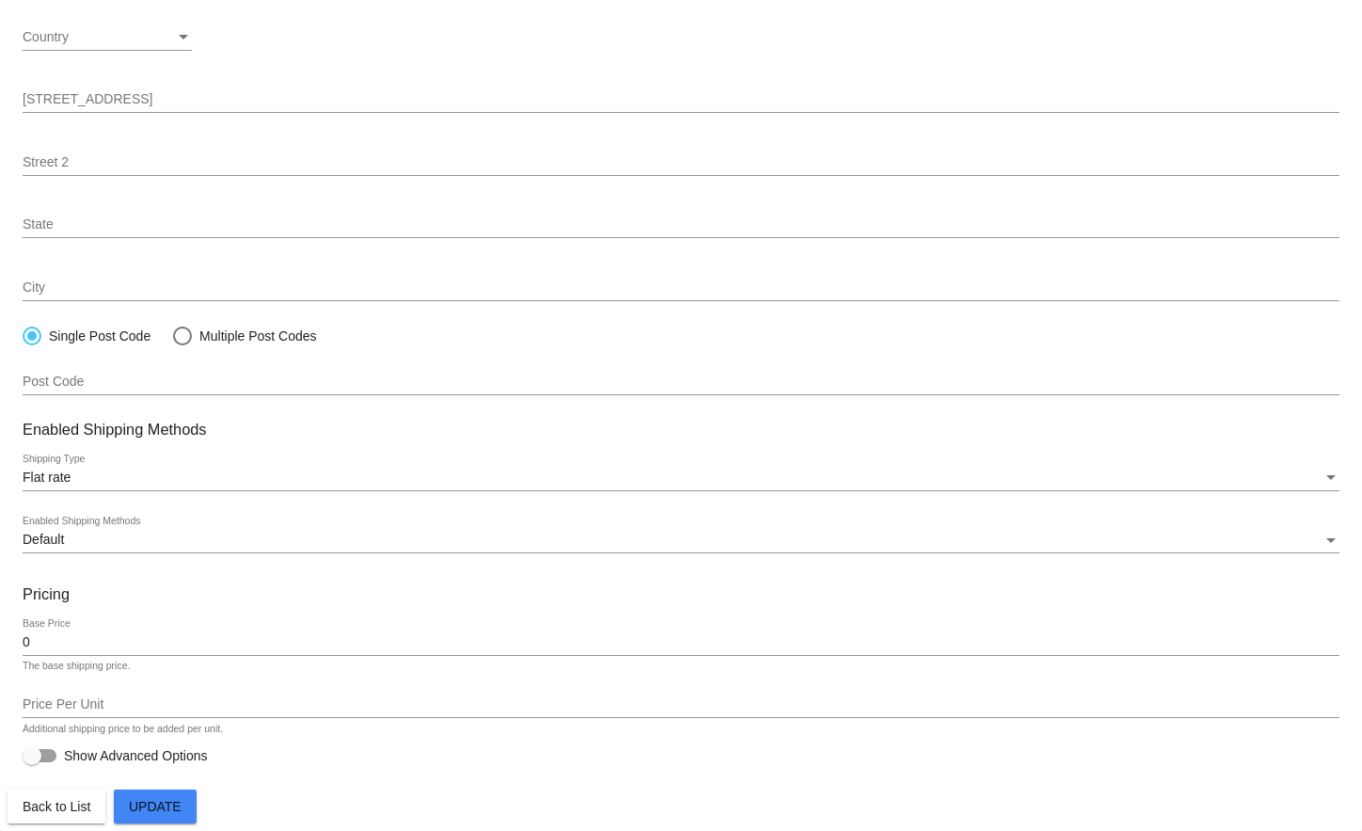
click at [20, 640] on mat-card "Free Shipping Name Enter a name for this shipping rate or leave empty. Shipping…" at bounding box center [681, 329] width 1362 height 1004
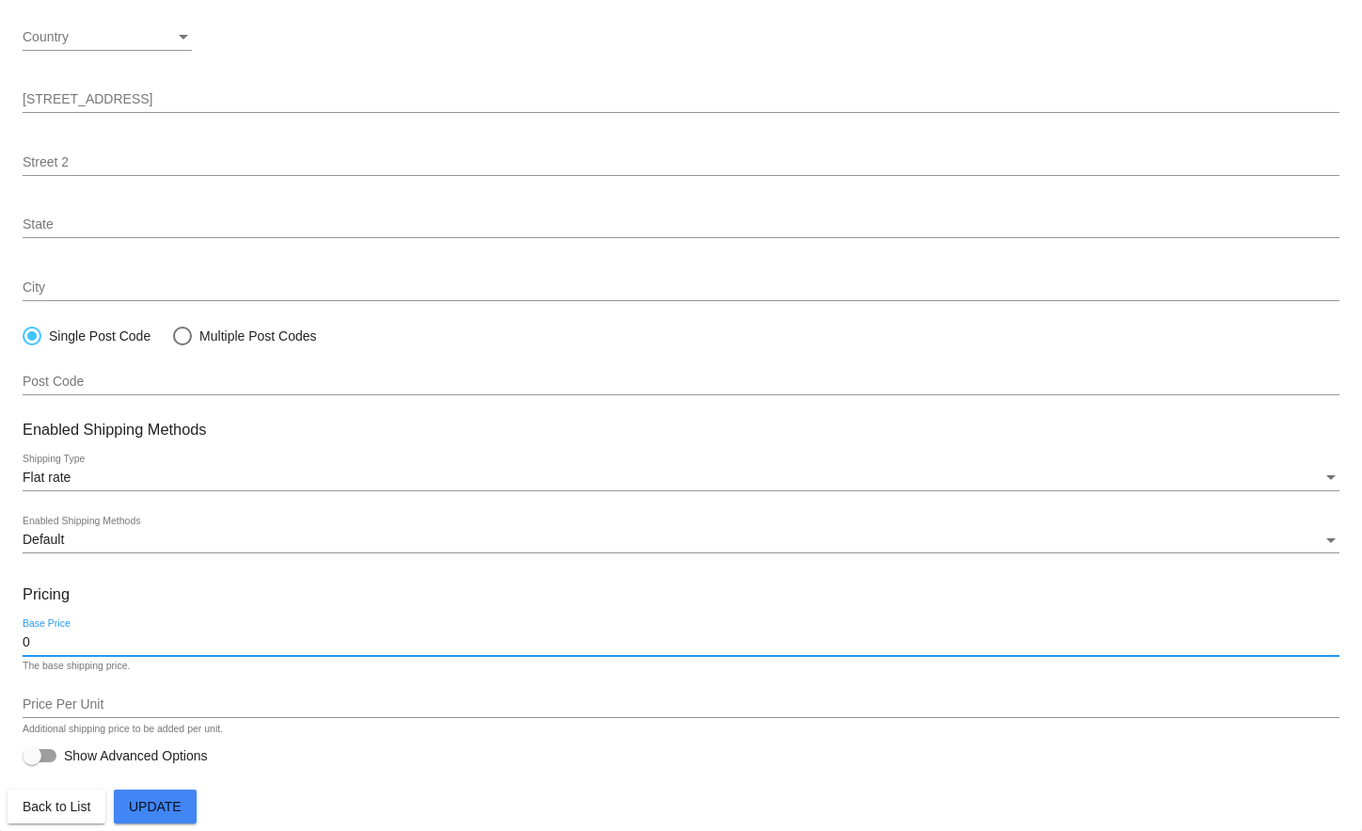
click at [53, 635] on input "0" at bounding box center [681, 642] width 1317 height 15
click at [39, 751] on div at bounding box center [32, 755] width 19 height 19
click at [32, 762] on input "Show Advanced Options" at bounding box center [31, 762] width 1 height 1
checkbox input "true"
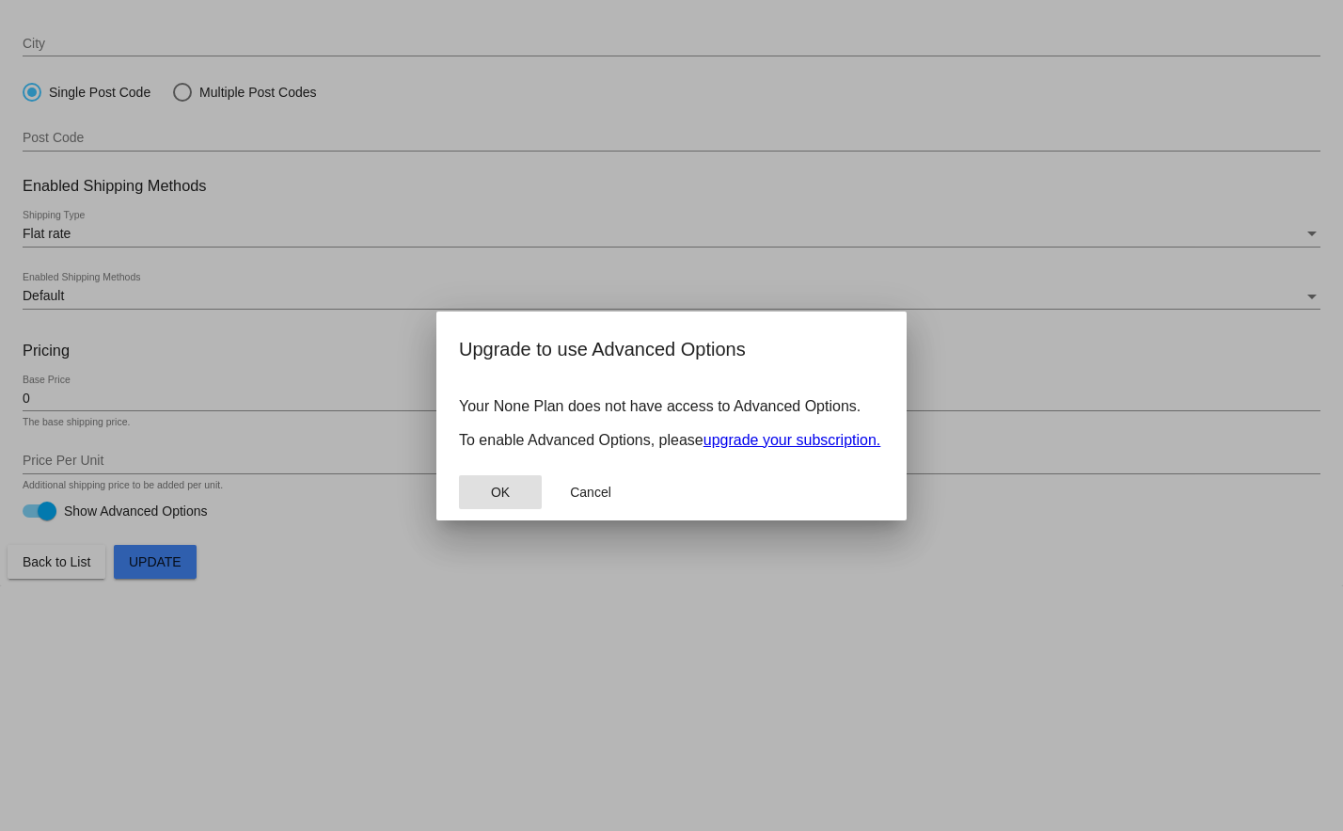
click at [526, 488] on button "OK" at bounding box center [500, 492] width 83 height 34
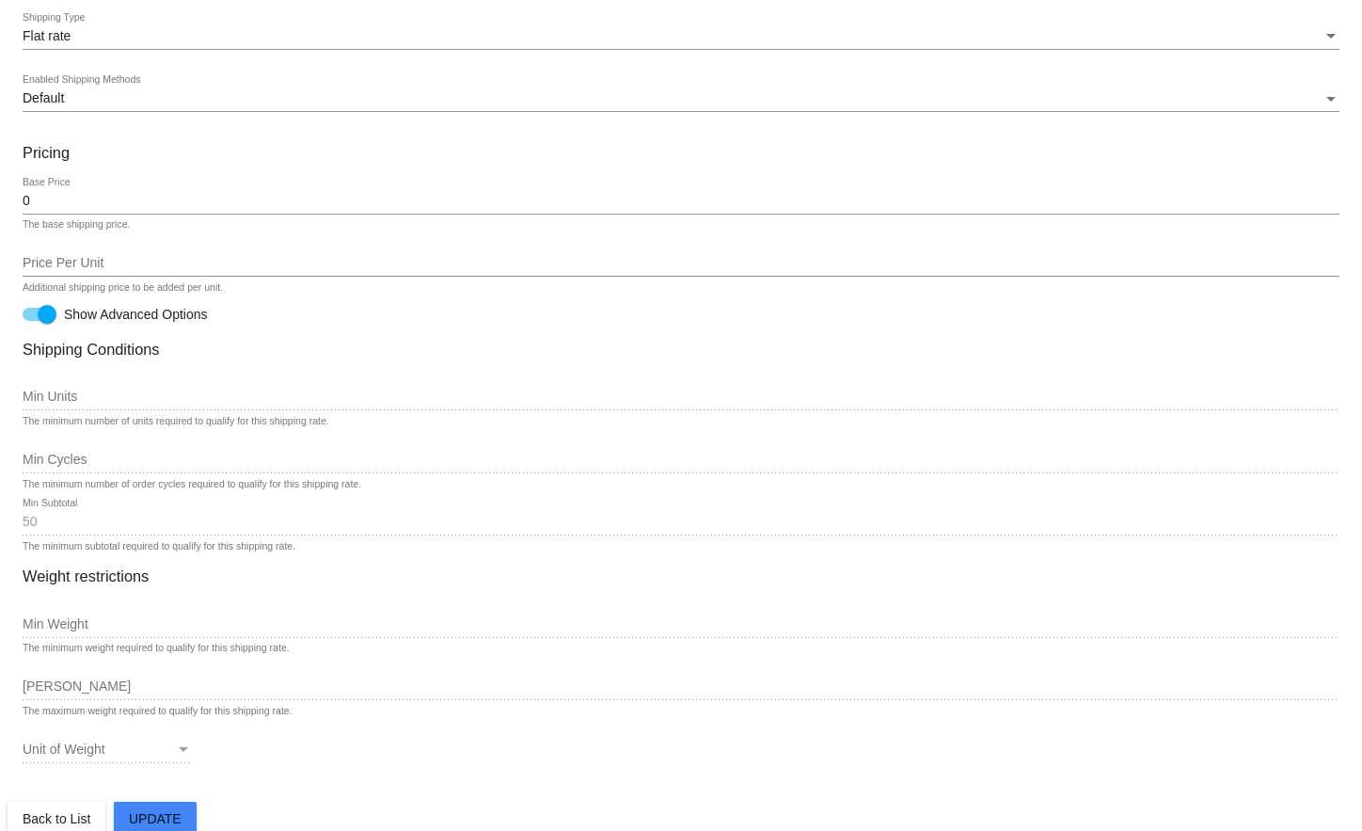
scroll to position [702, 0]
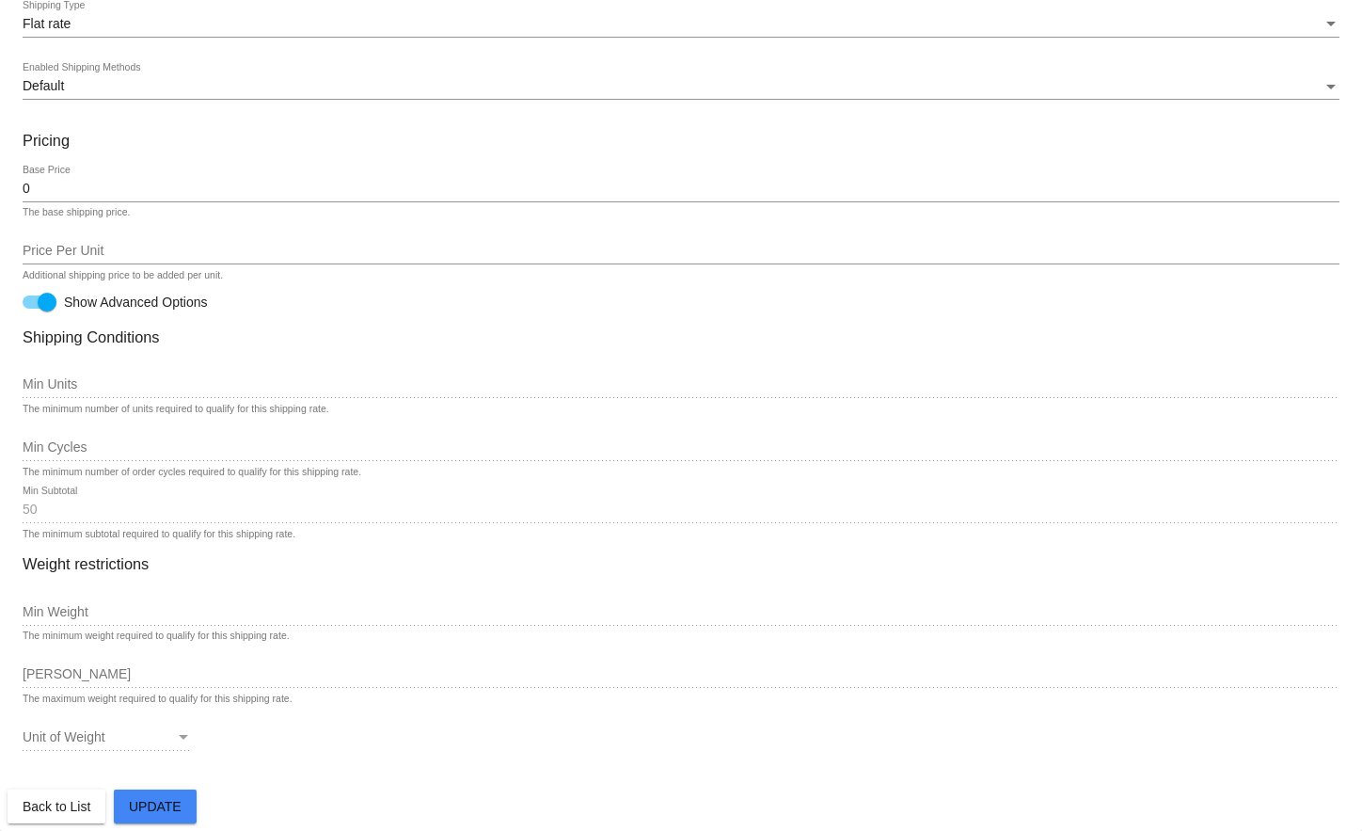
click at [70, 517] on div "50 Min Subtotal" at bounding box center [681, 504] width 1317 height 37
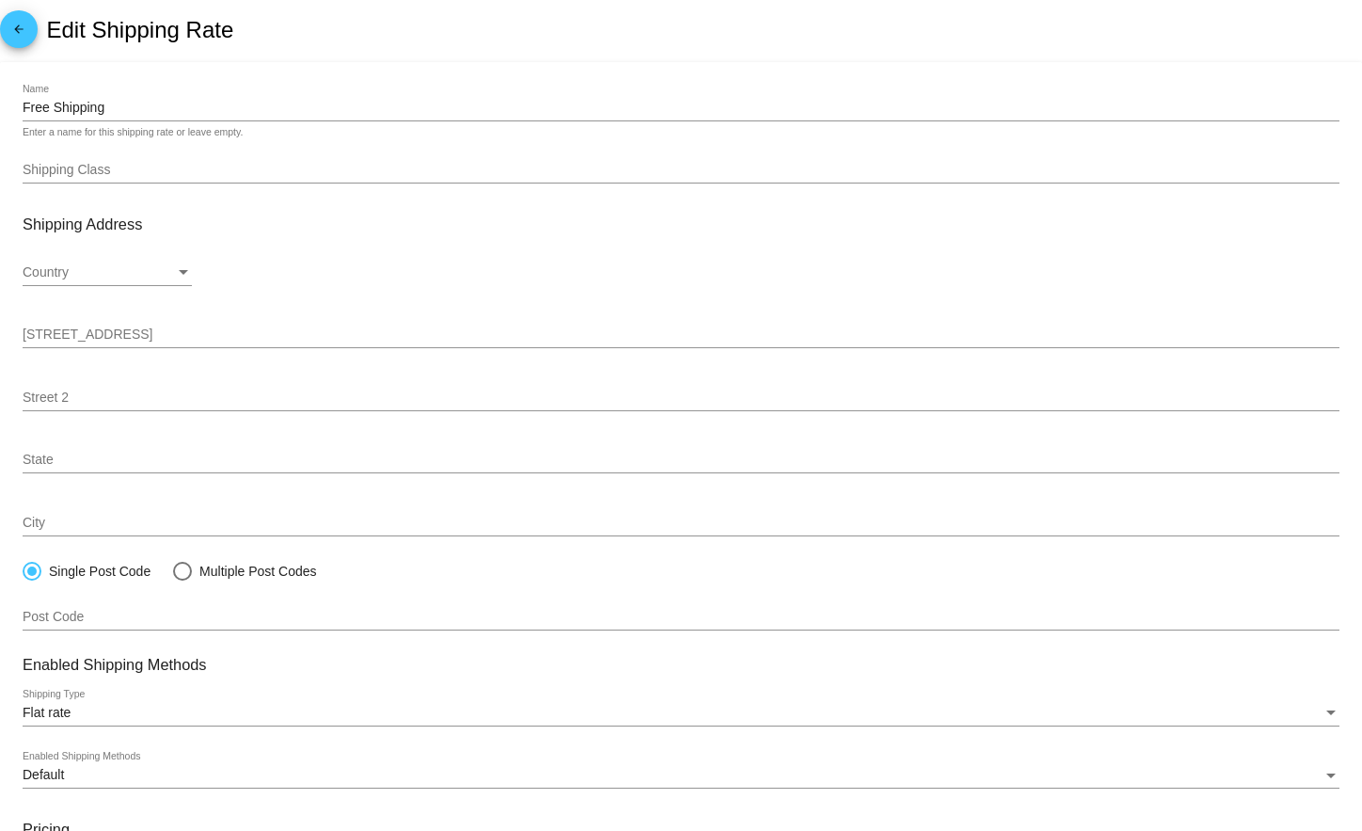
scroll to position [0, 0]
click at [26, 40] on mat-icon "arrow_back" at bounding box center [19, 35] width 23 height 23
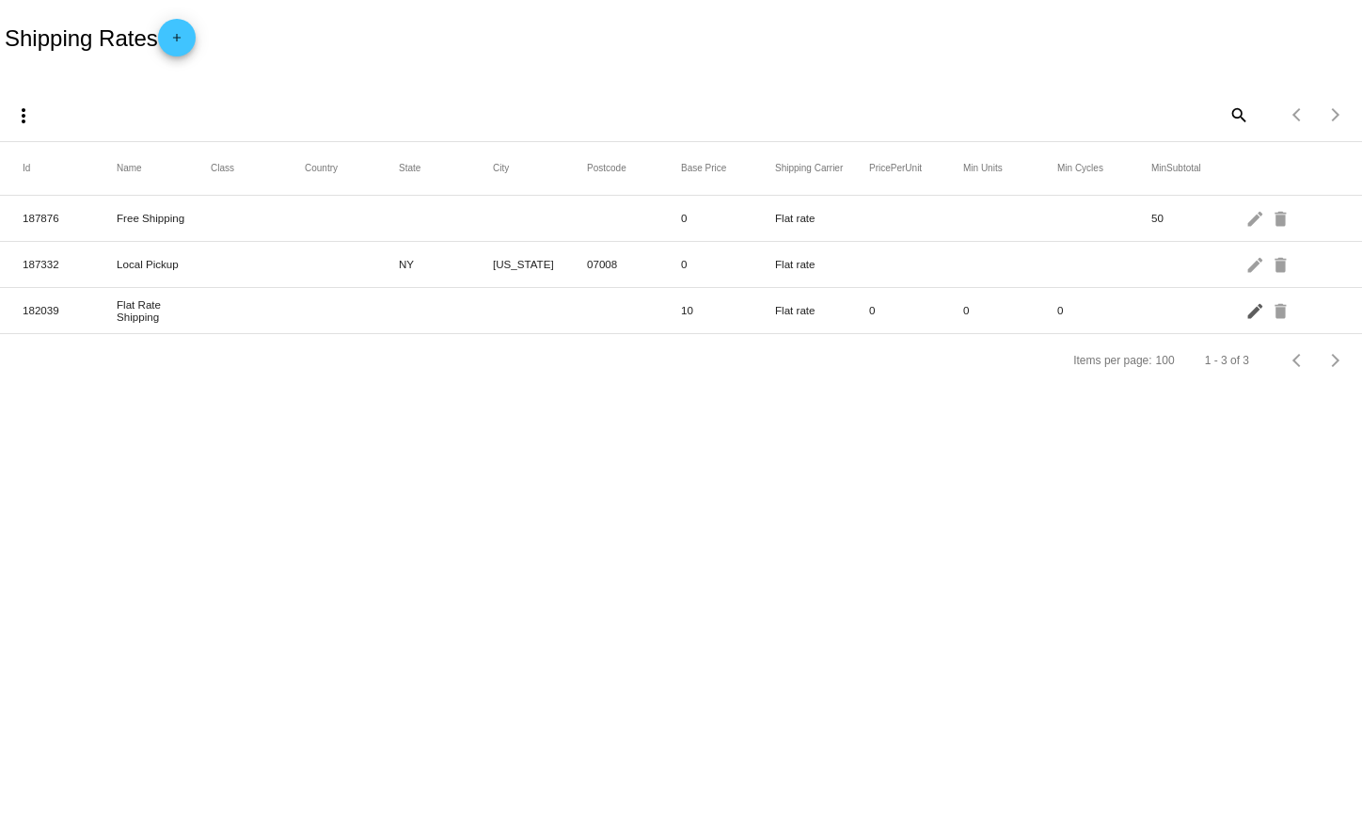
click at [1260, 315] on mat-icon "edit" at bounding box center [1257, 309] width 23 height 29
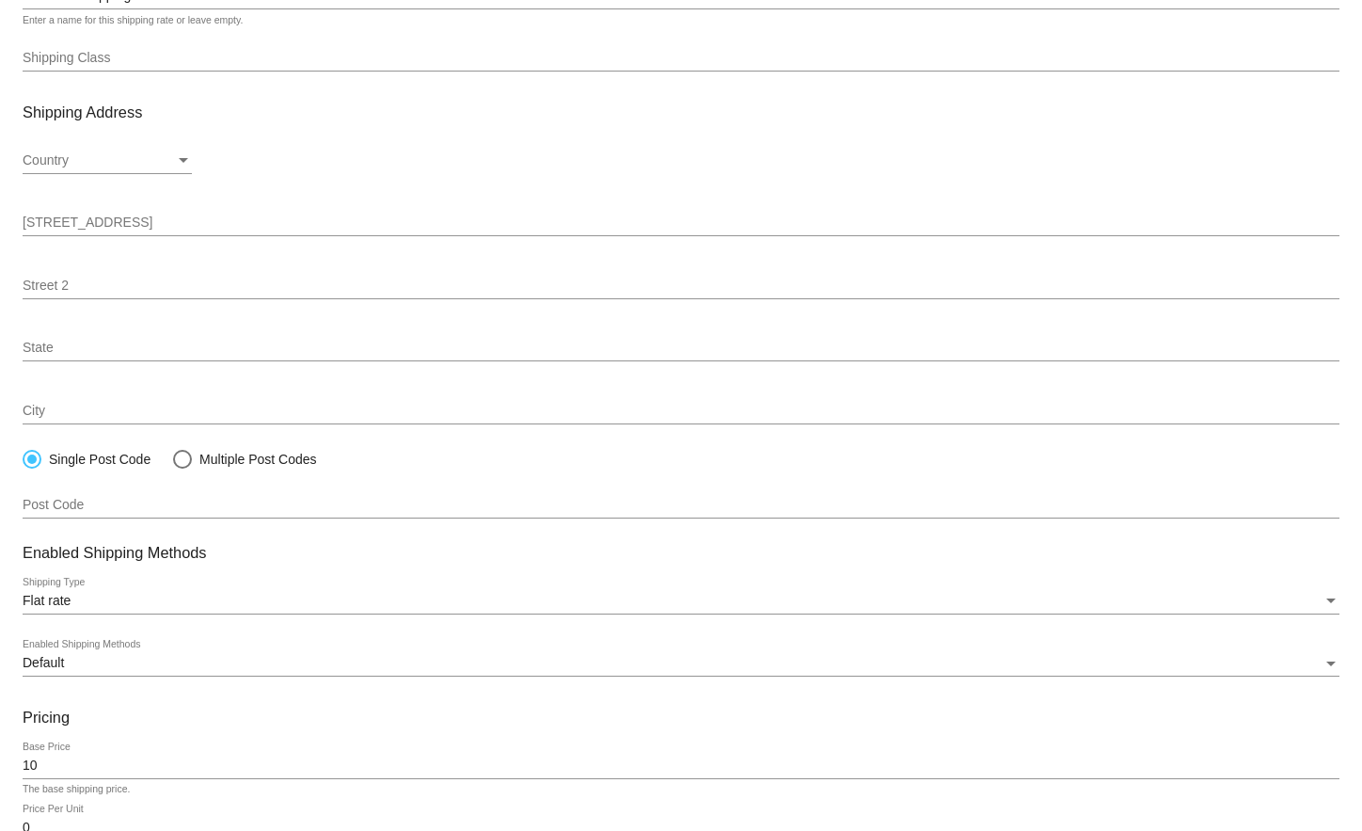
scroll to position [244, 0]
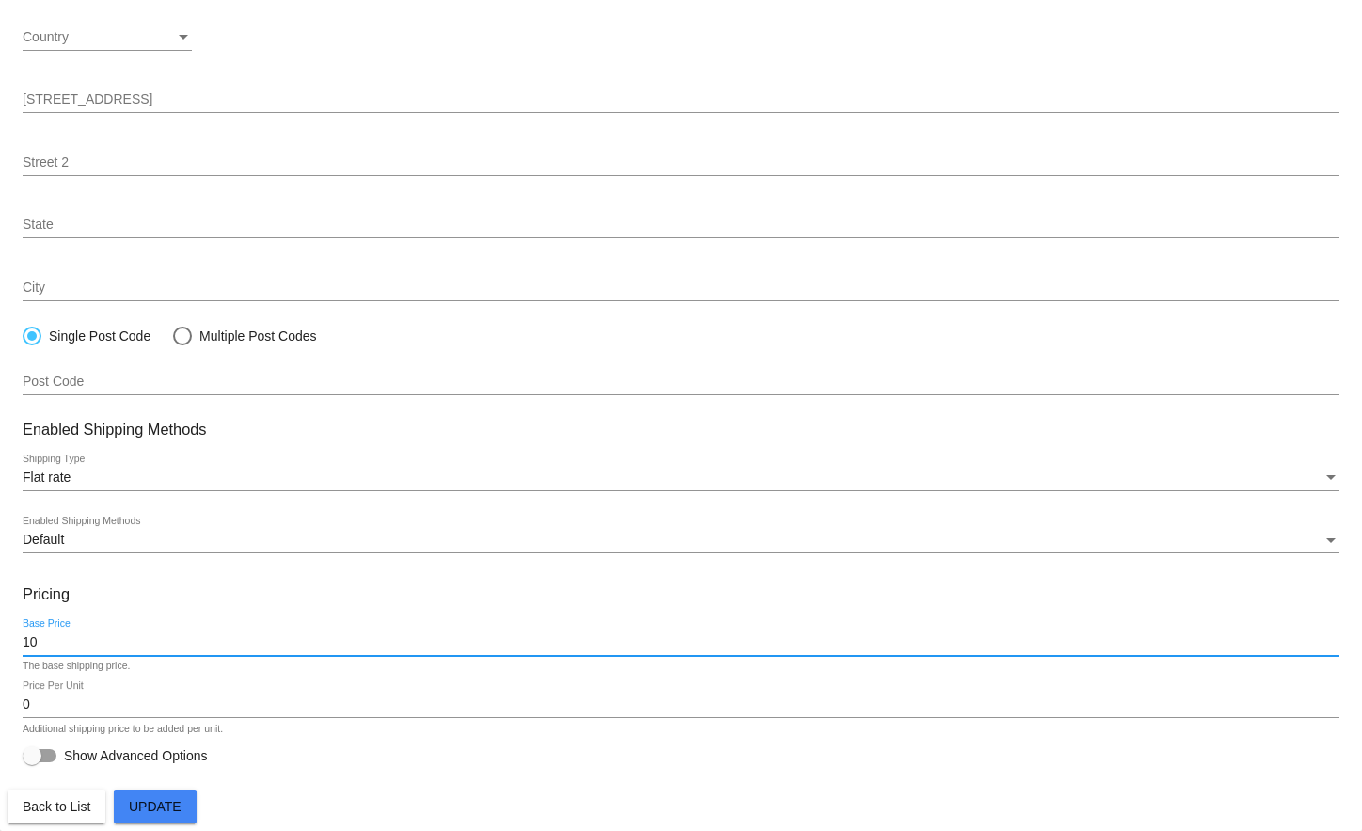
drag, startPoint x: 60, startPoint y: 640, endPoint x: -7, endPoint y: 638, distance: 66.8
click at [0, 638] on html "arrow_back Edit Shipping Rate Flat Rate Shipping Name Enter a name for this shi…" at bounding box center [681, 415] width 1362 height 831
type input "0"
click at [127, 810] on button "Update" at bounding box center [155, 806] width 83 height 34
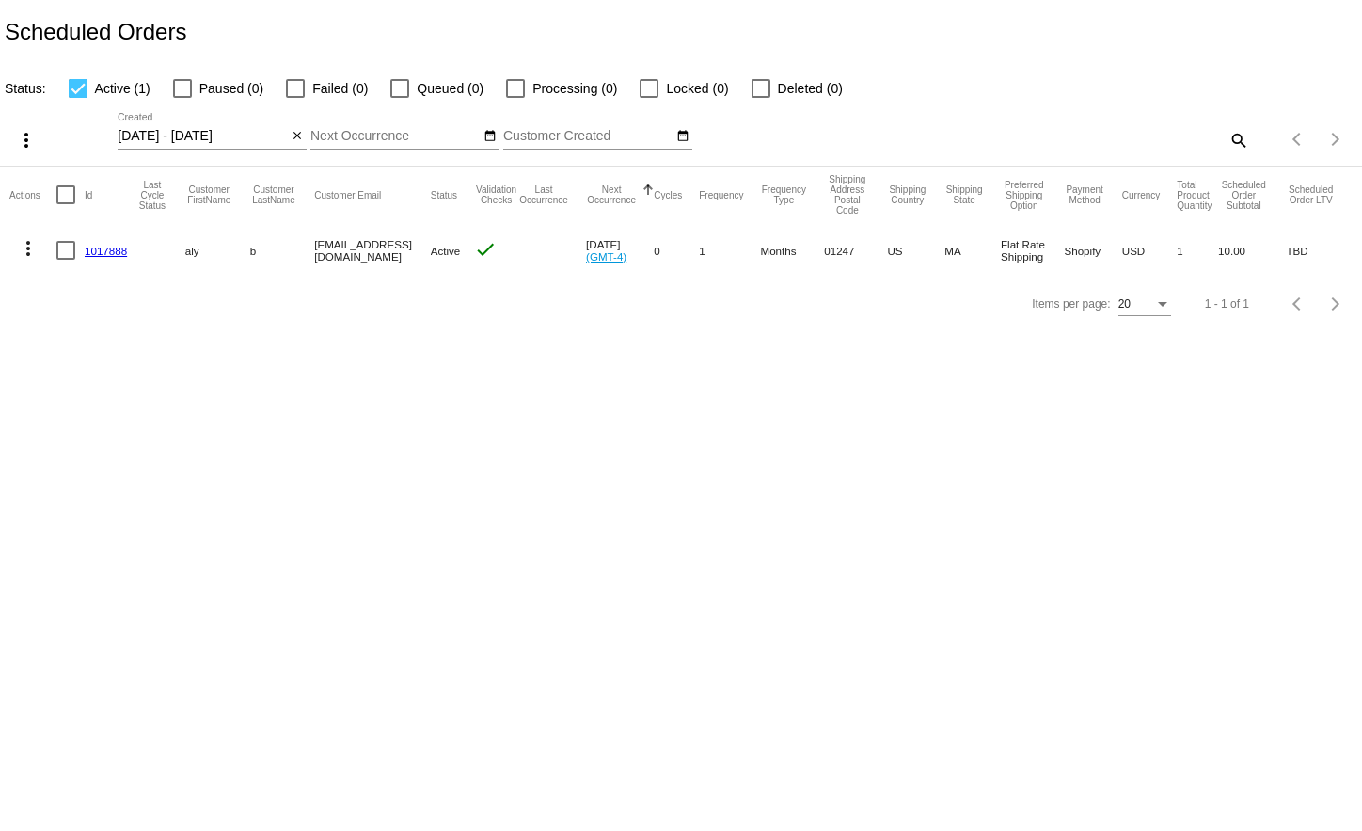
click at [125, 238] on mat-cell "1017888" at bounding box center [111, 250] width 52 height 55
click at [118, 252] on link "1017888" at bounding box center [106, 251] width 42 height 12
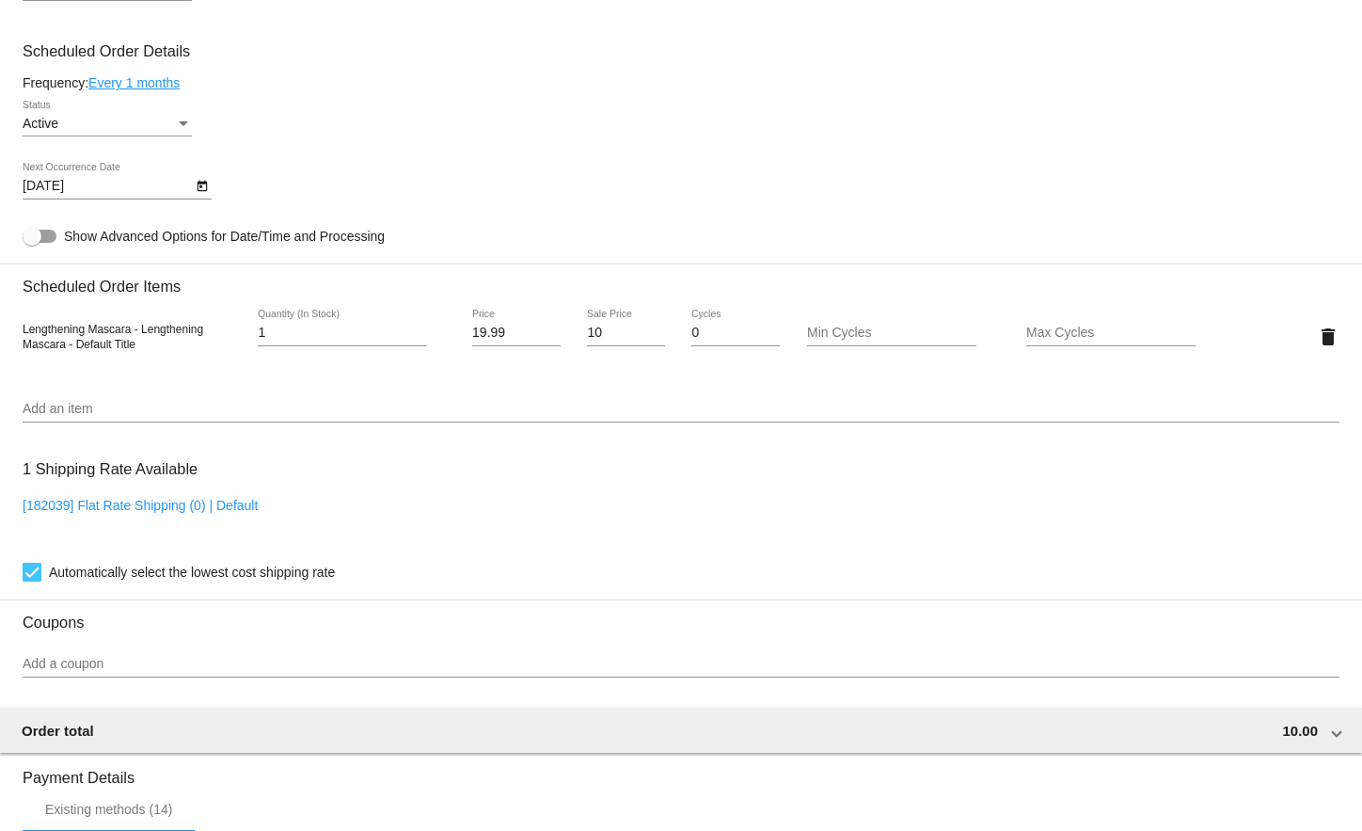
scroll to position [1129, 0]
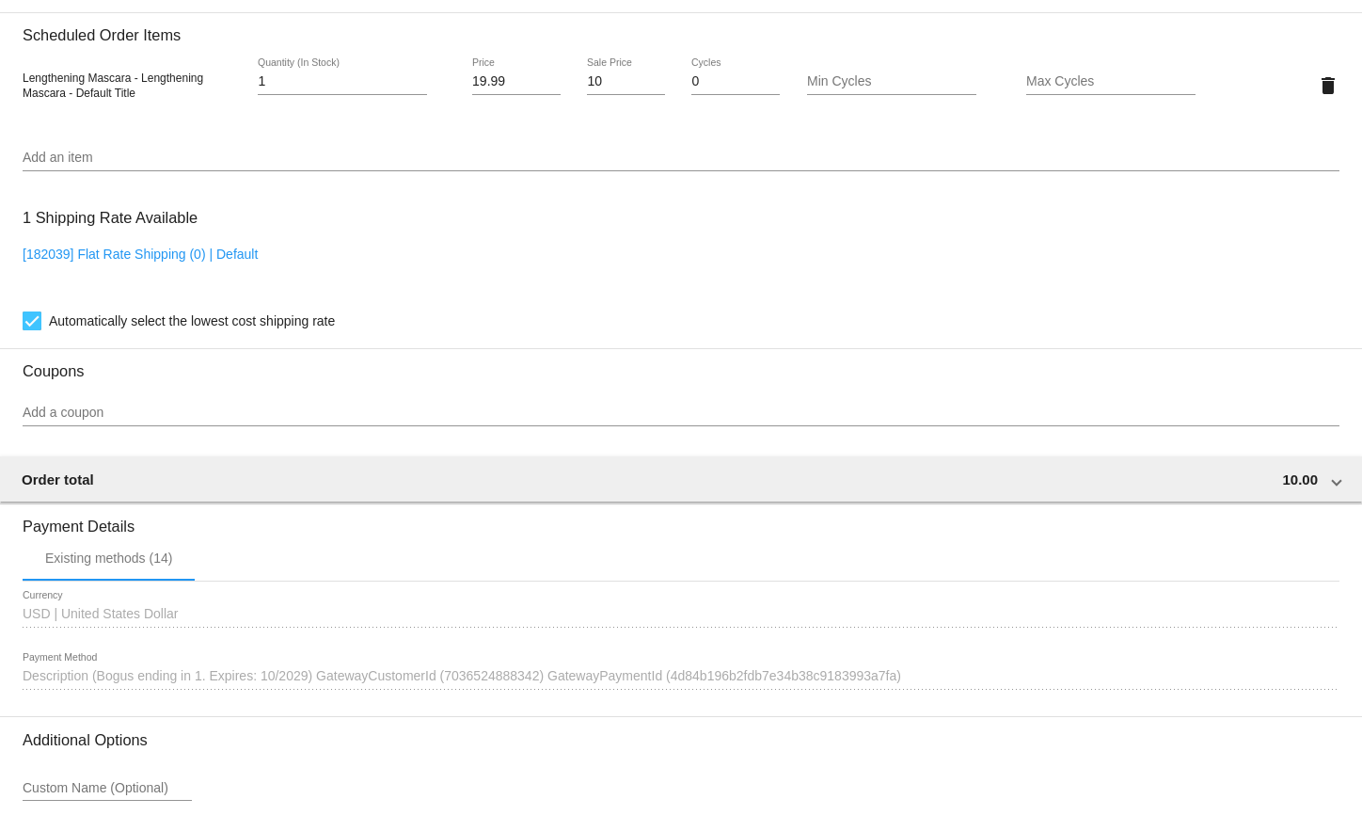
click at [109, 412] on div "Add a coupon" at bounding box center [681, 407] width 1317 height 37
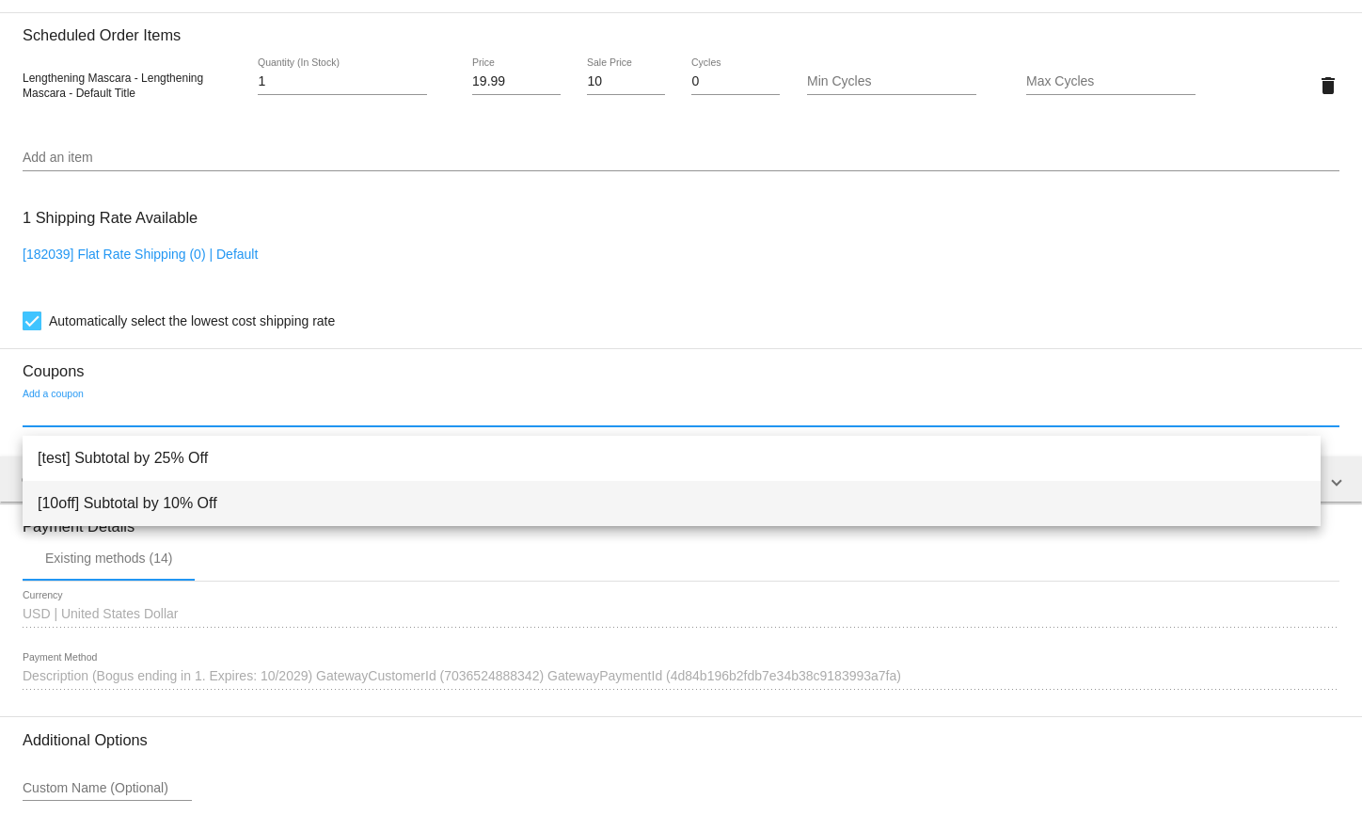
click at [161, 491] on span "[10off] Subtotal by 10% Off" at bounding box center [672, 503] width 1268 height 45
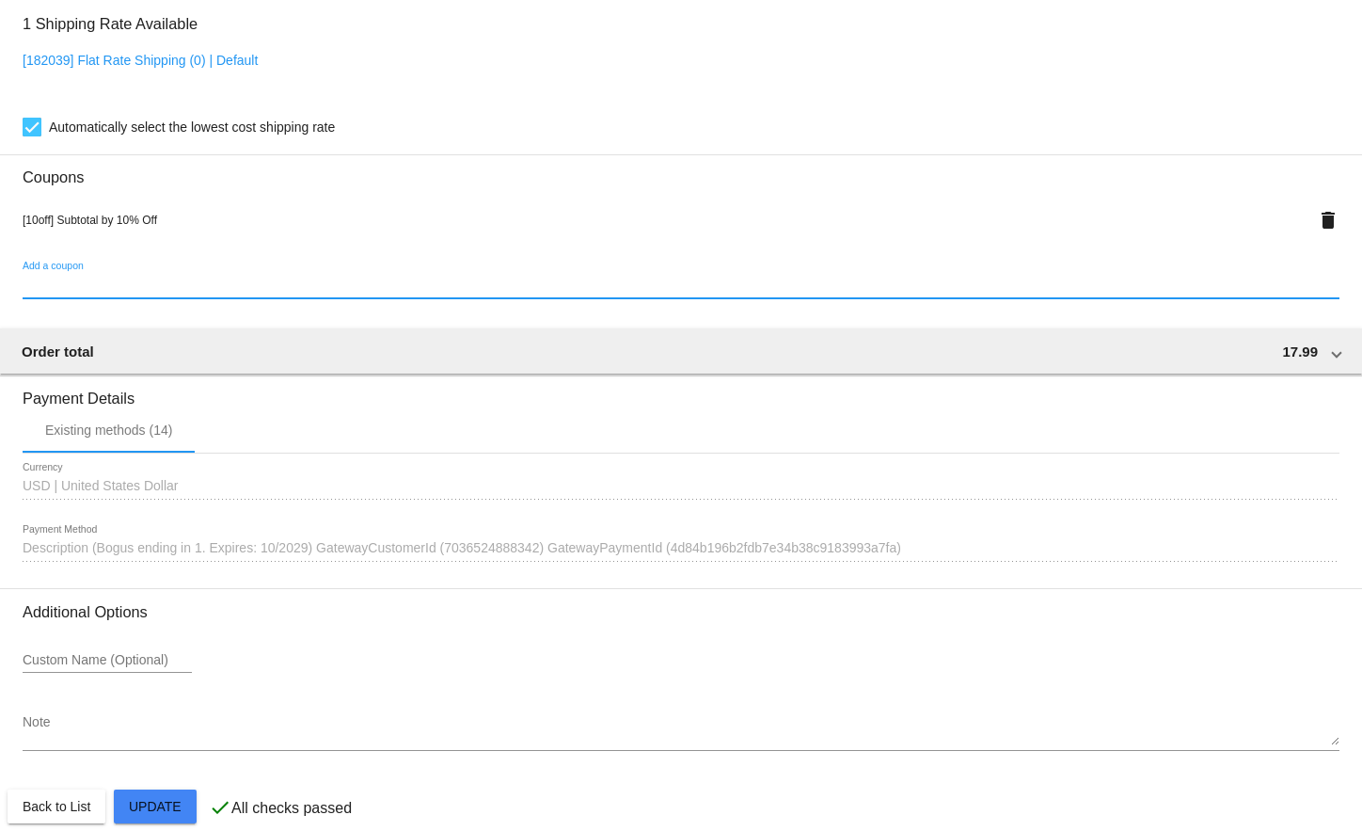
scroll to position [1357, 0]
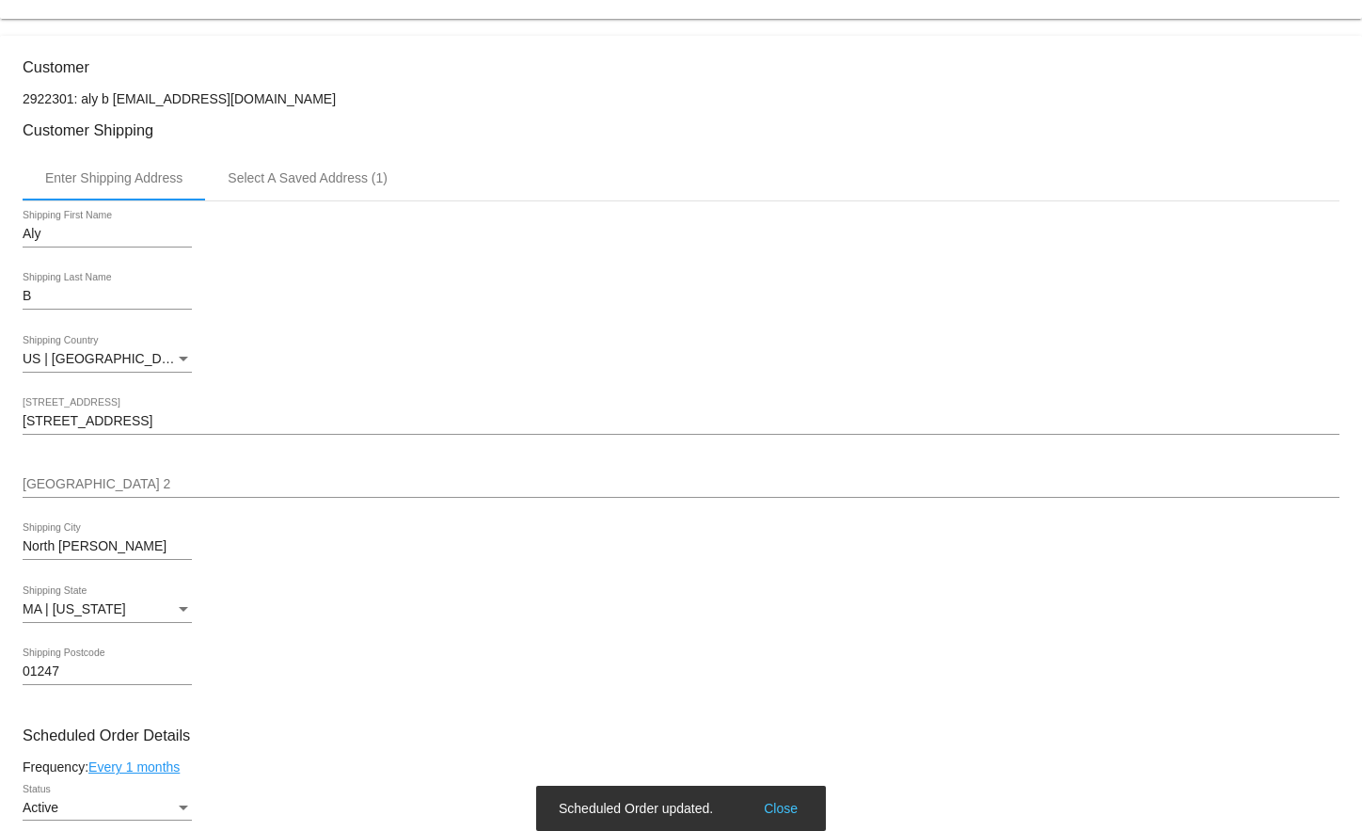
scroll to position [0, 0]
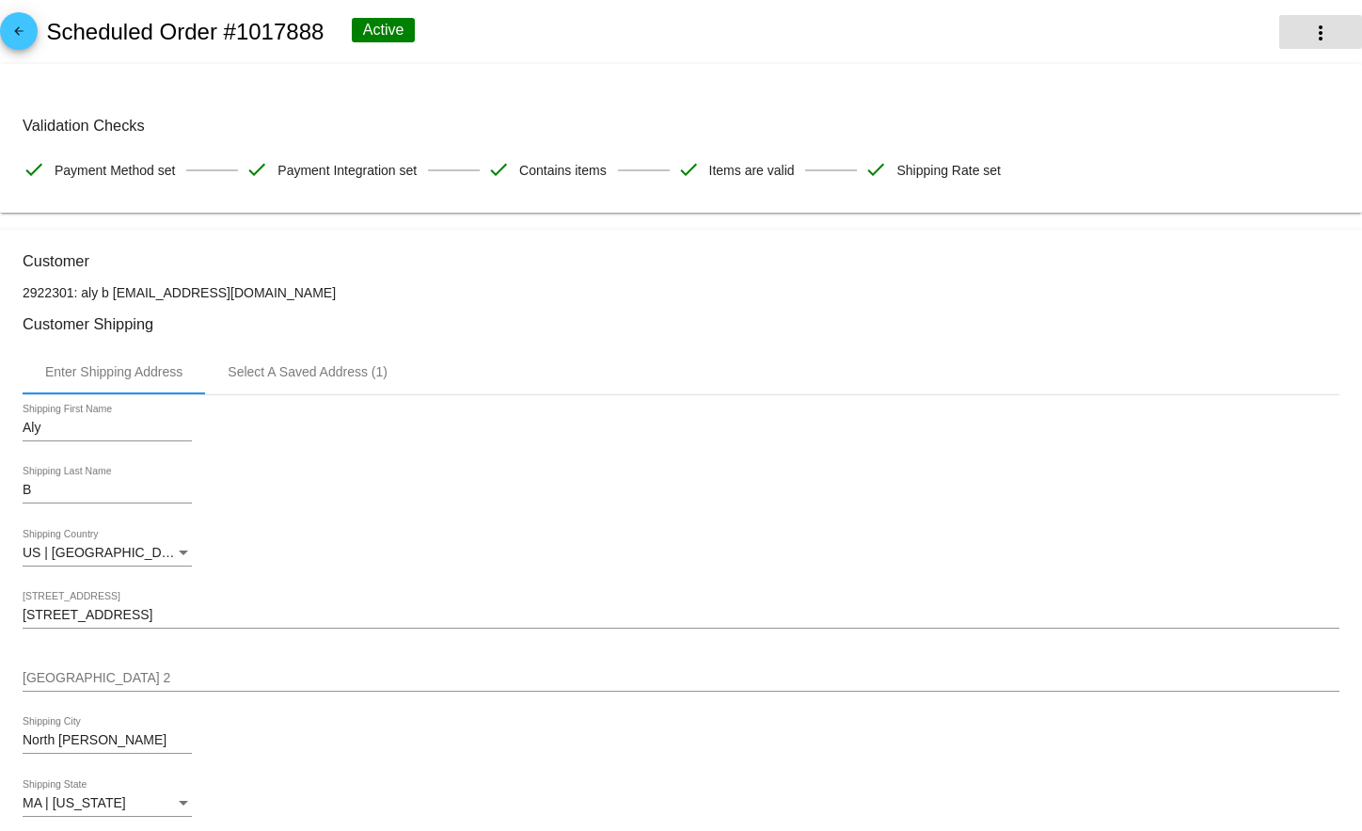
click at [1310, 37] on mat-icon "more_vert" at bounding box center [1321, 33] width 23 height 23
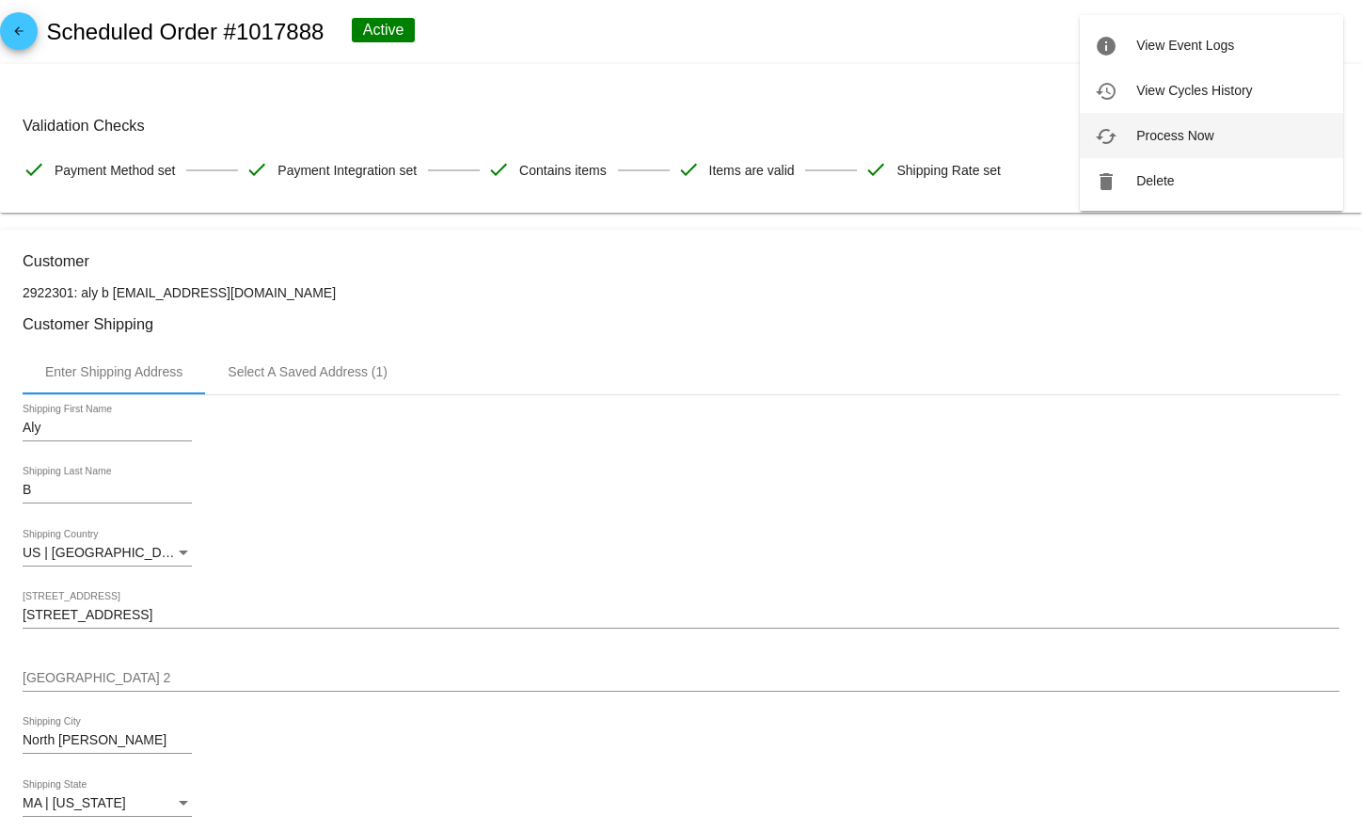
click at [1164, 150] on button "cached Process Now" at bounding box center [1211, 135] width 263 height 45
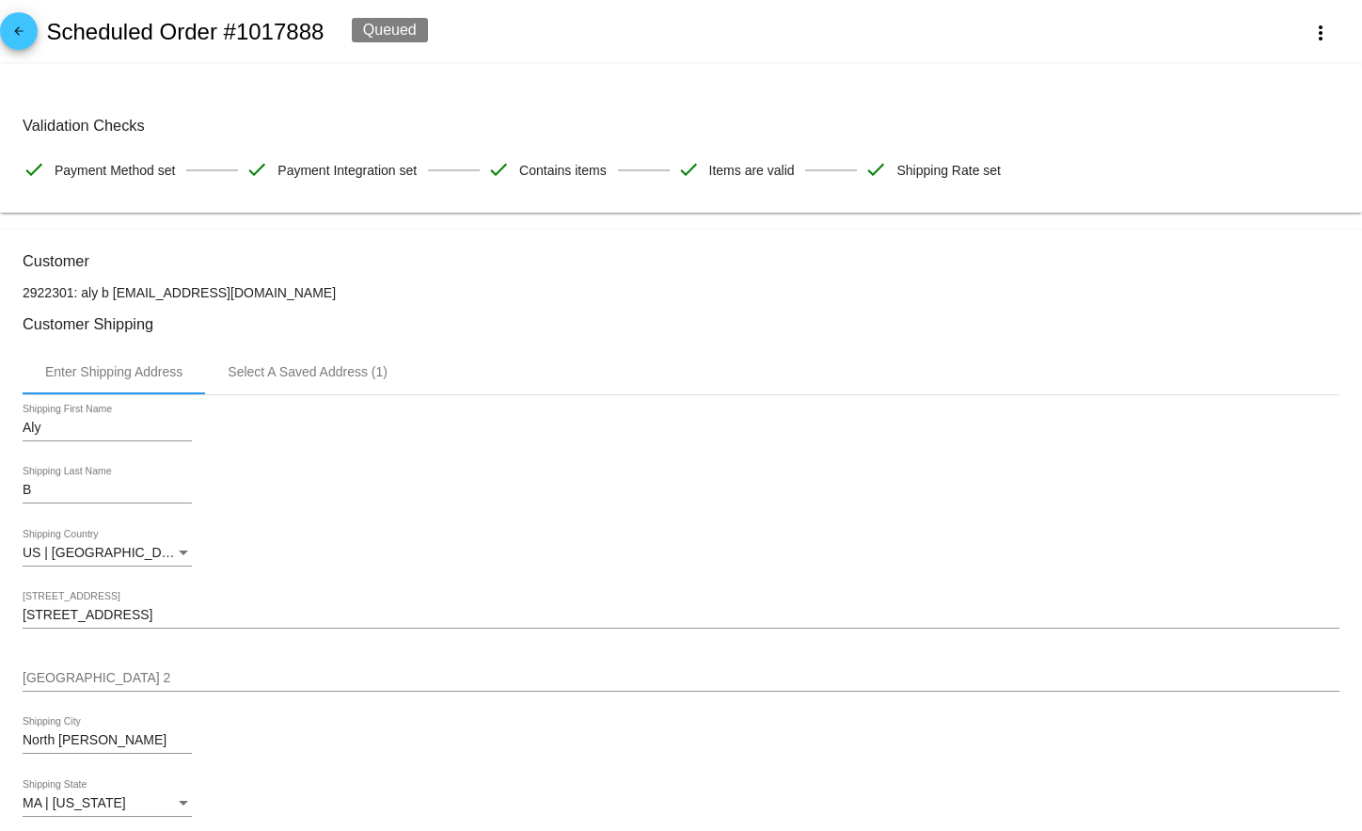
click at [11, 24] on mat-icon "arrow_back" at bounding box center [19, 35] width 23 height 23
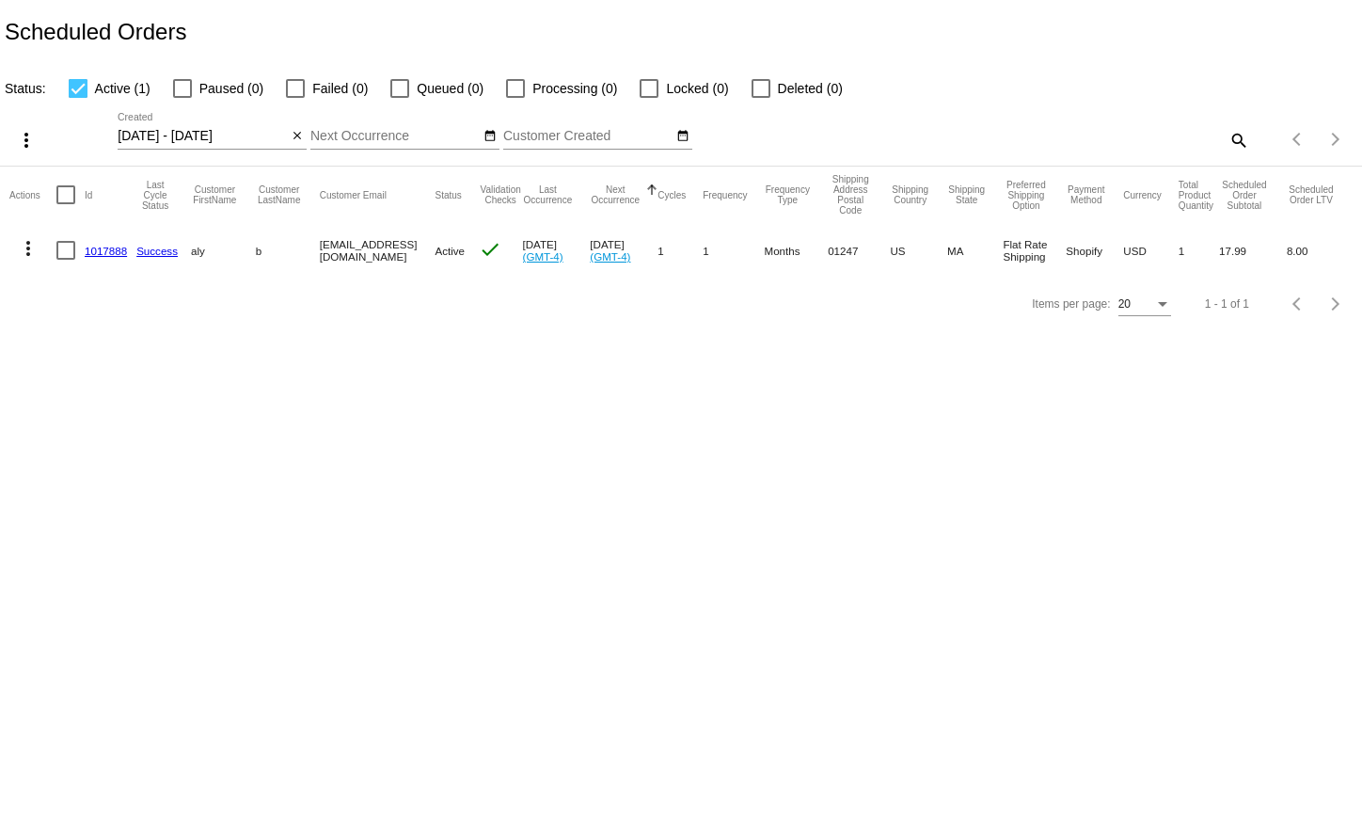
drag, startPoint x: 1216, startPoint y: 255, endPoint x: 1247, endPoint y: 250, distance: 31.4
click at [1247, 250] on mat-cell "17.99" at bounding box center [1253, 250] width 68 height 55
click at [1258, 263] on mat-cell "17.99" at bounding box center [1253, 250] width 68 height 55
drag, startPoint x: 1284, startPoint y: 253, endPoint x: 1314, endPoint y: 252, distance: 30.1
click at [1314, 252] on mat-cell "8.00" at bounding box center [1320, 250] width 66 height 55
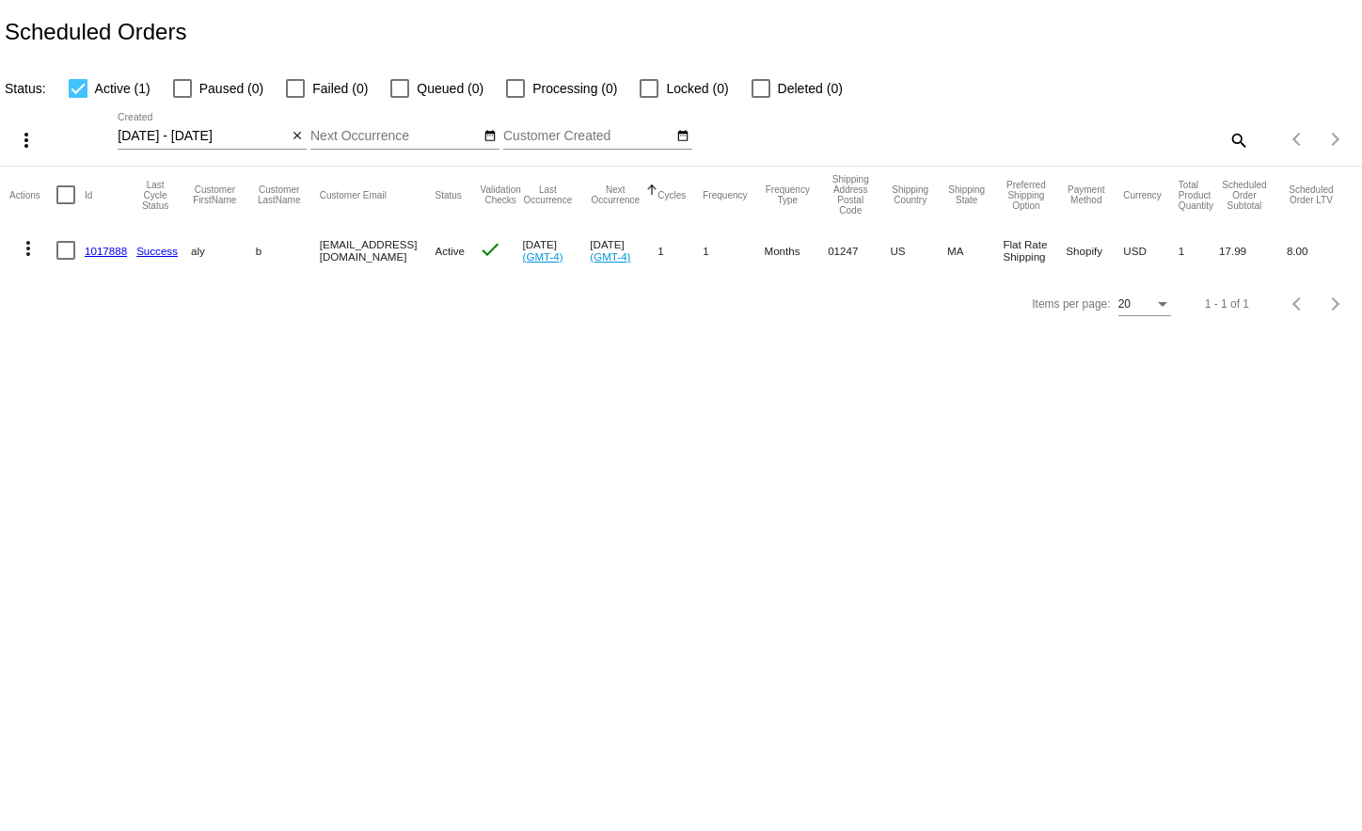
drag, startPoint x: 1313, startPoint y: 252, endPoint x: 1280, endPoint y: 254, distance: 33.0
click at [1280, 254] on mat-row "more_vert 1017888 Success aly b [EMAIL_ADDRESS][DOMAIN_NAME] Active check [DATE…" at bounding box center [680, 250] width 1343 height 55
click at [1293, 257] on mat-cell "8.00" at bounding box center [1320, 250] width 66 height 55
click at [103, 250] on link "1017888" at bounding box center [106, 251] width 42 height 12
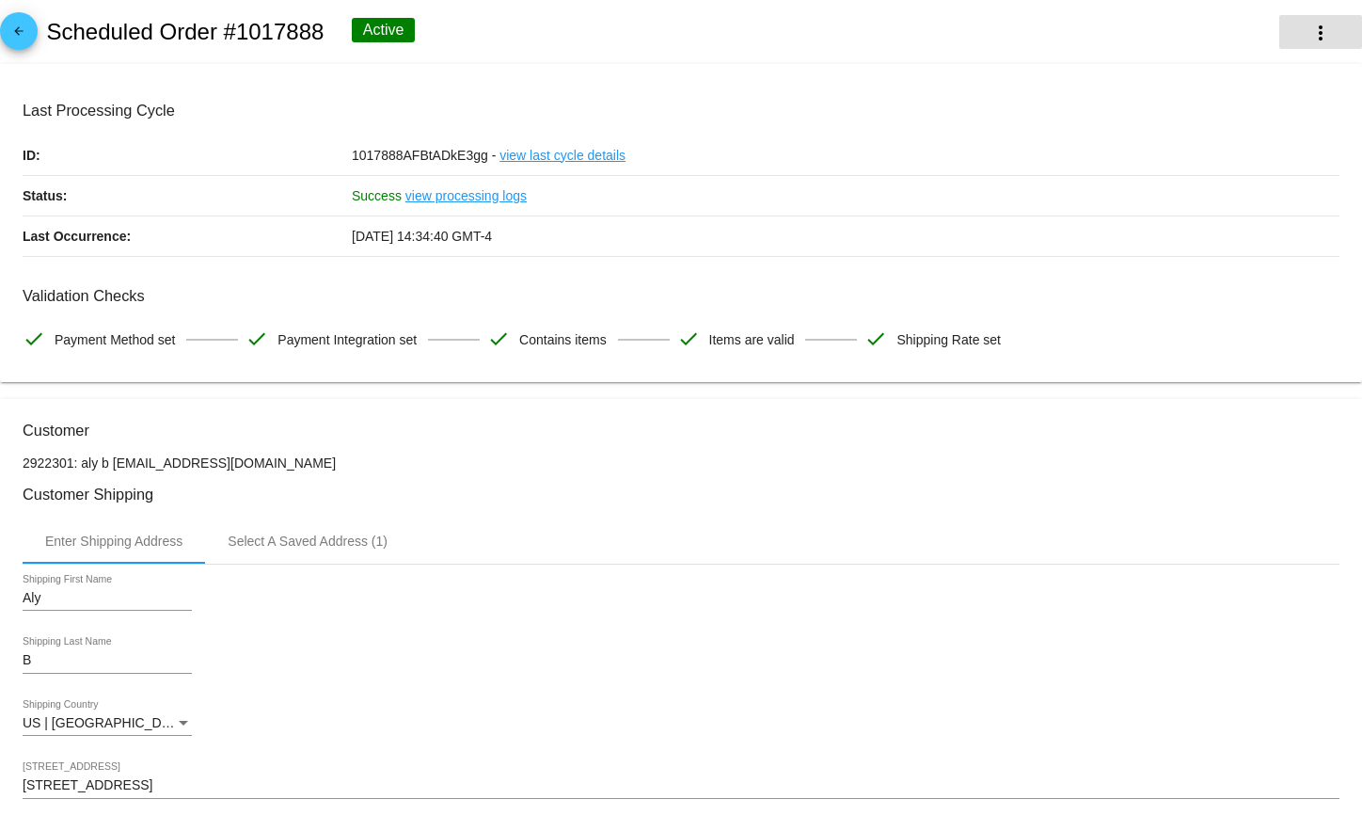
click at [1310, 27] on mat-icon "more_vert" at bounding box center [1321, 33] width 23 height 23
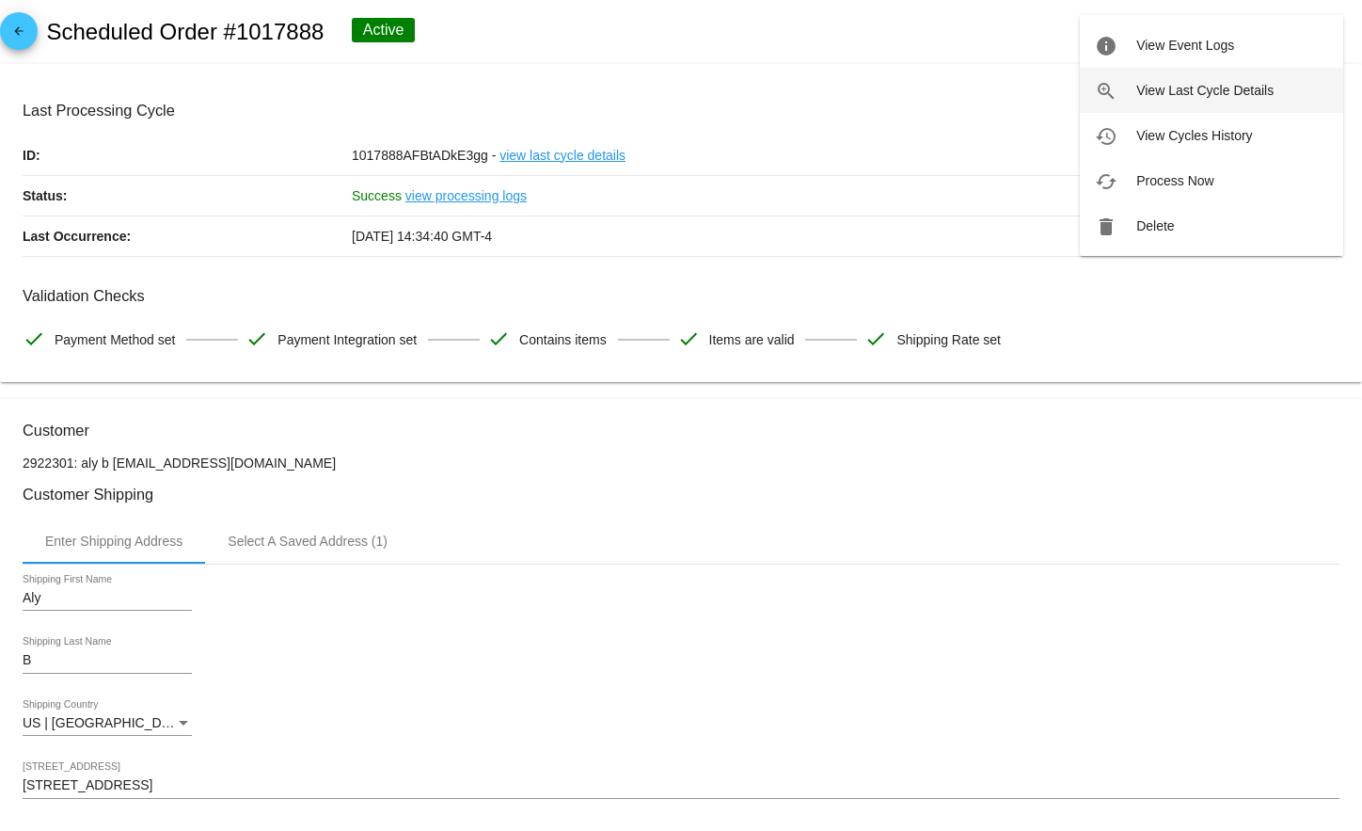
click at [1262, 100] on button "zoom_in View Last Cycle Details" at bounding box center [1211, 90] width 263 height 45
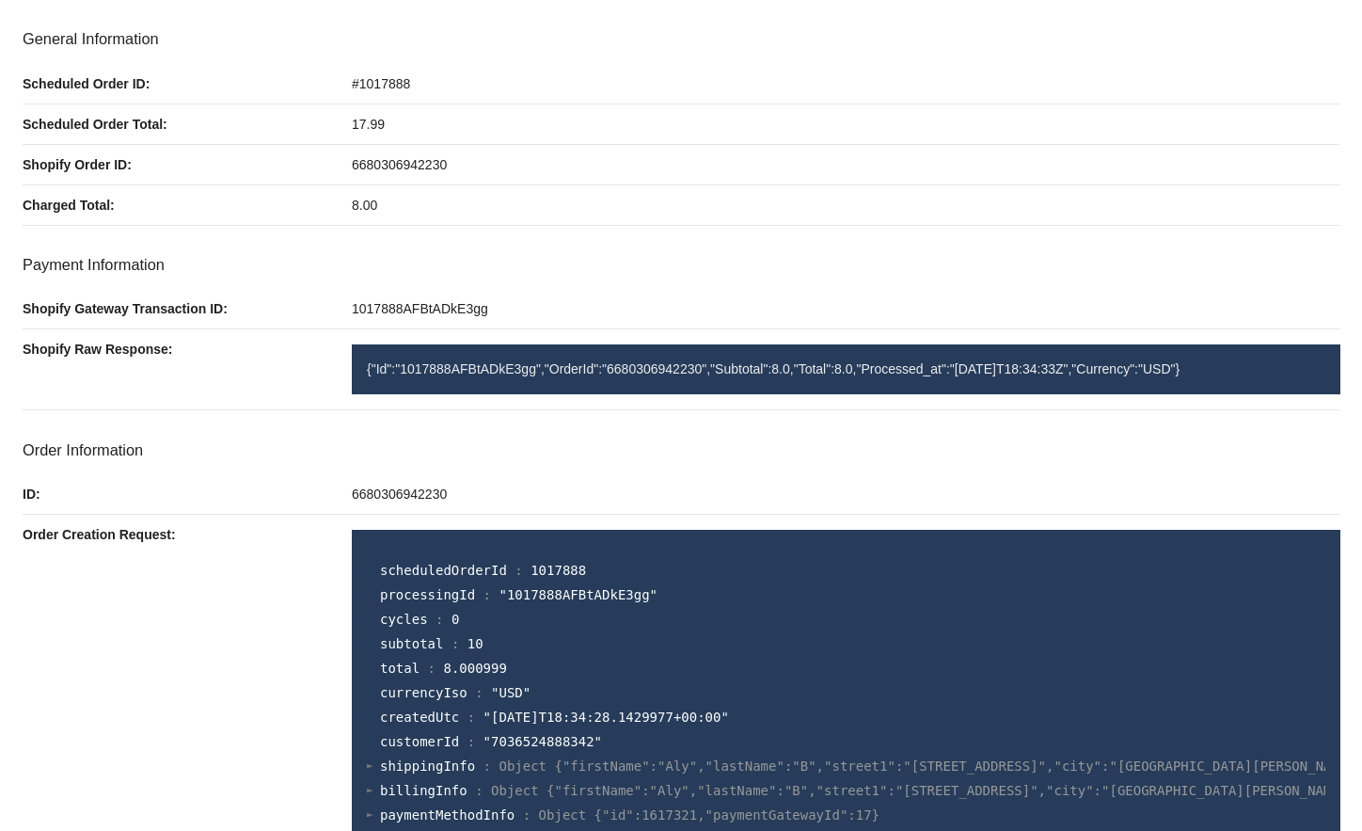
scroll to position [250, 0]
